Goal: Task Accomplishment & Management: Use online tool/utility

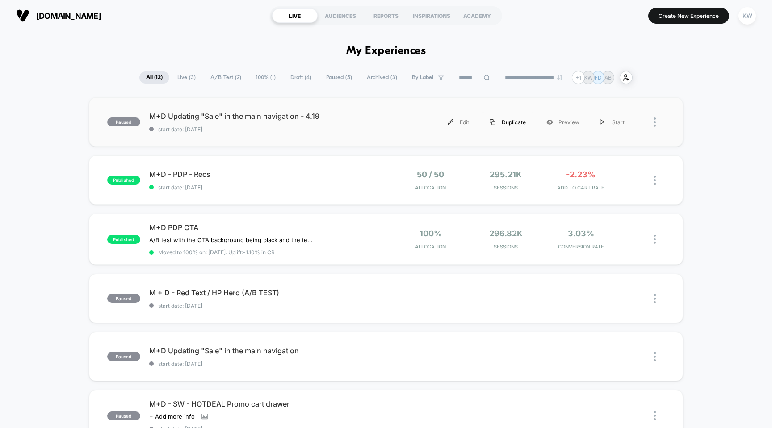
click at [509, 124] on div "Duplicate" at bounding box center [507, 122] width 57 height 20
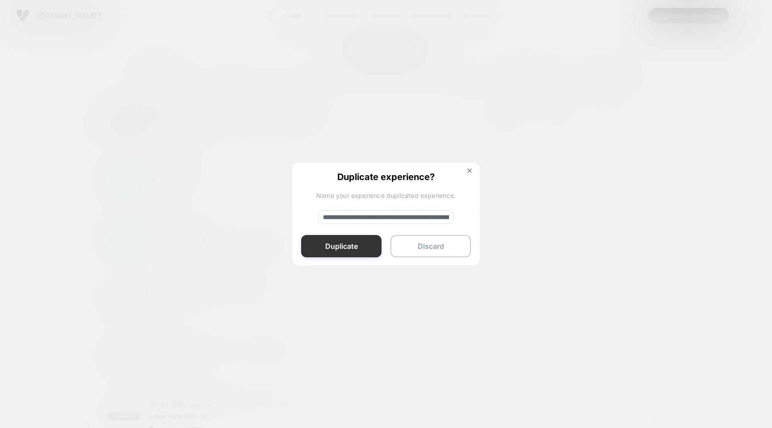
click at [351, 245] on button "Duplicate" at bounding box center [341, 246] width 80 height 22
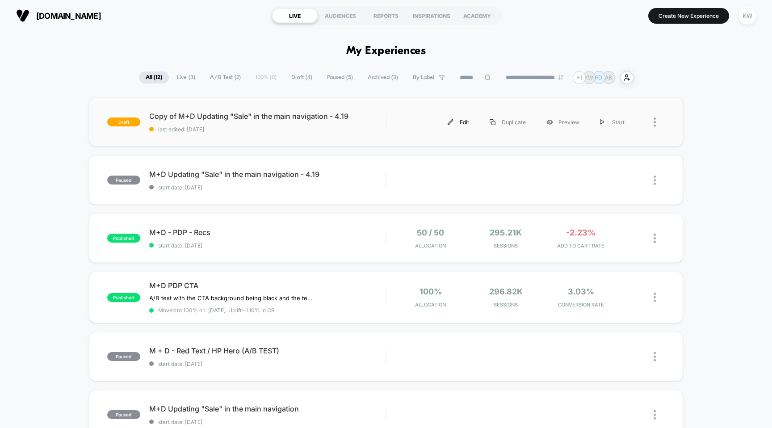
click at [462, 123] on div "Edit" at bounding box center [458, 122] width 42 height 20
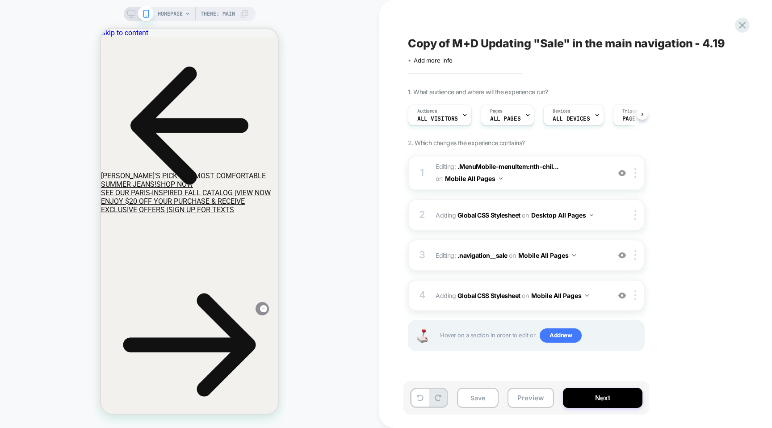
scroll to position [0, 0]
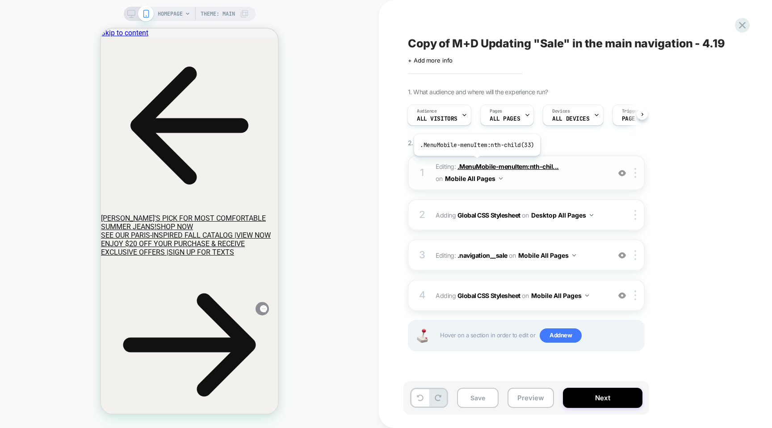
click at [476, 163] on span ".MenuMobile-menuItem:nth-chil..." at bounding box center [507, 167] width 101 height 8
click at [471, 166] on span ".MenuMobile-menuItem:nth-chil..." at bounding box center [507, 167] width 101 height 8
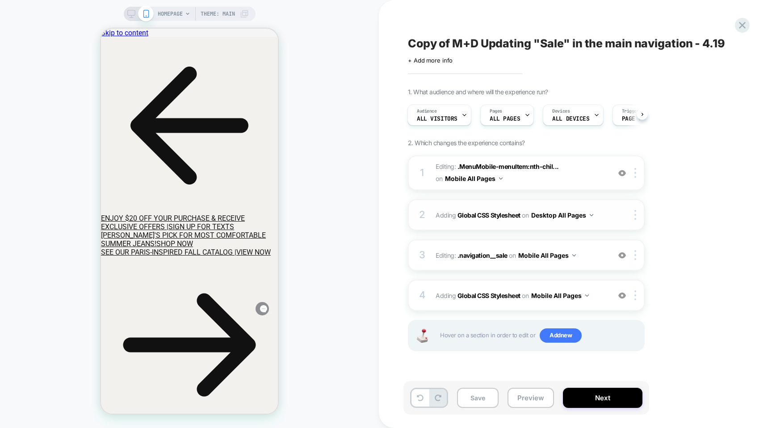
click at [436, 215] on span "Adding Global CSS Stylesheet on Desktop All Pages" at bounding box center [520, 215] width 170 height 13
click at [559, 215] on button "Desktop All Pages" at bounding box center [562, 215] width 62 height 13
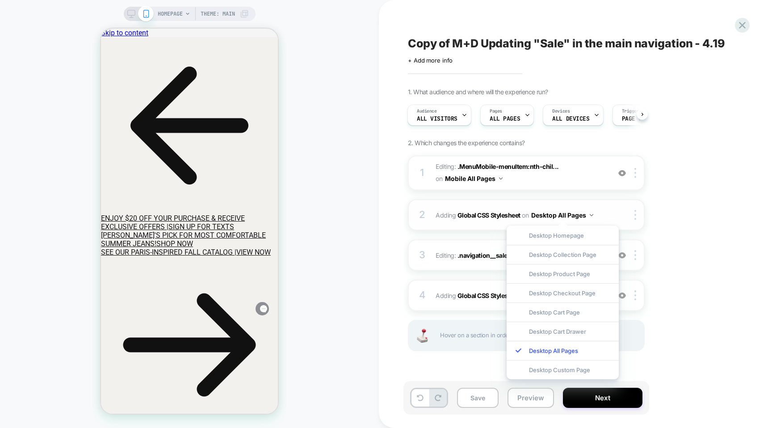
click at [559, 215] on button "Desktop All Pages" at bounding box center [562, 215] width 62 height 13
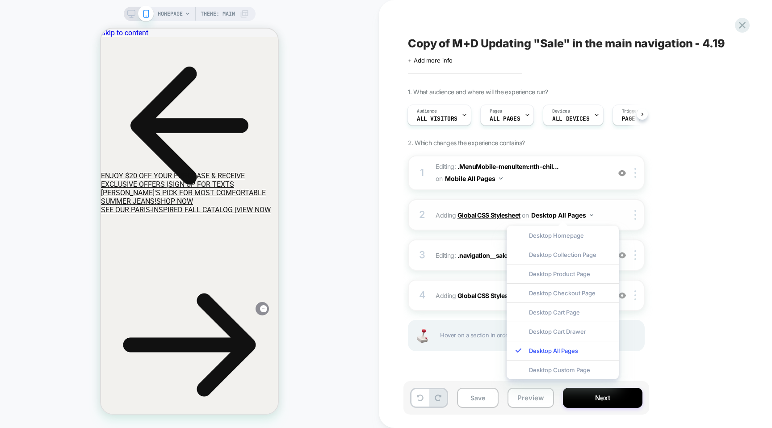
click at [515, 215] on b "Global CSS Stylesheet" at bounding box center [488, 215] width 63 height 8
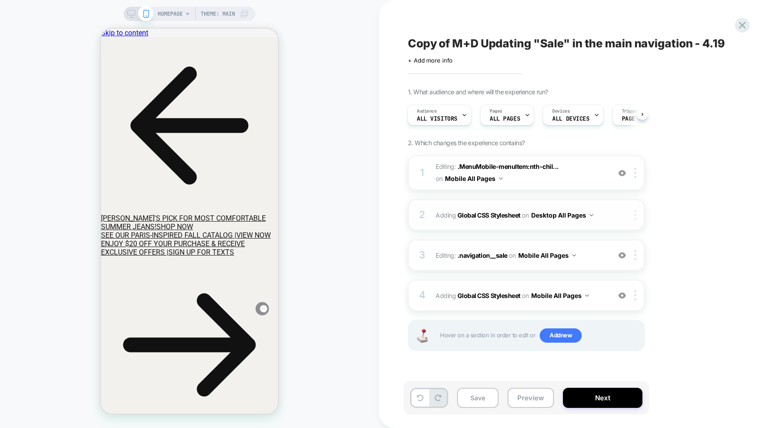
click at [635, 217] on img at bounding box center [635, 215] width 2 height 10
click at [131, 12] on icon at bounding box center [131, 14] width 8 height 8
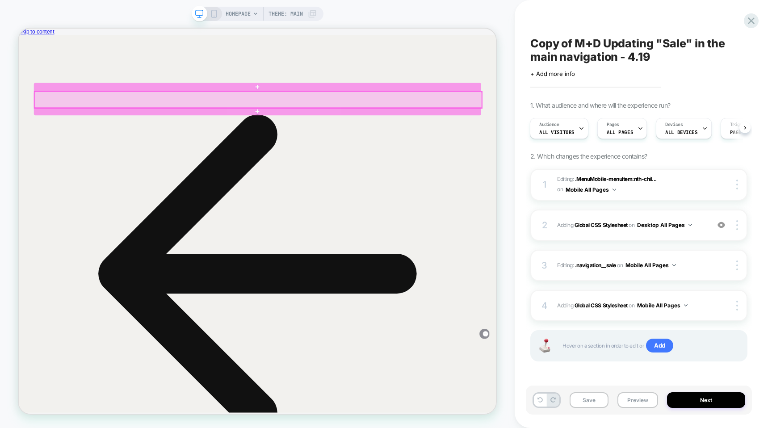
scroll to position [33, 0]
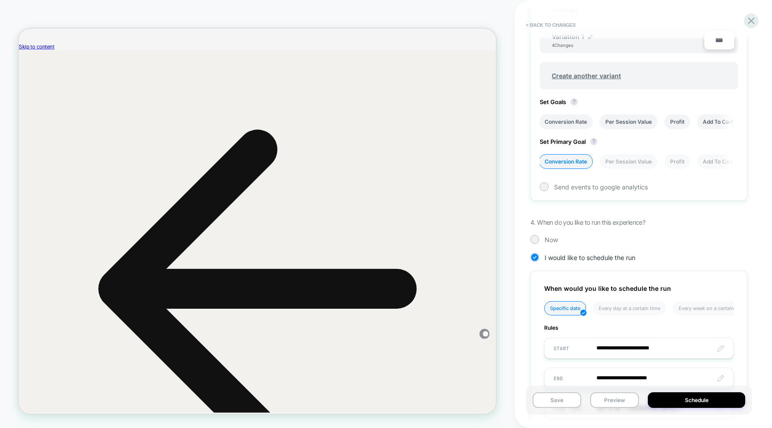
scroll to position [408, 0]
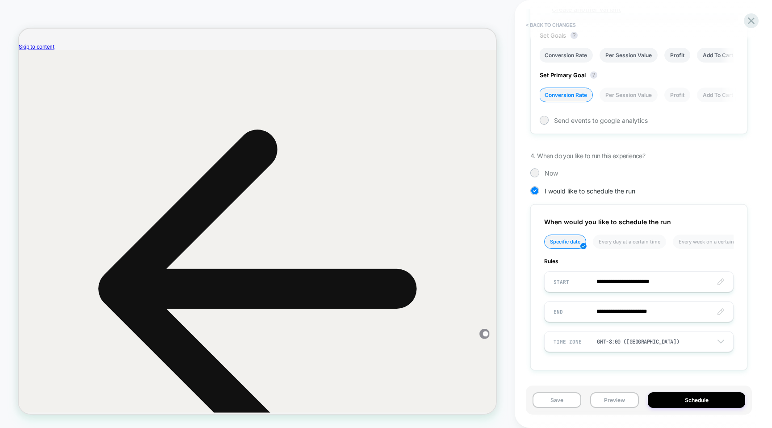
drag, startPoint x: 748, startPoint y: 24, endPoint x: 536, endPoint y: 29, distance: 212.2
click at [532, 33] on div "< Back to changes Review " Copy of M+D Updating "Sale" in the main navigation -…" at bounding box center [643, 214] width 226 height 428
click at [536, 28] on button "< Back to changes" at bounding box center [550, 25] width 59 height 14
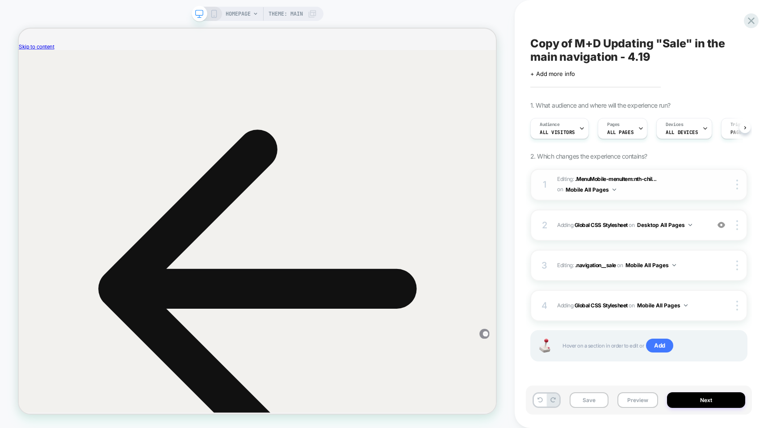
scroll to position [0, 0]
click at [697, 182] on span "Editing : .MenuMobile-menuItem:nth-chil... .MenuMobile-menuItem:nth-child(33) o…" at bounding box center [631, 184] width 148 height 21
click at [635, 178] on span ".MenuMobile-menuItem:nth-chil..." at bounding box center [616, 178] width 82 height 7
click at [592, 190] on button "Mobile All Pages" at bounding box center [590, 189] width 50 height 11
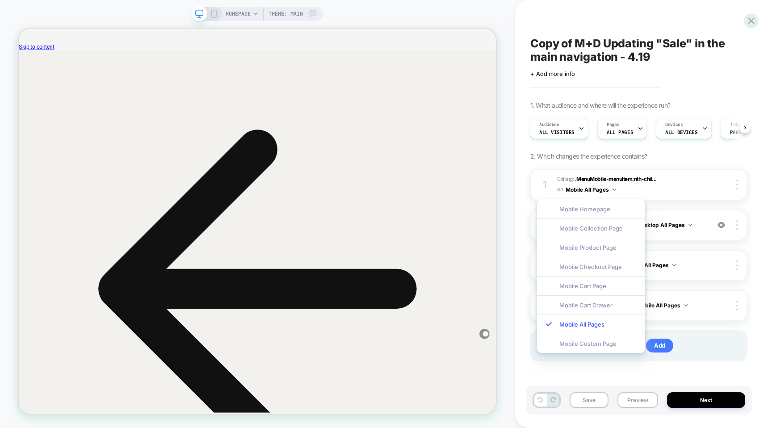
click at [671, 202] on div "1 Editing : .MenuMobile-menuItem:nth-chil... .MenuMobile-menuItem:nth-child(33)…" at bounding box center [638, 276] width 217 height 215
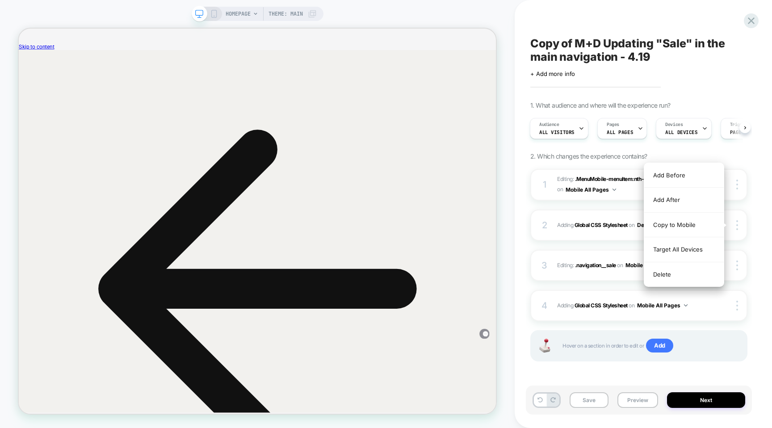
click at [749, 254] on div "Copy of M+D Updating "Sale" in the main navigation - 4.19 Click to edit experie…" at bounding box center [639, 214] width 226 height 410
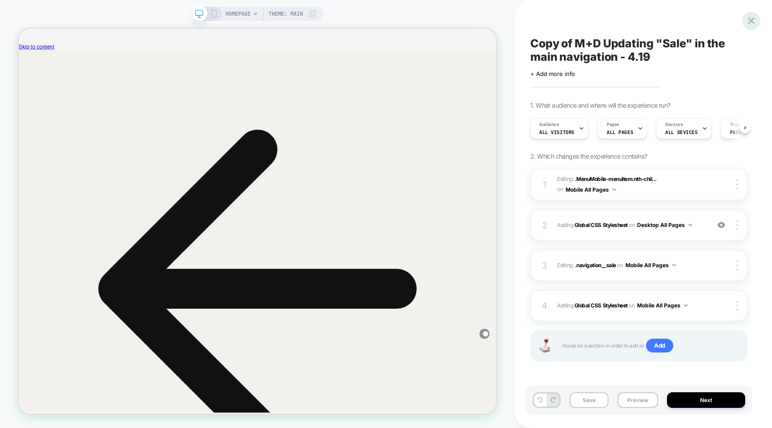
click at [744, 21] on div at bounding box center [751, 21] width 18 height 18
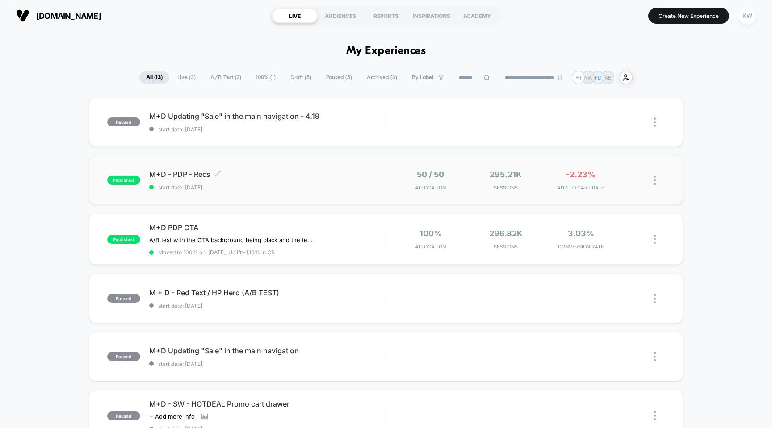
click at [325, 182] on div "M+D - PDP - Recs Click to edit experience details Click to edit experience deta…" at bounding box center [267, 180] width 237 height 21
click at [296, 75] on span "Draft ( 5 )" at bounding box center [301, 77] width 34 height 12
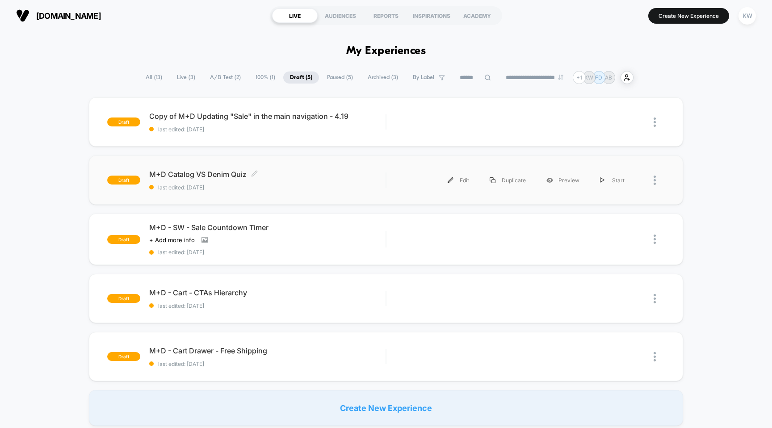
click at [295, 171] on span "M+D Catalog VS Denim Quiz Click to edit experience details" at bounding box center [267, 174] width 237 height 9
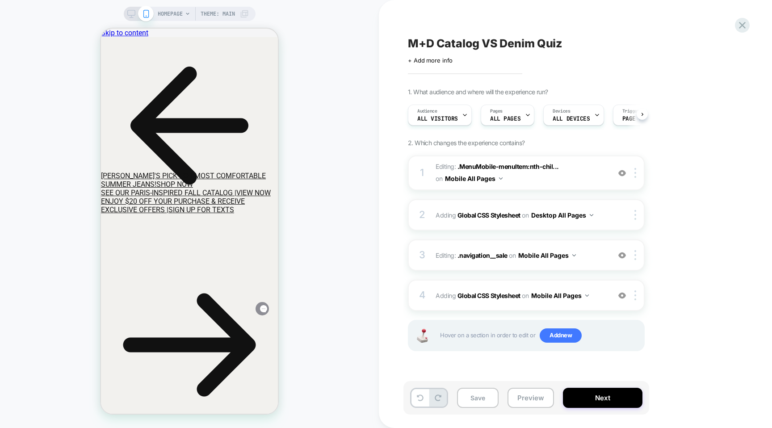
scroll to position [0, 0]
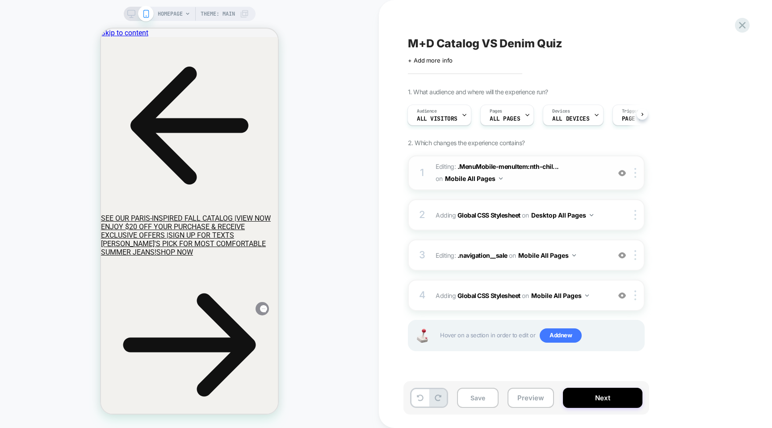
click at [578, 171] on span "Editing : .MenuMobile-menuItem:nth-chil... .MenuMobile-menuItem:nth-child(33) o…" at bounding box center [520, 173] width 170 height 24
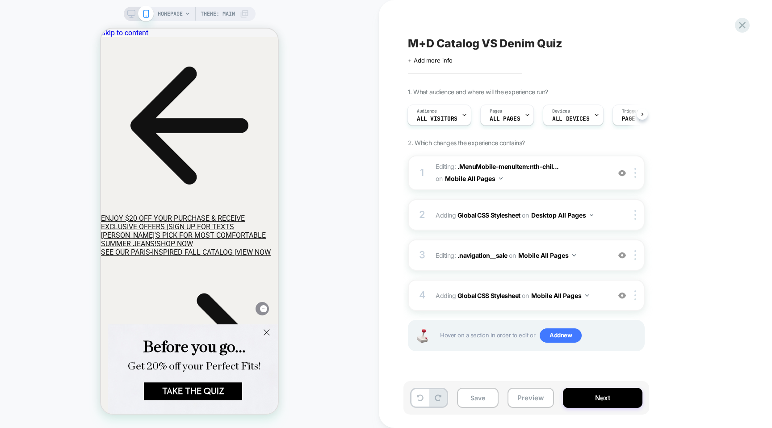
click at [136, 15] on div at bounding box center [138, 14] width 23 height 8
click at [101, 29] on icon at bounding box center [101, 29] width 0 height 0
click at [127, 16] on icon at bounding box center [131, 14] width 8 height 8
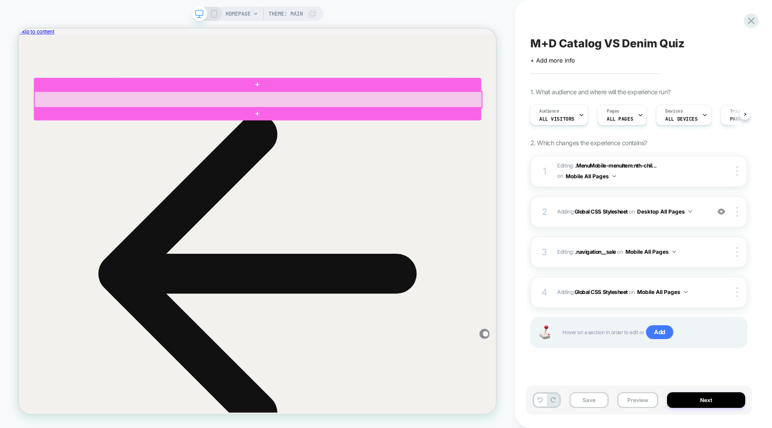
click at [424, 122] on div at bounding box center [338, 124] width 596 height 22
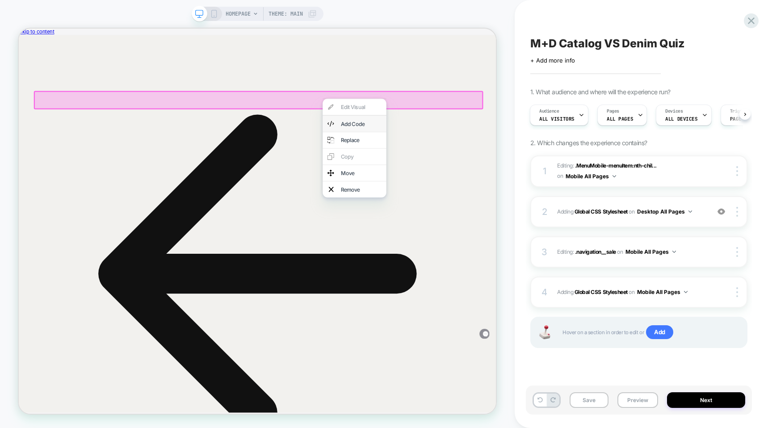
click at [447, 154] on div "Add Code" at bounding box center [466, 155] width 85 height 21
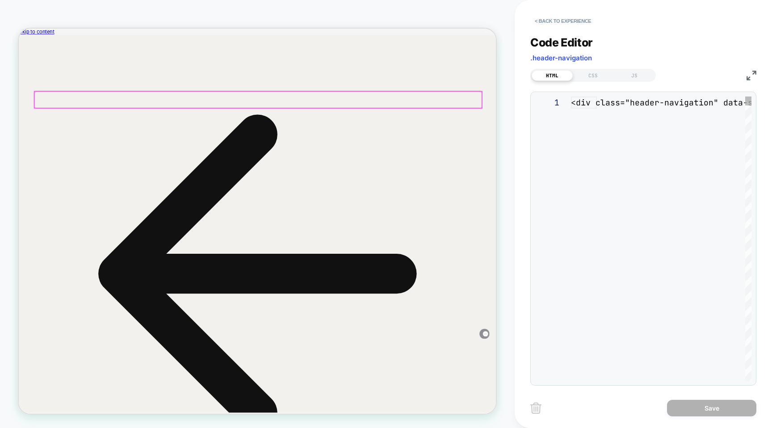
scroll to position [121, 0]
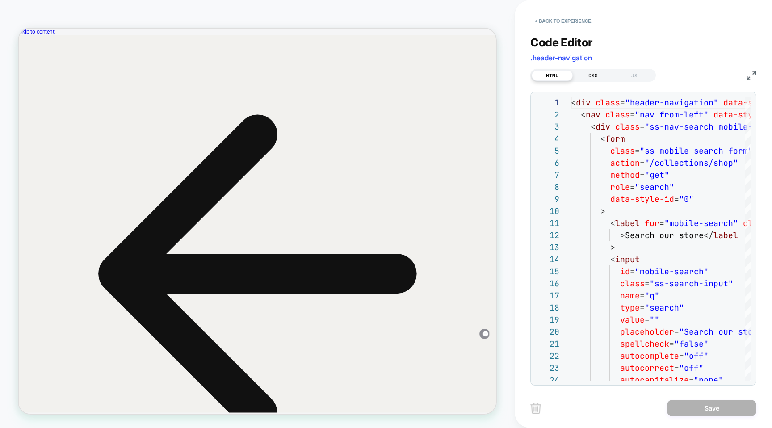
click at [593, 74] on div "CSS" at bounding box center [592, 75] width 41 height 11
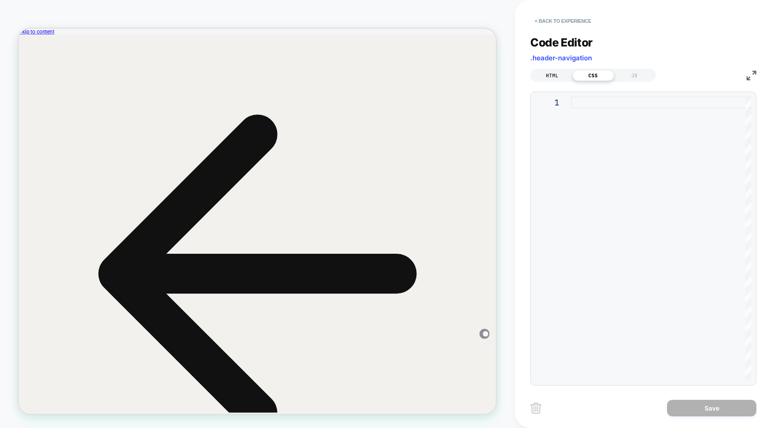
click at [564, 76] on div "HTML" at bounding box center [551, 75] width 41 height 11
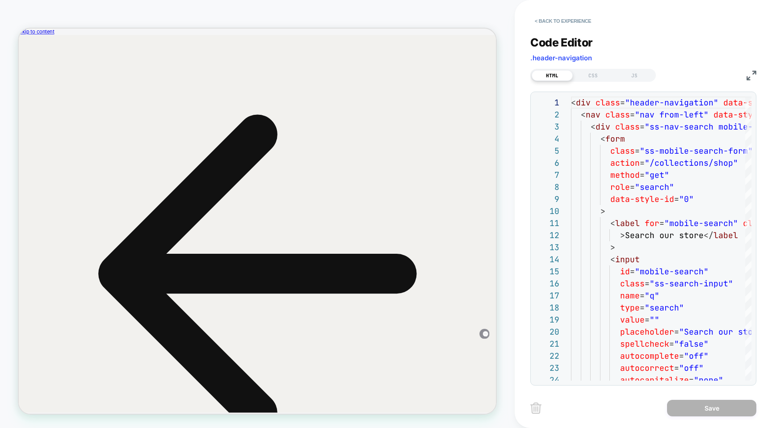
click at [535, 413] on img at bounding box center [535, 407] width 11 height 11
click at [559, 21] on button "< Back to experience" at bounding box center [562, 21] width 65 height 14
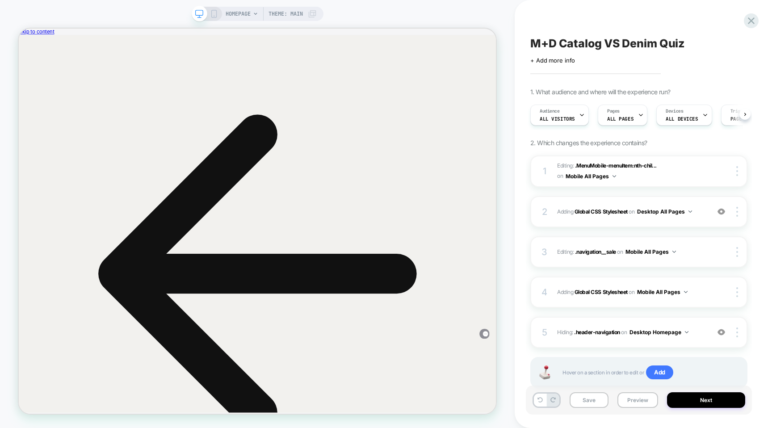
scroll to position [0, 0]
click at [753, 21] on icon at bounding box center [751, 21] width 12 height 12
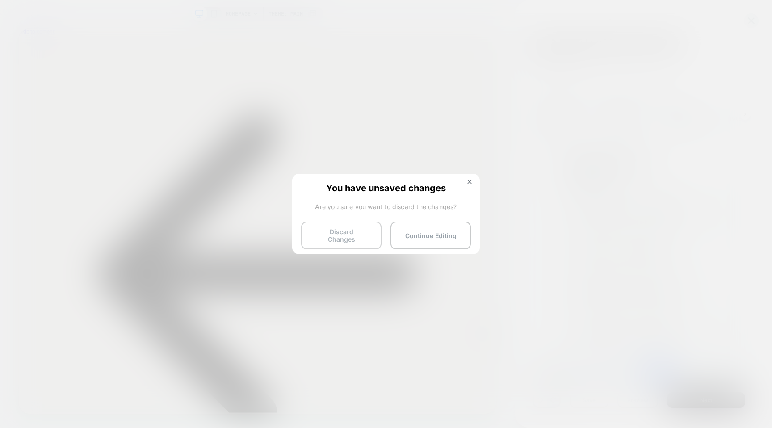
click at [327, 238] on button "Discard Changes" at bounding box center [341, 235] width 80 height 28
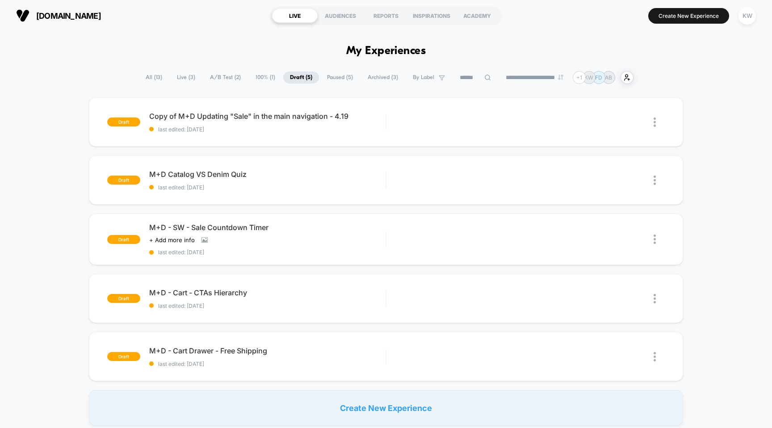
click at [324, 79] on span "Paused ( 5 )" at bounding box center [339, 77] width 39 height 12
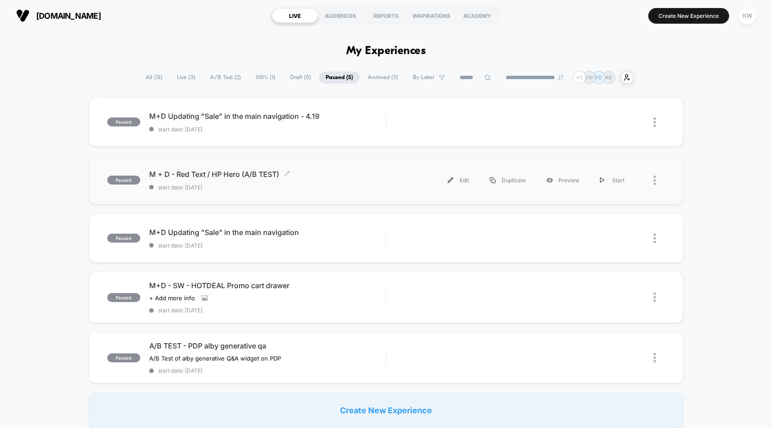
click at [244, 178] on span "M + D - Red Text / HP Hero (A/B TEST) Click to edit experience details" at bounding box center [267, 174] width 237 height 9
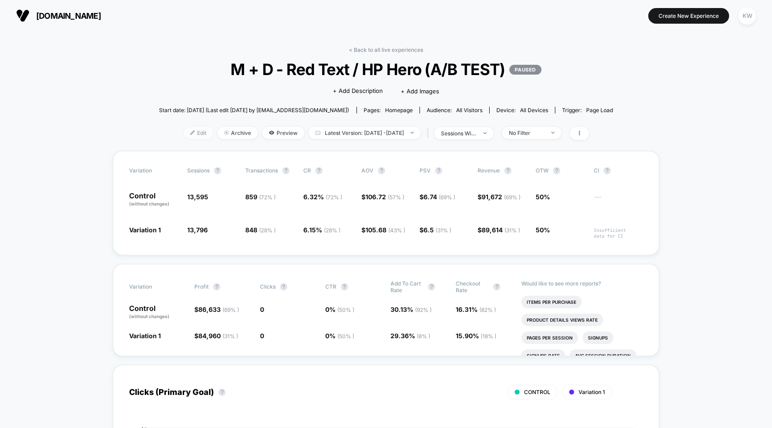
click at [185, 134] on span "Edit" at bounding box center [198, 133] width 29 height 12
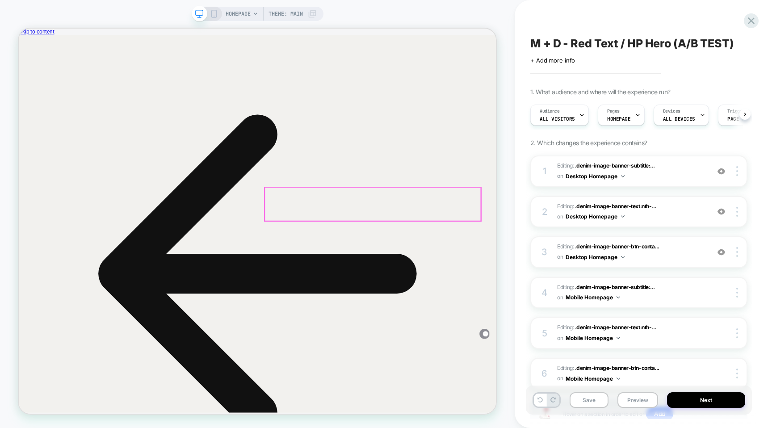
scroll to position [0, 0]
click at [677, 175] on span "Editing : .denim-image-banner-subtitle:... .denim-image-banner-subtitle:nth-chi…" at bounding box center [631, 171] width 148 height 21
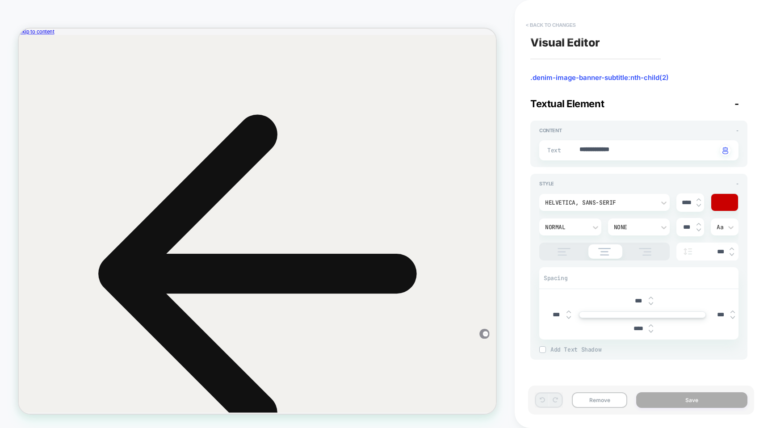
click at [544, 23] on button "< Back to changes" at bounding box center [550, 25] width 59 height 14
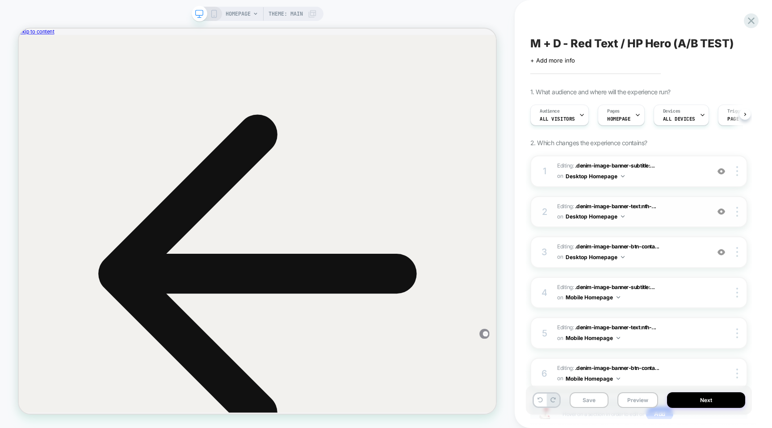
scroll to position [0, 0]
click at [672, 215] on span "Editing : .denim-image-banner-text:nth-... .denim-image-banner-text:nth-child(4…" at bounding box center [631, 211] width 148 height 21
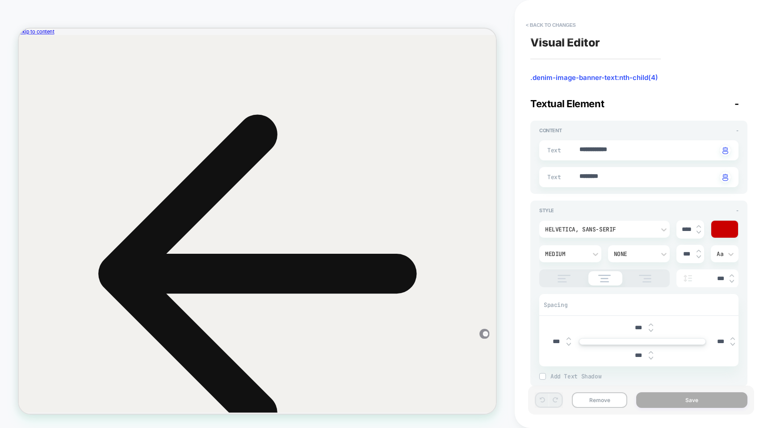
scroll to position [16, 0]
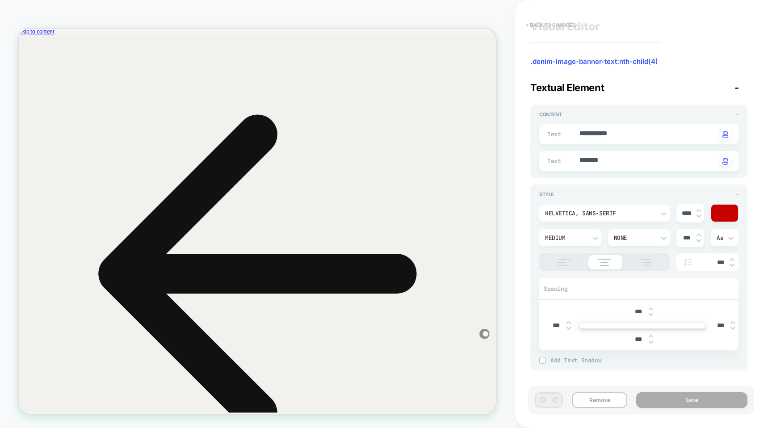
click at [549, 24] on button "< Back to changes" at bounding box center [550, 25] width 59 height 14
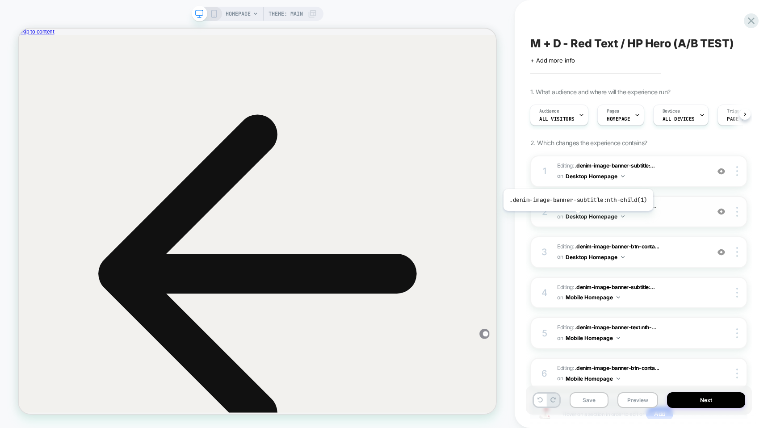
scroll to position [2, 0]
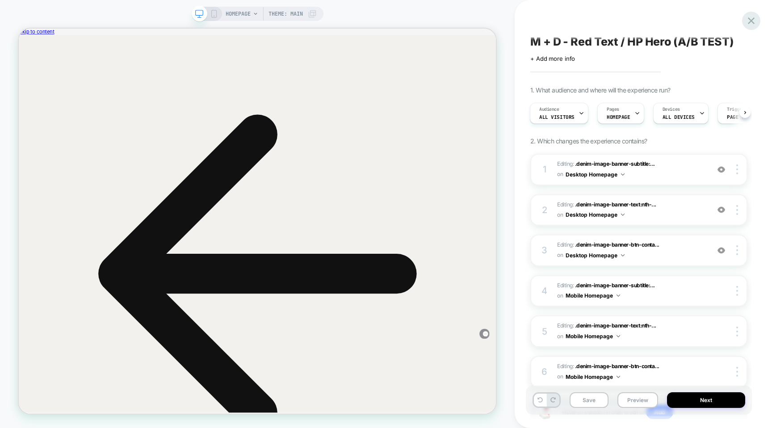
click at [755, 20] on icon at bounding box center [751, 21] width 12 height 12
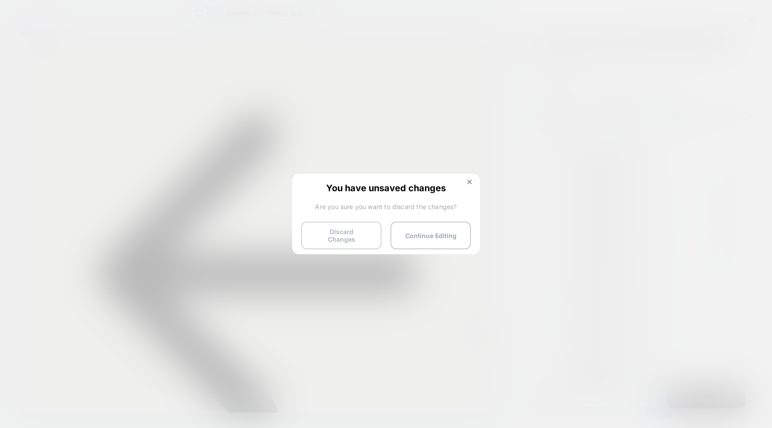
click at [350, 226] on button "Discard Changes" at bounding box center [341, 235] width 80 height 28
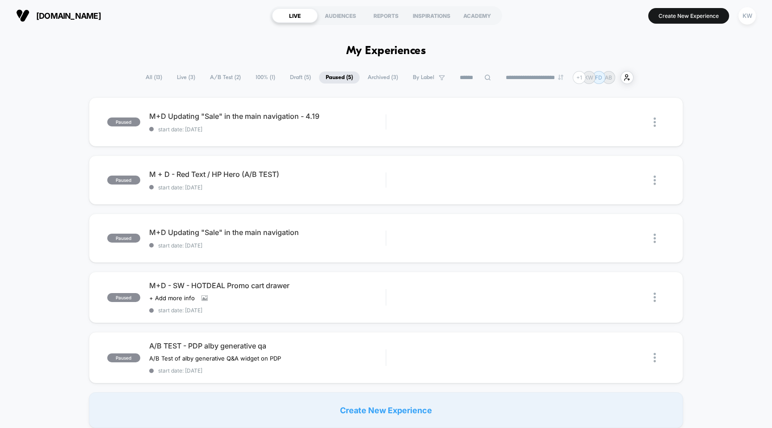
click at [178, 80] on span "Live ( 3 )" at bounding box center [186, 77] width 32 height 12
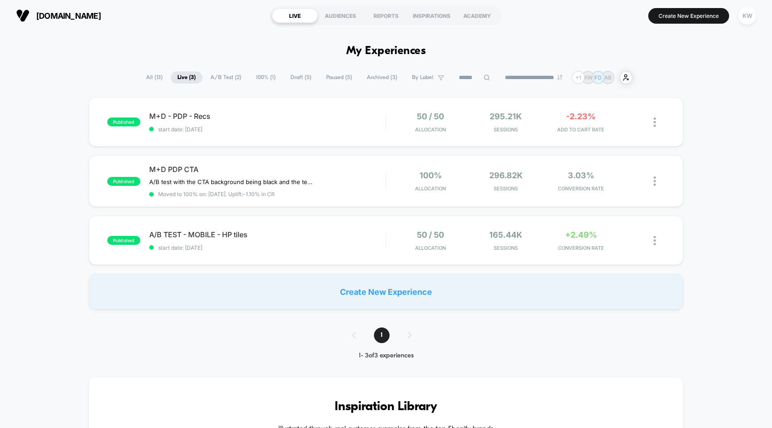
click at [223, 74] on span "A/B Test ( 2 )" at bounding box center [226, 77] width 44 height 12
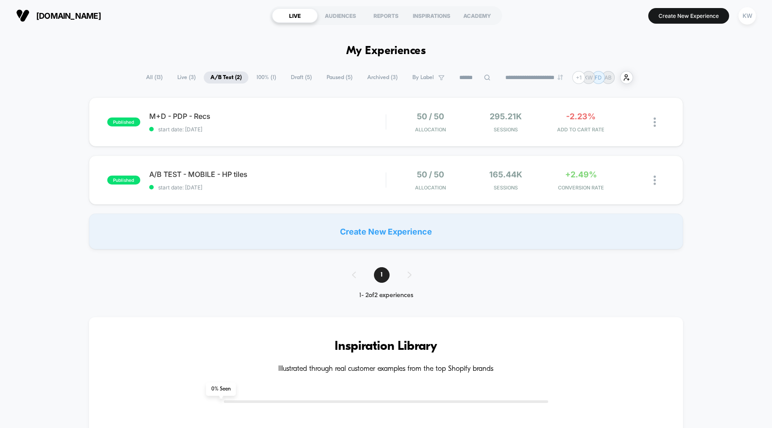
click at [267, 80] on span "100% ( 1 )" at bounding box center [266, 77] width 33 height 12
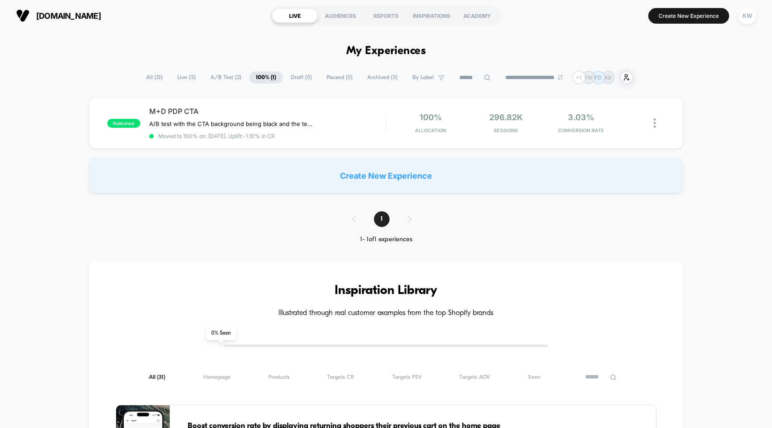
click at [300, 77] on span "Draft ( 5 )" at bounding box center [301, 77] width 34 height 12
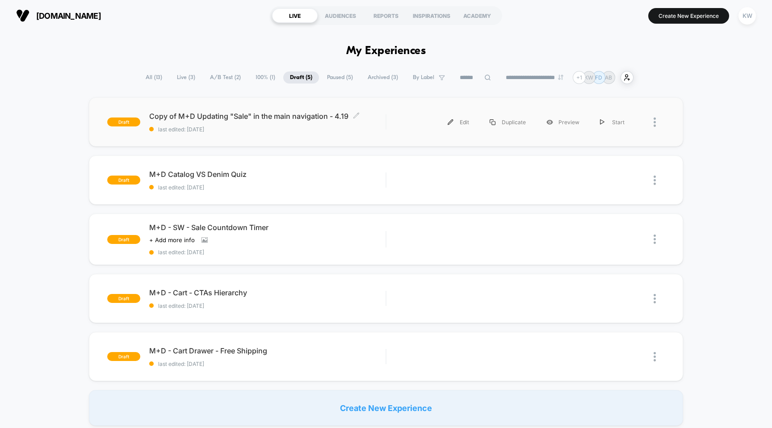
click at [244, 124] on div "Copy of M+D Updating "Sale" in the main navigation - 4.19 Click to edit experie…" at bounding box center [267, 122] width 237 height 21
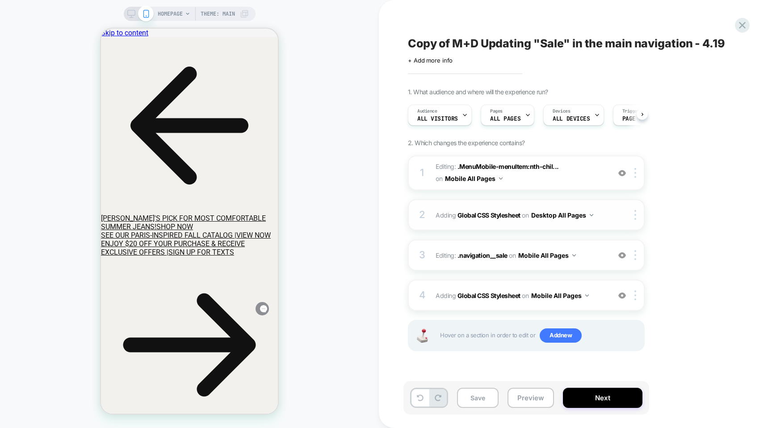
scroll to position [0, 0]
click at [557, 173] on span "Editing : .MenuMobile-menuItem:nth-chil... .MenuMobile-menuItem:nth-child(33) o…" at bounding box center [520, 173] width 170 height 24
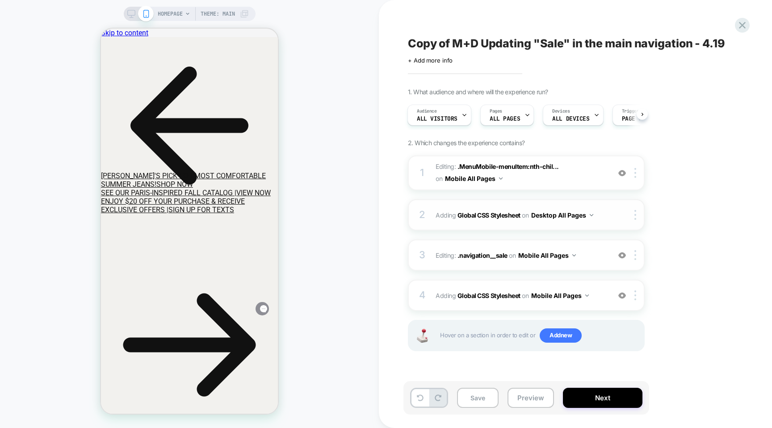
click at [605, 213] on div "2 Adding Global CSS Stylesheet on Desktop All Pages Copy to Mobile Target All D…" at bounding box center [526, 214] width 237 height 31
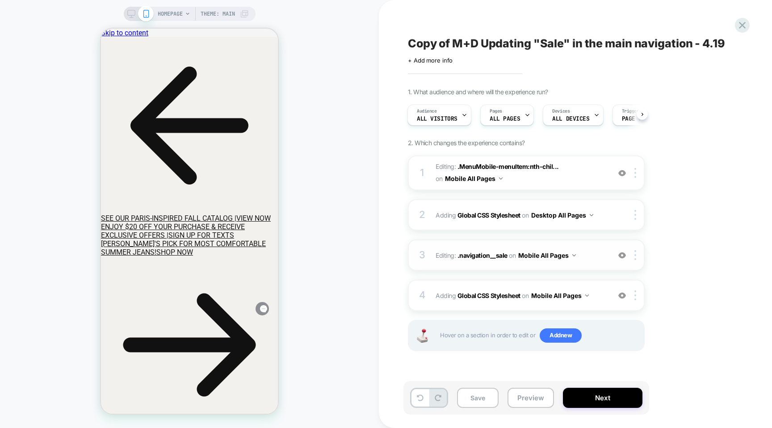
click at [598, 254] on span "Editing : .navigation__sale .navigation__sale on Mobile All Pages" at bounding box center [520, 255] width 170 height 13
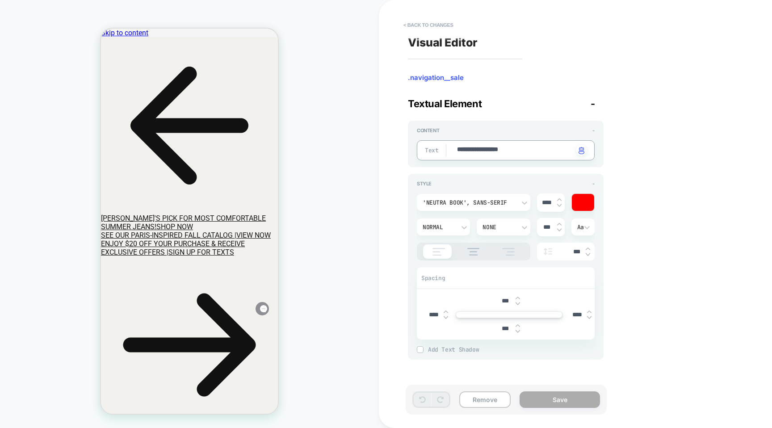
click at [462, 148] on textarea "**********" at bounding box center [514, 150] width 117 height 10
type textarea "*"
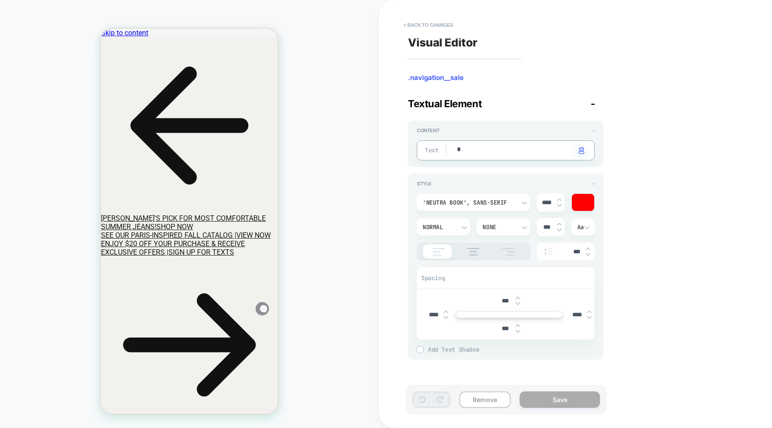
type textarea "**"
type textarea "*"
type textarea "***"
type textarea "*"
type textarea "****"
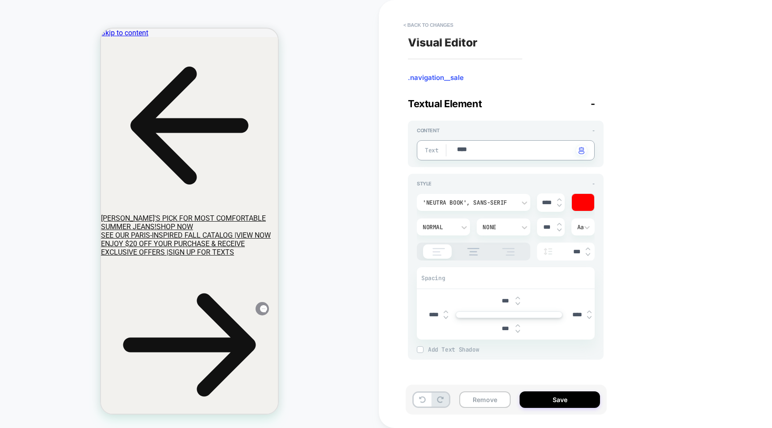
type textarea "*"
type textarea "****"
type textarea "*"
type textarea "******"
type textarea "*"
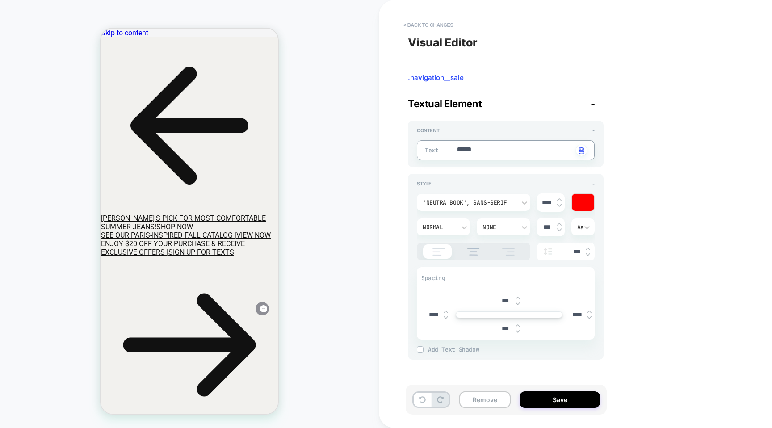
type textarea "*******"
type textarea "*"
type textarea "********"
type textarea "*"
type textarea "*********"
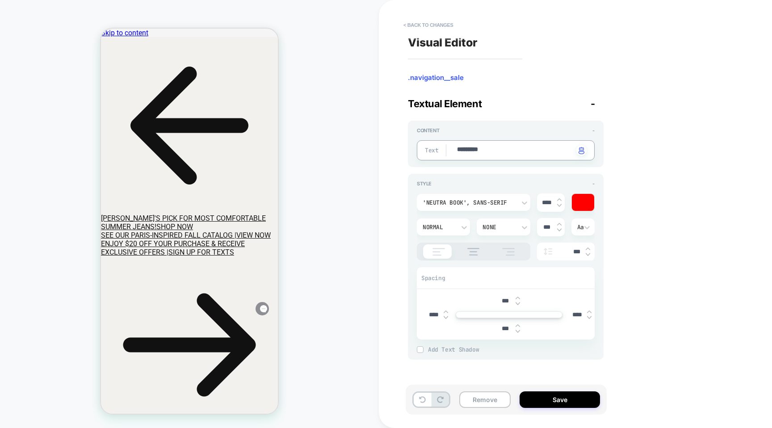
type textarea "*"
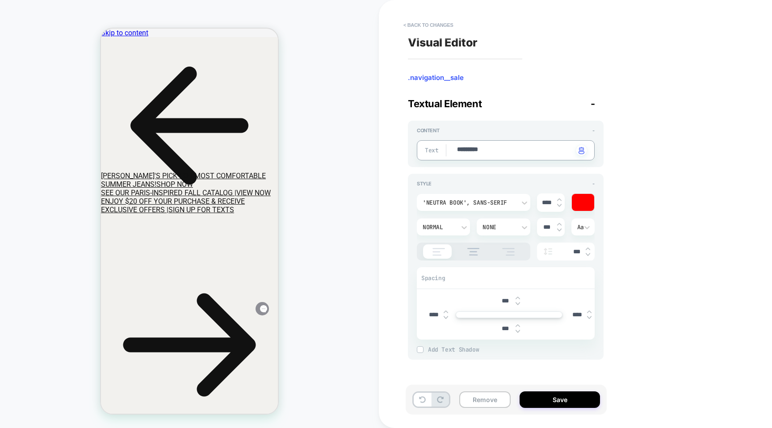
type textarea "*********"
click at [708, 154] on div "Visual Editor .navigation__sale Textual Element - Content - Text ********* Clic…" at bounding box center [570, 214] width 335 height 410
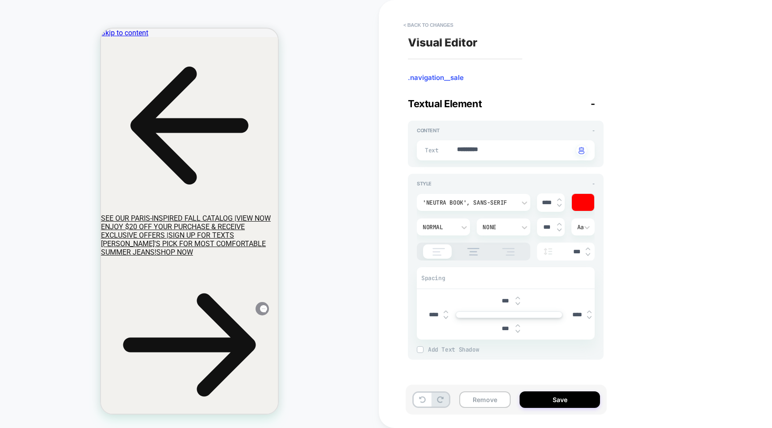
click at [101, 29] on icon at bounding box center [101, 29] width 0 height 0
click at [388, 217] on div "< Back to changes Visual Editor .navigation__sale Textual Element - Content - T…" at bounding box center [575, 214] width 393 height 428
click at [539, 404] on button "Save" at bounding box center [559, 399] width 80 height 17
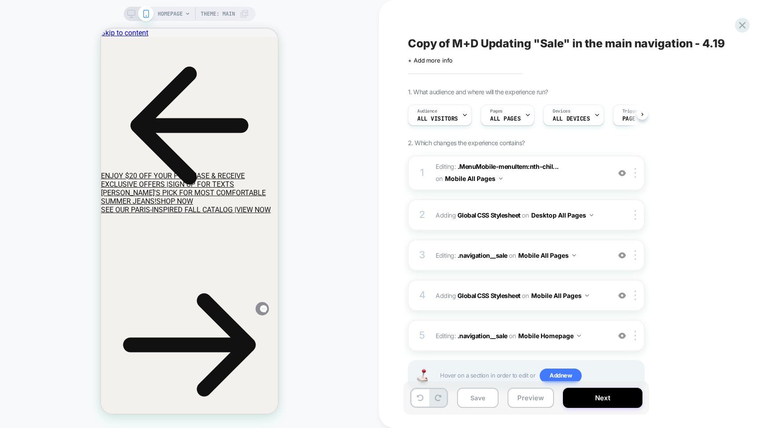
scroll to position [0, 0]
click at [604, 215] on span "Adding Global CSS Stylesheet on Desktop All Pages" at bounding box center [520, 215] width 170 height 13
click at [595, 258] on span "Editing : .navigation__sale .navigation__sale on Mobile All Pages" at bounding box center [520, 255] width 170 height 13
type textarea "*"
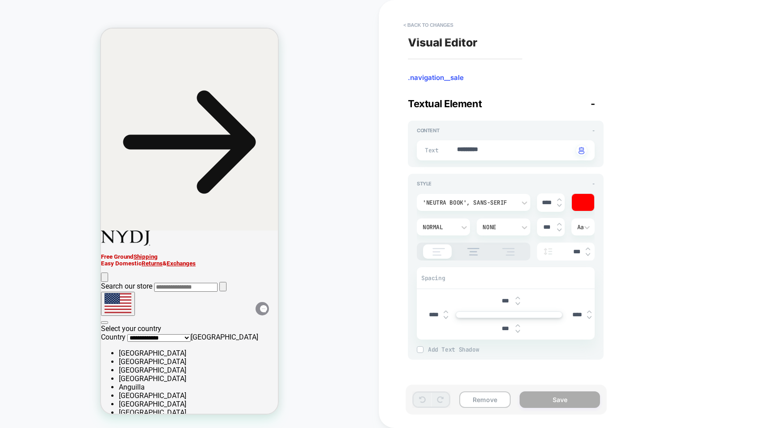
scroll to position [0, 0]
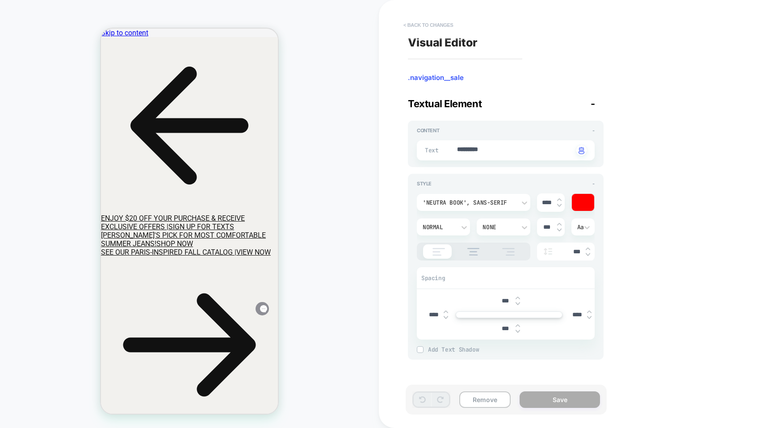
click at [415, 22] on button "< Back to changes" at bounding box center [428, 25] width 59 height 14
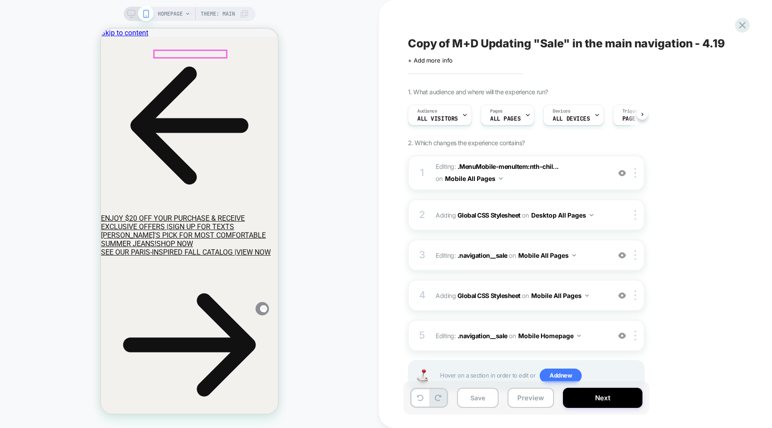
scroll to position [0, 0]
click at [132, 15] on icon at bounding box center [131, 14] width 8 height 8
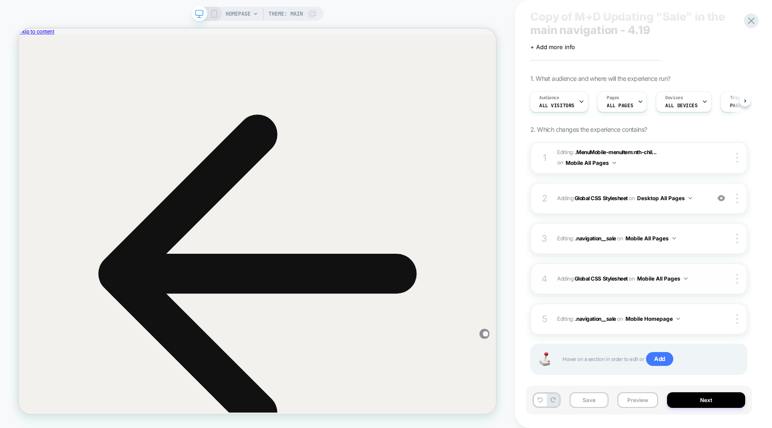
scroll to position [37, 0]
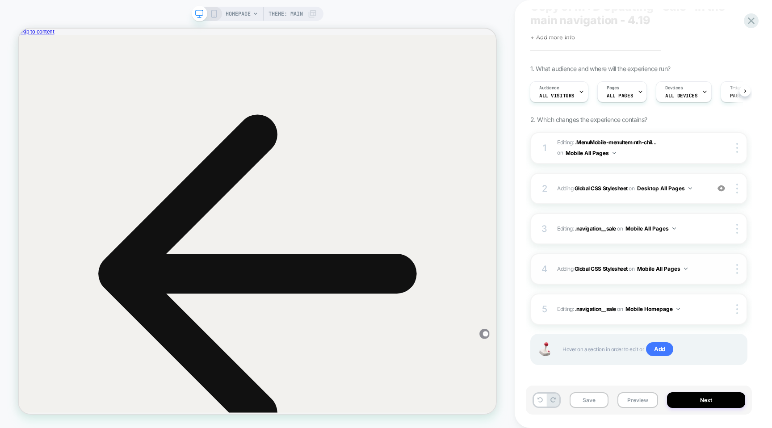
click at [698, 273] on div "4 Adding Global CSS Stylesheet on Mobile All Pages Copy to Desktop Target All D…" at bounding box center [638, 268] width 217 height 31
click at [698, 274] on div "4 Adding Global CSS Stylesheet on Mobile All Pages Copy to Desktop Target All D…" at bounding box center [638, 268] width 217 height 31
click at [698, 272] on span "Adding Global CSS Stylesheet on Mobile All Pages" at bounding box center [631, 268] width 148 height 11
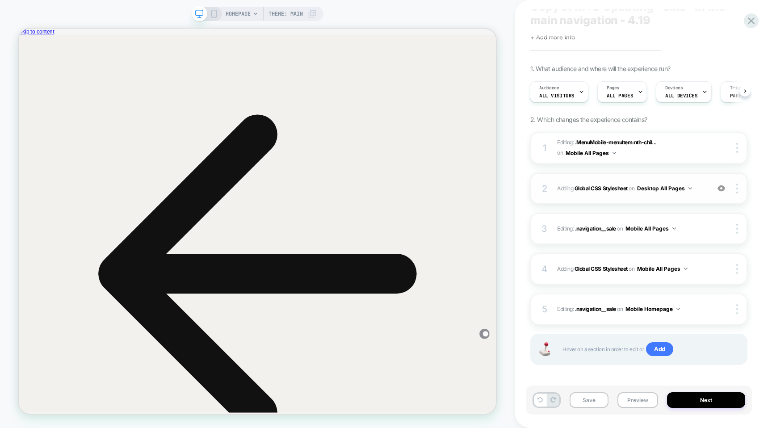
click at [701, 185] on span "Adding Global CSS Stylesheet on Desktop All Pages" at bounding box center [631, 188] width 148 height 11
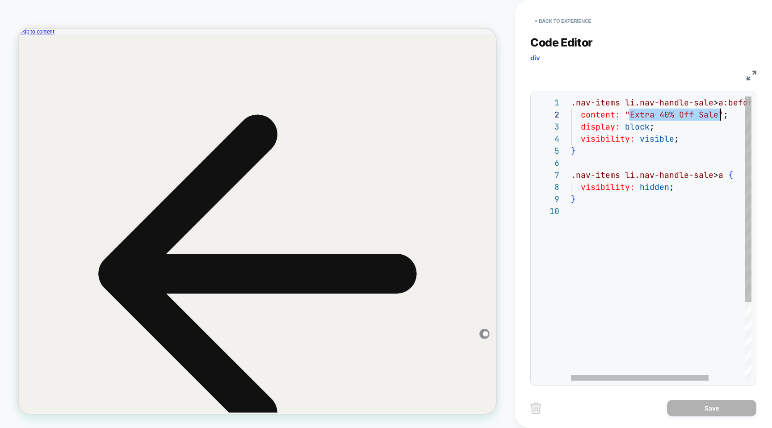
scroll to position [12, 145]
drag, startPoint x: 628, startPoint y: 116, endPoint x: 714, endPoint y: 114, distance: 85.3
click at [714, 114] on div "content: "Extra 40% Off Sale" ; display: block ; visibility: visible ; } .nav-i…" at bounding box center [685, 292] width 228 height 392
click at [692, 150] on div "content: "TEST TEXT" ; display: block ; visibility: visible ; } .nav-items li.n…" at bounding box center [685, 292] width 228 height 392
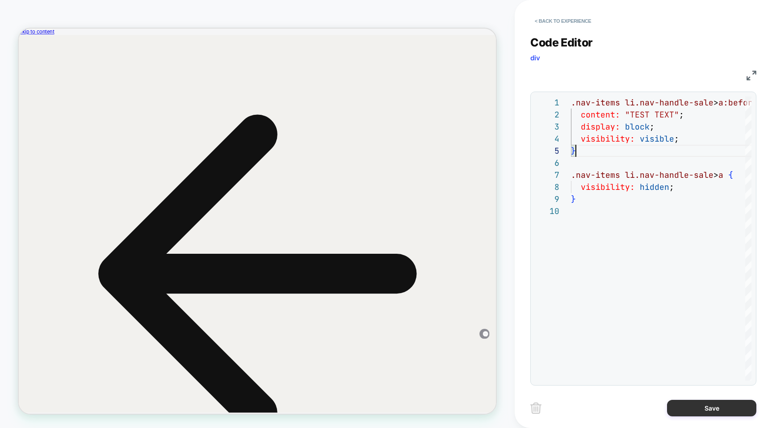
type textarea "**********"
click at [697, 410] on button "Save" at bounding box center [711, 408] width 89 height 17
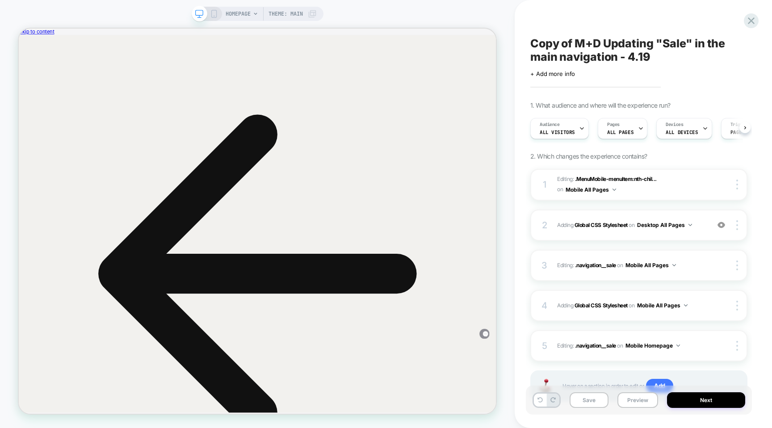
scroll to position [0, 0]
click at [615, 179] on span ".MenuMobile-menuItem:nth-chil..." at bounding box center [616, 178] width 82 height 7
click at [709, 229] on div "2 Adding Global CSS Stylesheet on Desktop All Pages Add Before Add After Copy t…" at bounding box center [638, 224] width 217 height 31
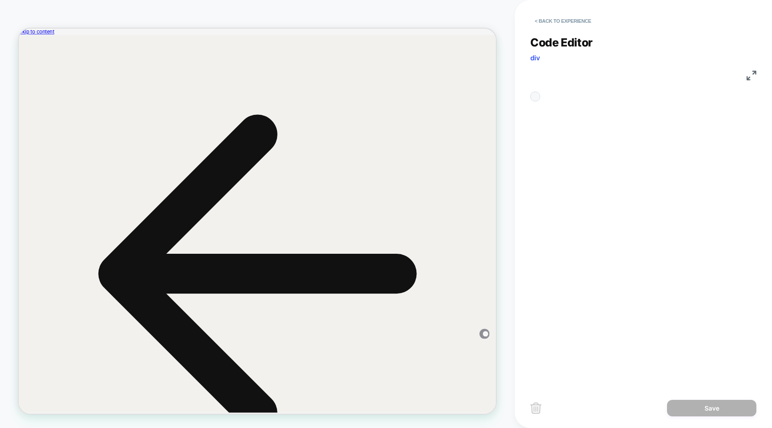
scroll to position [109, 0]
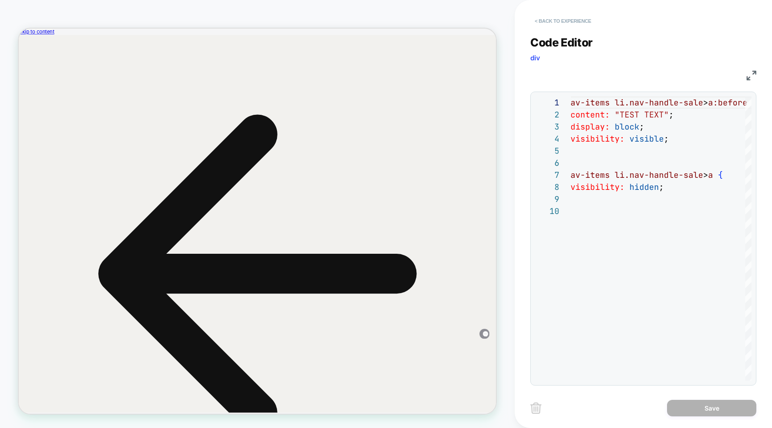
click at [570, 20] on button "< Back to experience" at bounding box center [562, 21] width 65 height 14
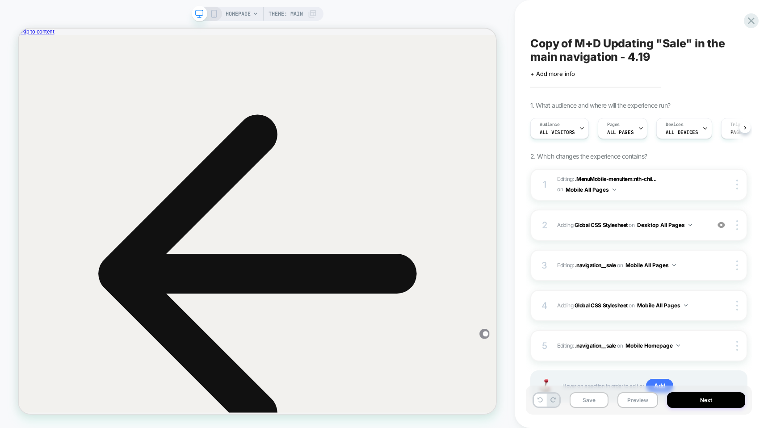
scroll to position [0, 0]
click at [751, 17] on icon at bounding box center [751, 21] width 12 height 12
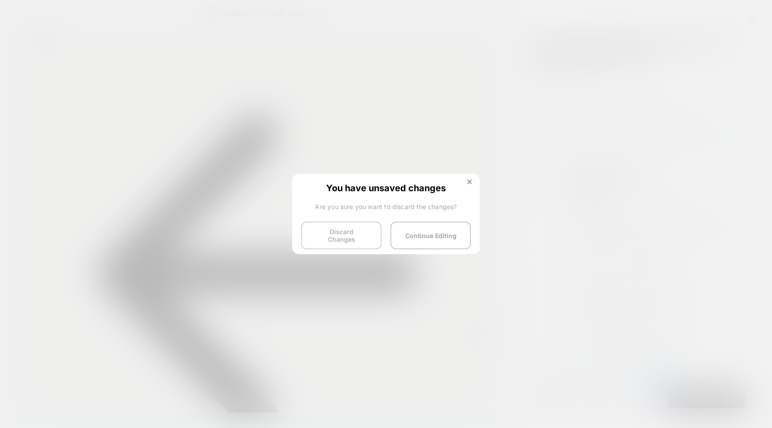
click at [318, 241] on button "Discard Changes" at bounding box center [341, 235] width 80 height 28
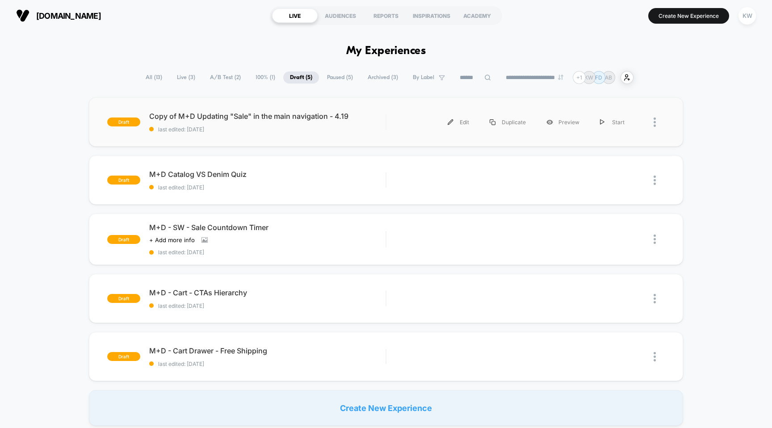
click at [653, 124] on div at bounding box center [650, 122] width 30 height 20
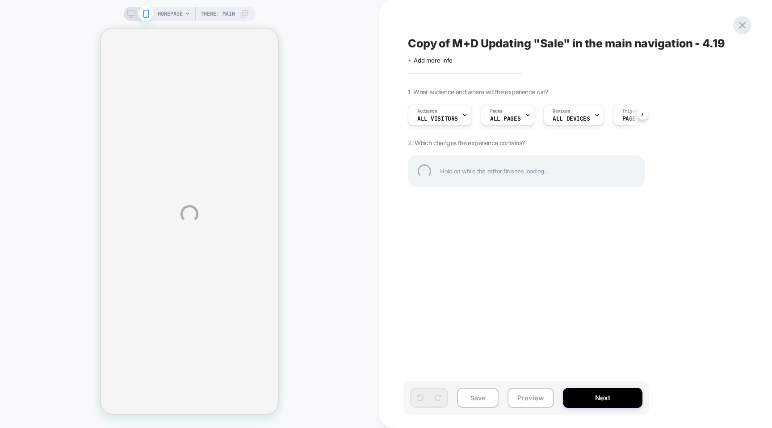
click at [739, 18] on div at bounding box center [742, 25] width 18 height 18
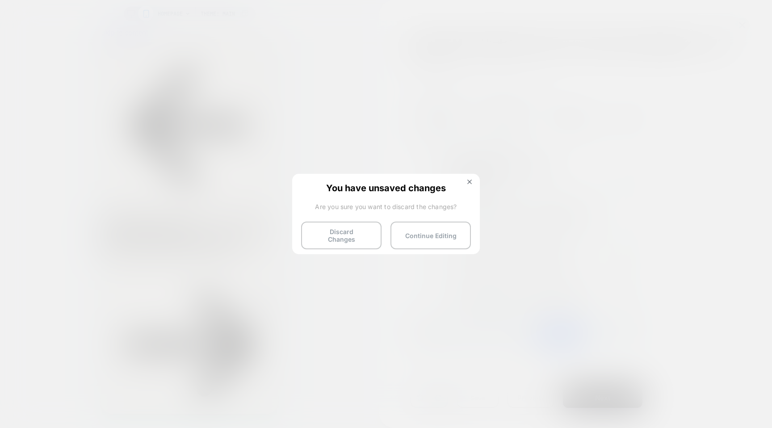
scroll to position [0, 0]
click at [326, 231] on button "Discard Changes" at bounding box center [341, 235] width 80 height 28
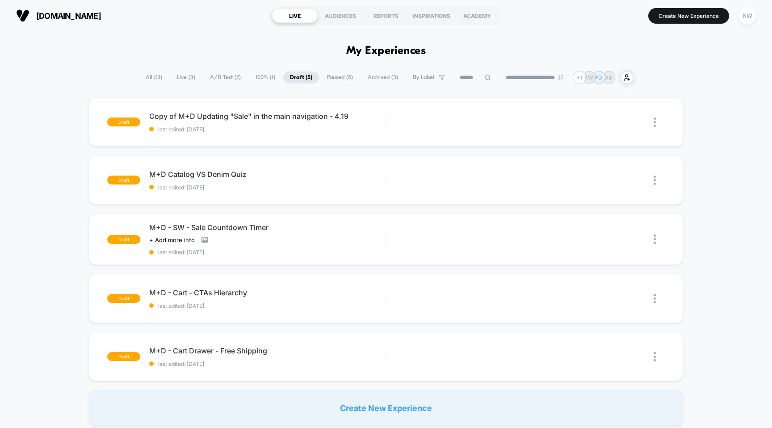
click at [221, 77] on span "A/B Test ( 2 )" at bounding box center [225, 77] width 44 height 12
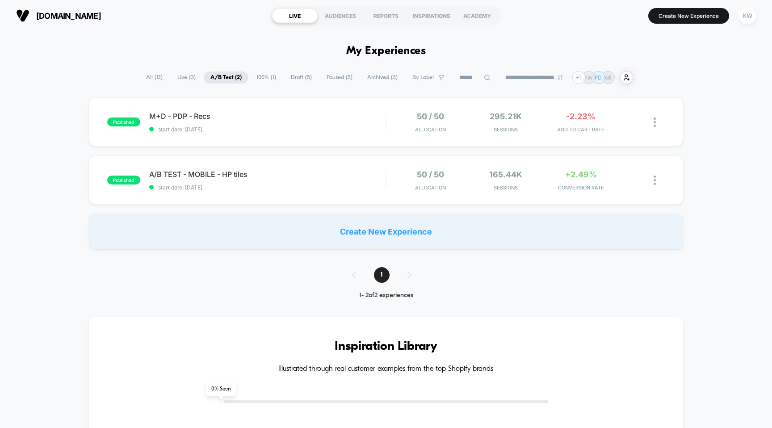
click at [332, 75] on span "Paused ( 5 )" at bounding box center [339, 77] width 39 height 12
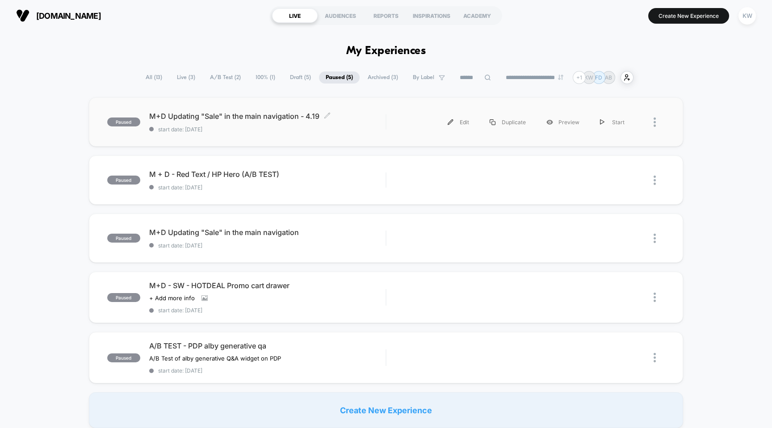
click at [315, 134] on div "paused M+D Updating "Sale" in the main navigation - 4.19 Click to edit experien…" at bounding box center [386, 121] width 594 height 49
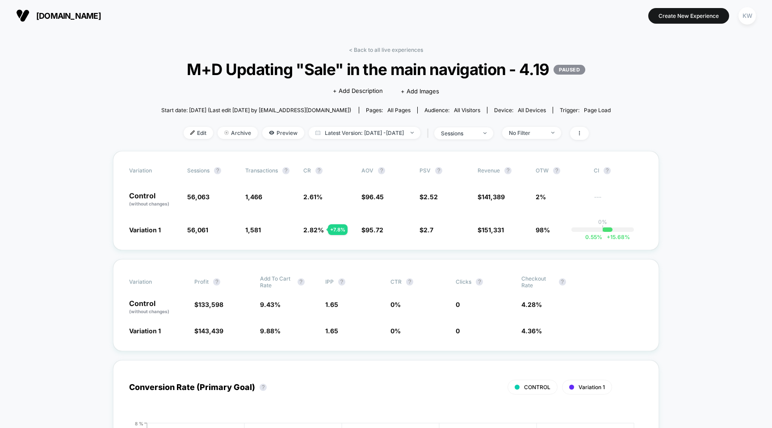
click at [47, 15] on span "nydj.com" at bounding box center [68, 15] width 65 height 9
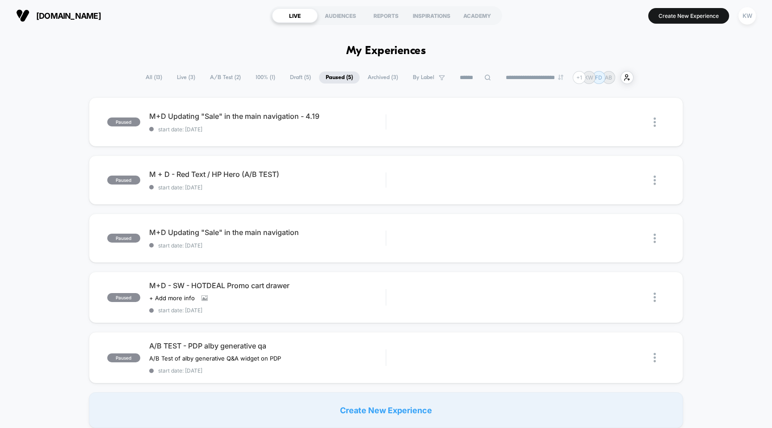
click at [291, 80] on span "Draft ( 5 )" at bounding box center [300, 77] width 34 height 12
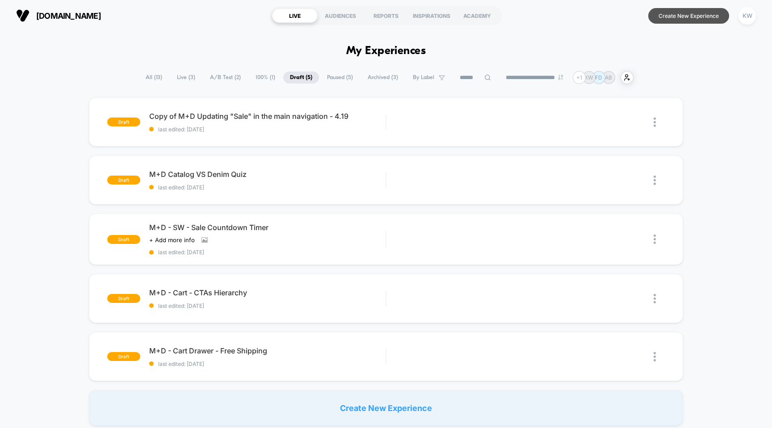
click at [669, 18] on button "Create New Experience" at bounding box center [688, 16] width 81 height 16
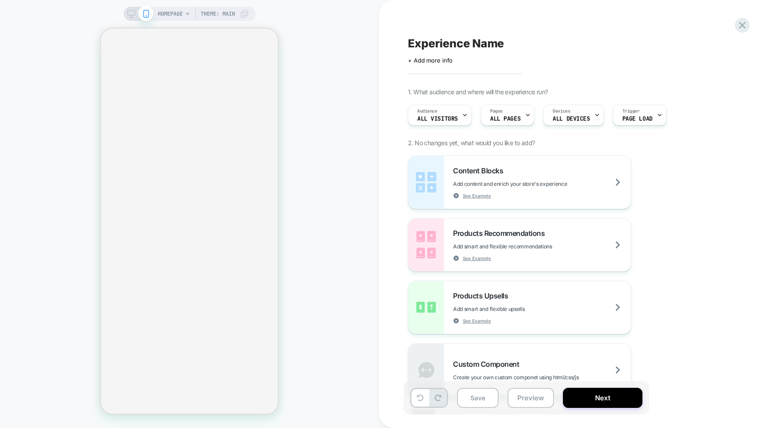
click at [131, 15] on rect at bounding box center [131, 12] width 8 height 5
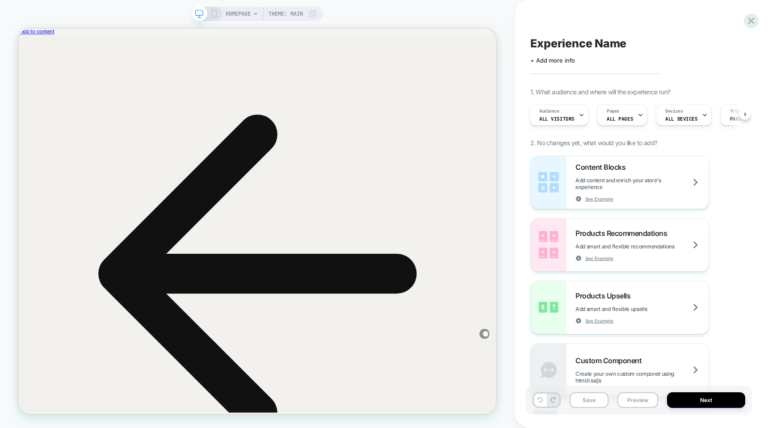
scroll to position [0, 1]
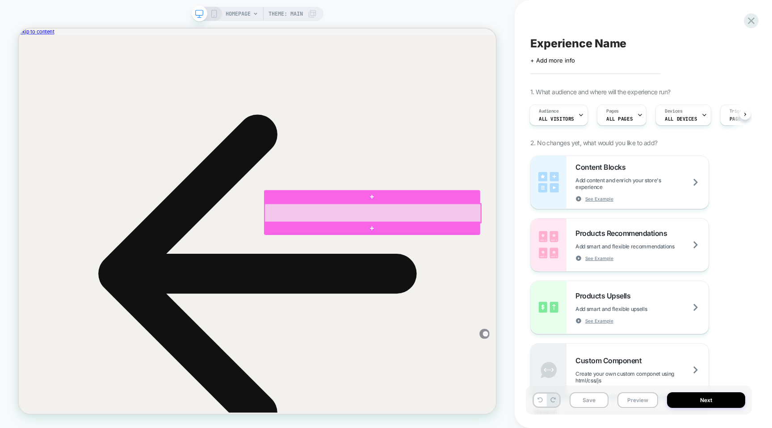
click at [469, 273] on div at bounding box center [490, 274] width 288 height 25
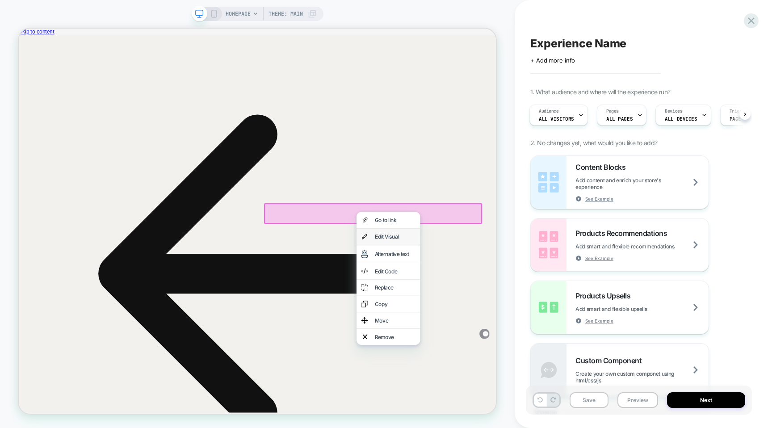
click at [498, 305] on div "Edit Visual" at bounding box center [520, 305] width 54 height 9
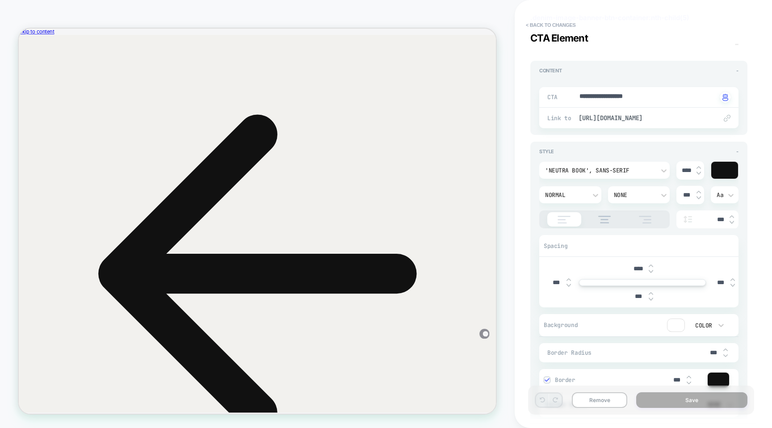
scroll to position [0, 0]
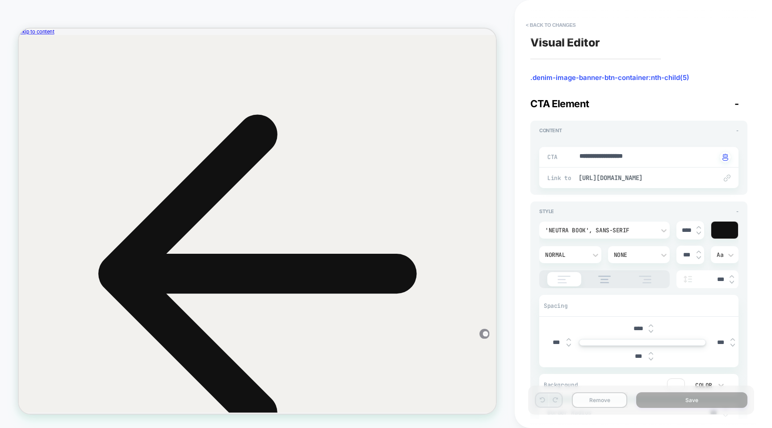
click at [603, 403] on button "Remove" at bounding box center [599, 400] width 55 height 16
type textarea "*"
click at [554, 25] on button "< Back to changes" at bounding box center [550, 25] width 59 height 14
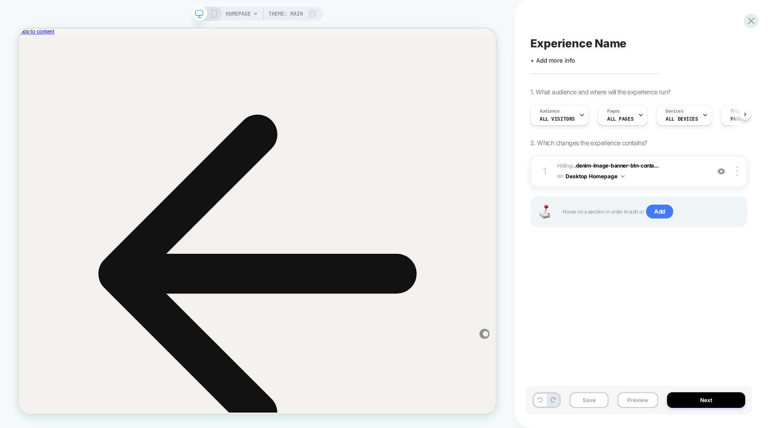
scroll to position [0, 0]
click at [751, 22] on icon at bounding box center [751, 21] width 12 height 12
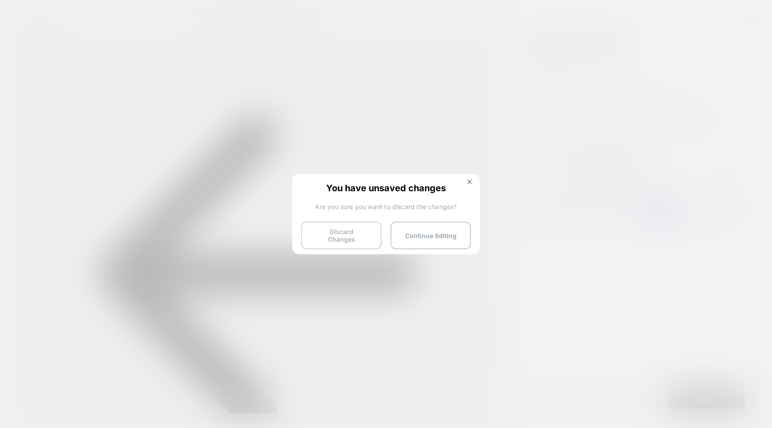
click at [329, 237] on button "Discard Changes" at bounding box center [341, 235] width 80 height 28
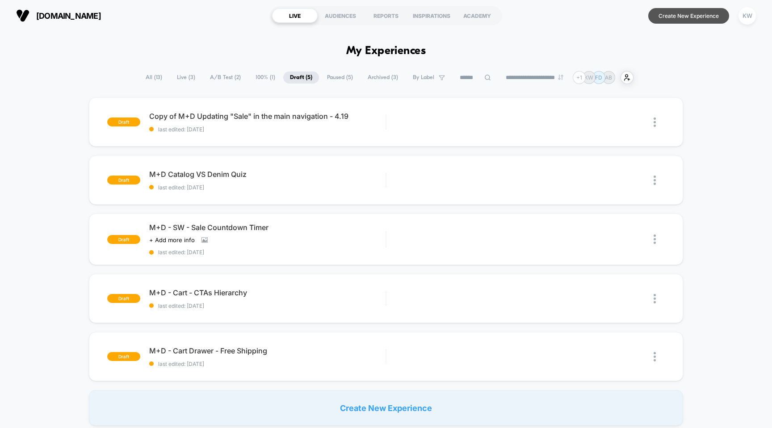
click at [686, 18] on button "Create New Experience" at bounding box center [688, 16] width 81 height 16
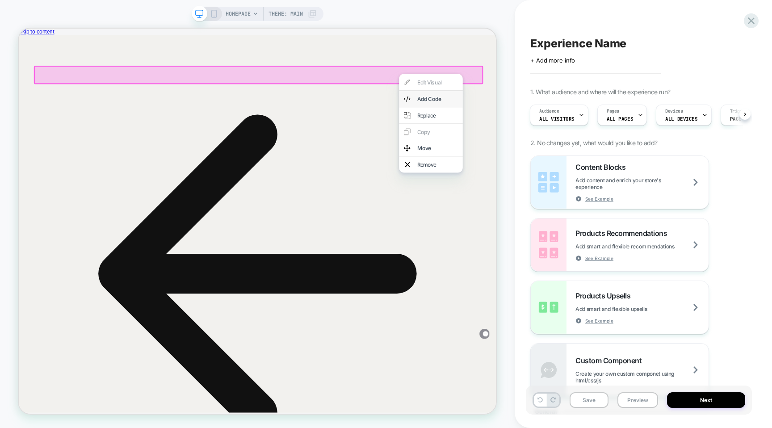
click at [541, 123] on div "Add Code" at bounding box center [568, 122] width 85 height 21
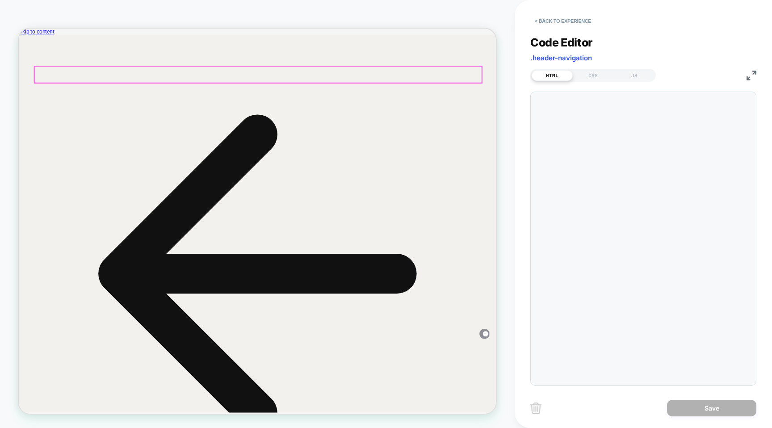
scroll to position [121, 0]
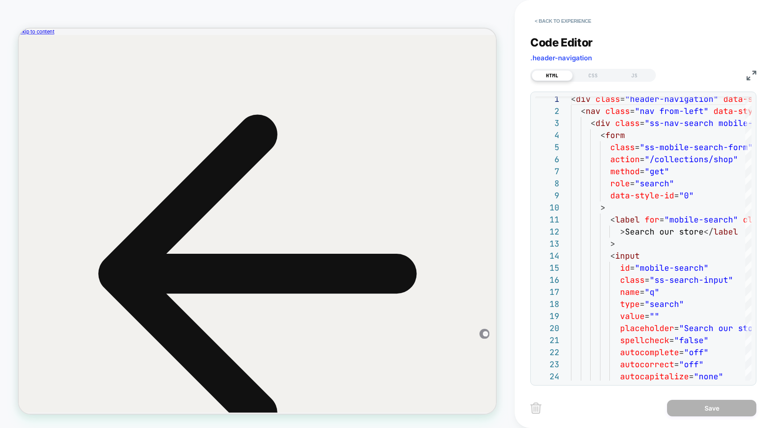
click at [575, 21] on button "< Back to experience" at bounding box center [562, 21] width 65 height 14
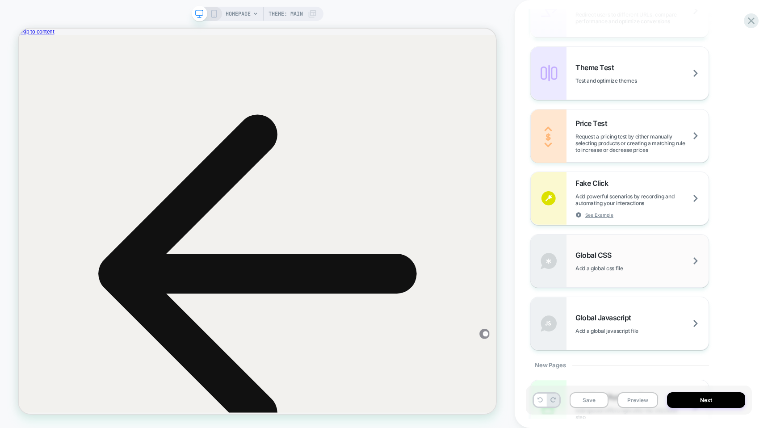
scroll to position [443, 0]
click at [599, 264] on span "Add a global css file" at bounding box center [610, 266] width 70 height 7
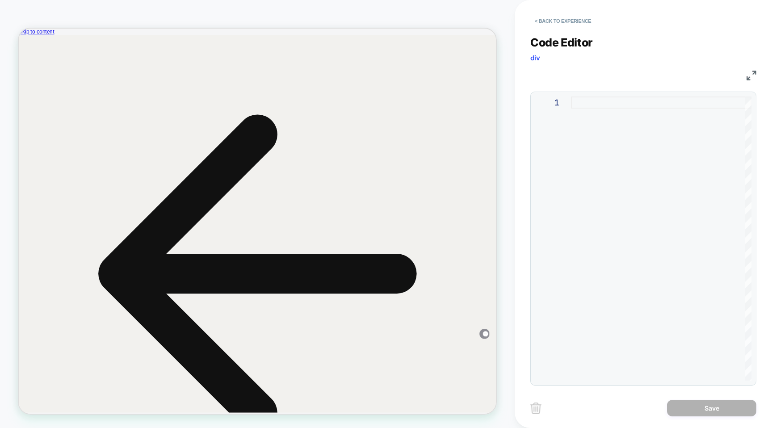
click at [564, 20] on button "< Back to experience" at bounding box center [562, 21] width 65 height 14
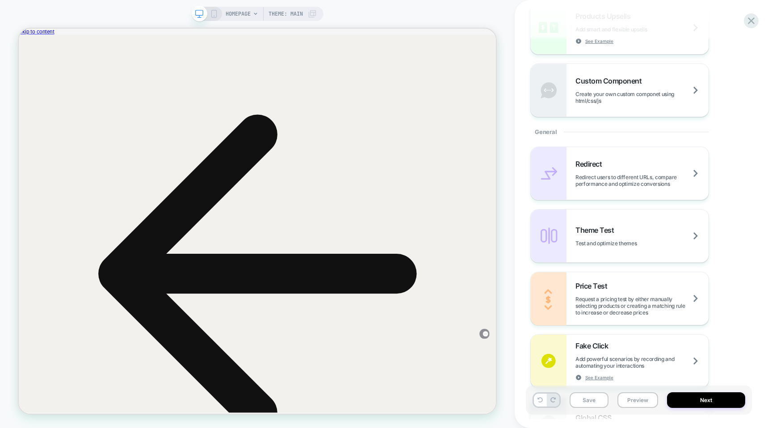
scroll to position [505, 0]
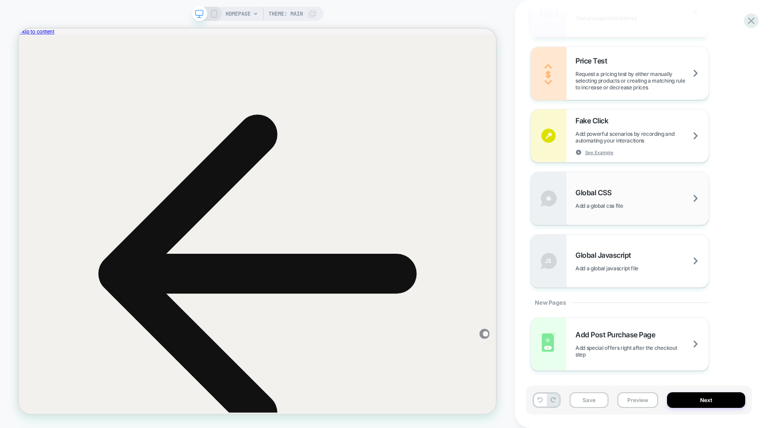
click at [620, 202] on span "Add a global css file" at bounding box center [610, 205] width 70 height 7
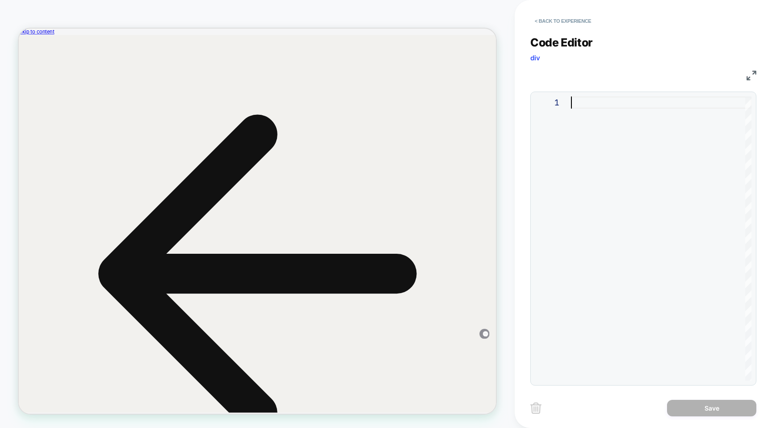
click at [659, 101] on div at bounding box center [661, 238] width 180 height 284
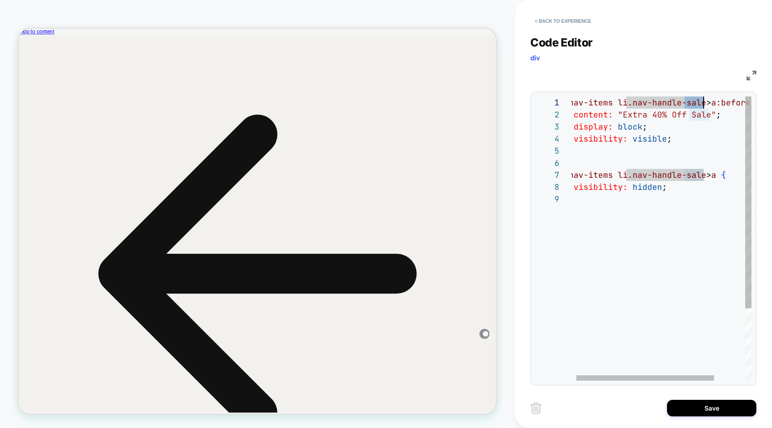
scroll to position [0, 140]
drag, startPoint x: 684, startPoint y: 101, endPoint x: 701, endPoint y: 103, distance: 17.6
click at [701, 103] on div ".nav-items li.nav-handle-sale > a:before { content: "Extra 40% Off Sale" ; disp…" at bounding box center [678, 286] width 228 height 380
click at [697, 115] on div ".nav-items li.nav-handle-catalog > a:before { content: "Extra 40% Off Sale" ; d…" at bounding box center [685, 286] width 242 height 380
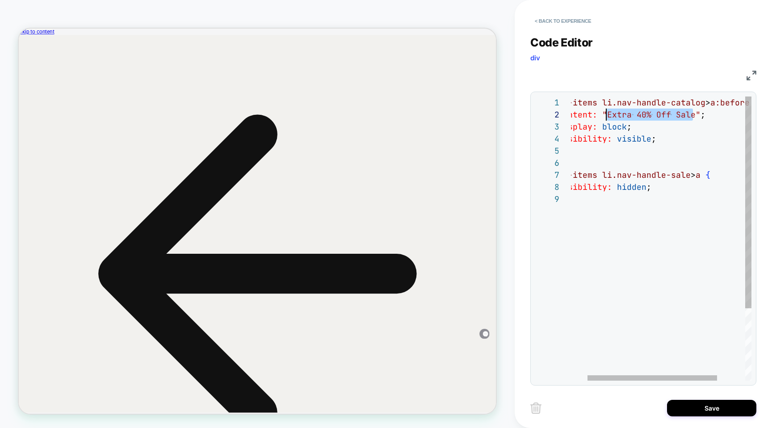
drag, startPoint x: 691, startPoint y: 116, endPoint x: 606, endPoint y: 115, distance: 85.3
click at [606, 115] on div ".nav-items li.nav-handle-catalog > a:before { content: "Extra 40% Off Sale" ; d…" at bounding box center [669, 286] width 242 height 380
click at [603, 126] on div ".nav-items li.nav-handle-catalog > a:before { content: "Fall Catalog" ; display…" at bounding box center [669, 286] width 242 height 380
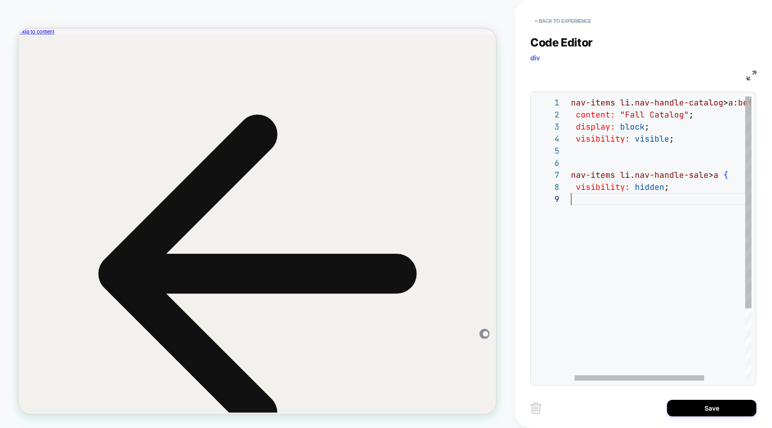
scroll to position [96, 5]
click at [621, 265] on div ".nav-items li.nav-handle-catalog > a:before { content: "Fall Catalog" ; display…" at bounding box center [687, 286] width 242 height 380
click at [708, 176] on div ".nav-items li.nav-handle-catalog > a:before { content: "Fall Catalog" ; display…" at bounding box center [687, 286] width 242 height 380
click at [685, 204] on div ".nav-items li.nav-handle-catalog > a:before { content: "Fall Catalog" ; display…" at bounding box center [687, 286] width 242 height 380
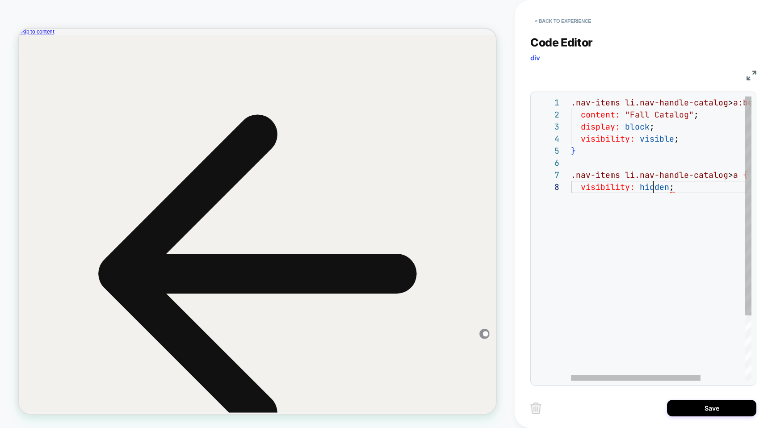
click at [651, 184] on div ".nav-items li.nav-handle-catalog > a:before { content: "Fall Catalog" ; display…" at bounding box center [692, 280] width 242 height 368
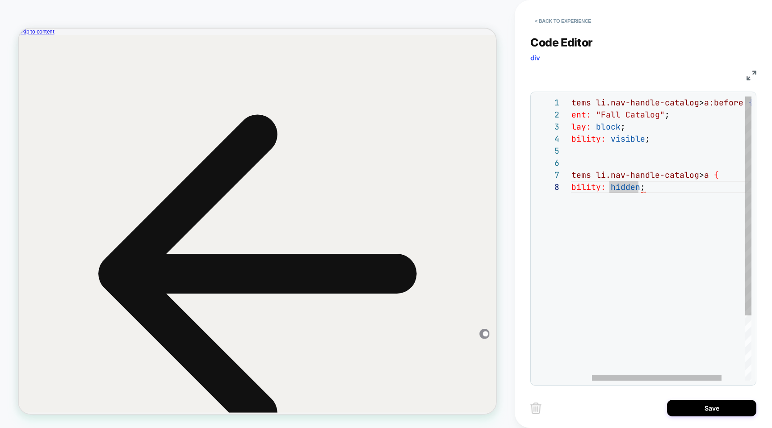
scroll to position [84, 101]
click at [646, 190] on div ".nav-items li.nav-handle-catalog > a:before { content: "Fall Catalog" ; display…" at bounding box center [663, 280] width 242 height 368
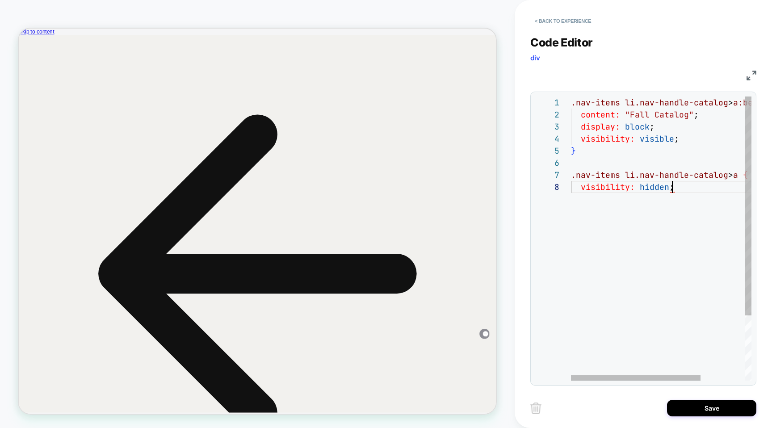
scroll to position [60, 0]
click at [577, 164] on div ".nav-items li.nav-handle-catalog > a:before { content: "Fall Catalog" ; display…" at bounding box center [692, 280] width 242 height 368
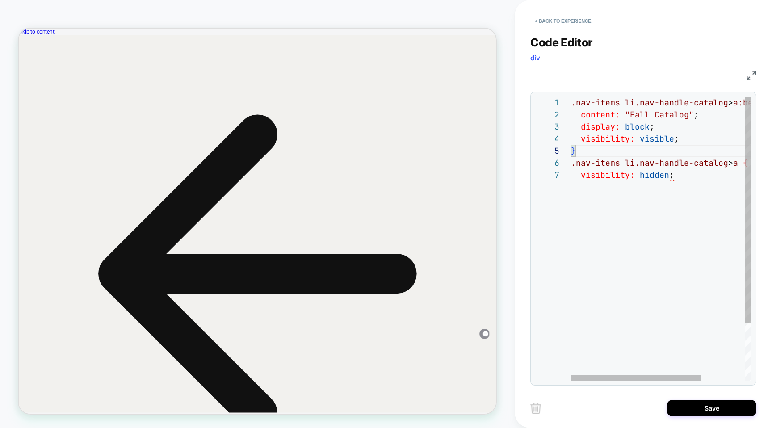
scroll to position [60, 19]
click at [588, 167] on div ".nav-items li.nav-handle-catalog > a:before { content: "Fall Catalog" ; display…" at bounding box center [692, 274] width 242 height 356
click at [589, 172] on div ".nav-items li.nav-handle-catalog > a:before { content: "Fall Catalog" ; display…" at bounding box center [692, 274] width 242 height 356
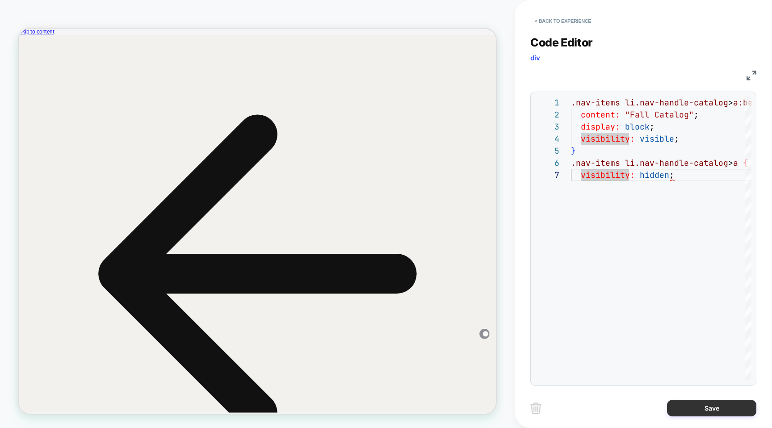
type textarea "**********"
click at [698, 415] on button "Save" at bounding box center [711, 408] width 89 height 17
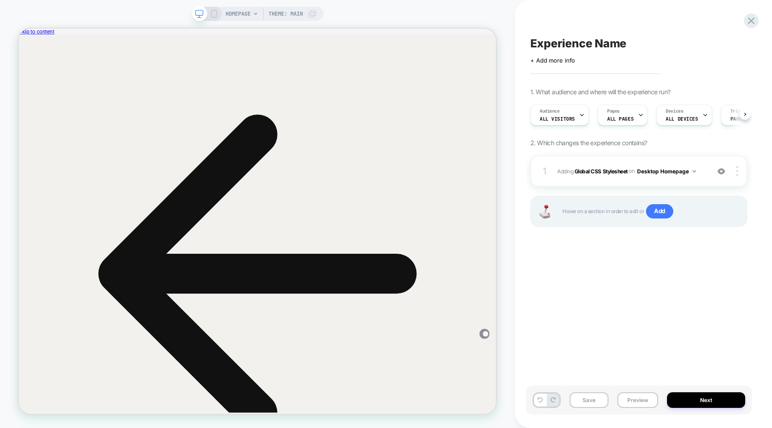
scroll to position [0, 0]
click at [695, 171] on img at bounding box center [694, 171] width 4 height 2
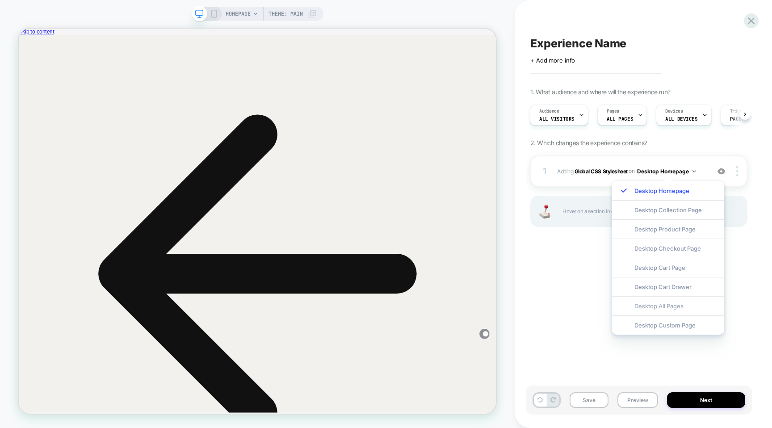
click at [663, 310] on div "Desktop All Pages" at bounding box center [668, 305] width 112 height 19
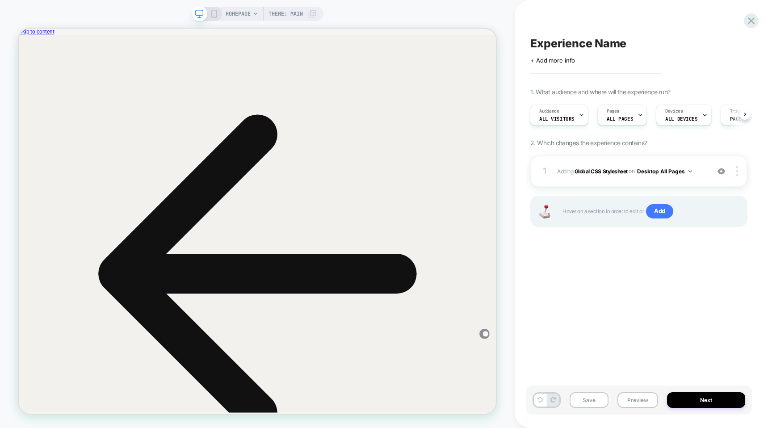
click at [212, 14] on icon at bounding box center [214, 14] width 8 height 8
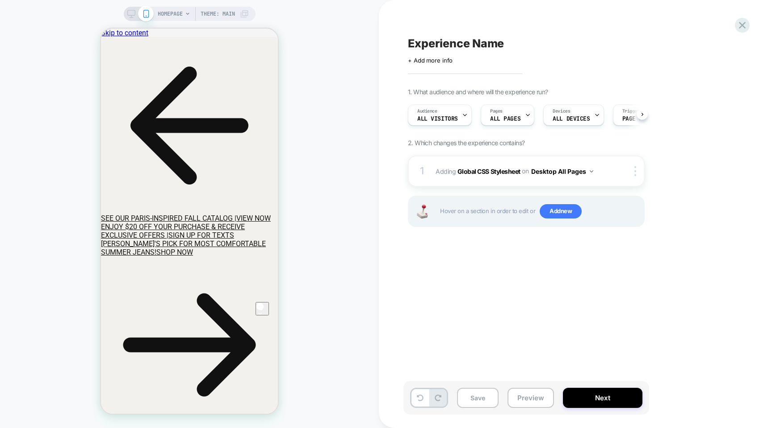
scroll to position [0, 0]
click at [560, 211] on span "Add new" at bounding box center [560, 211] width 42 height 14
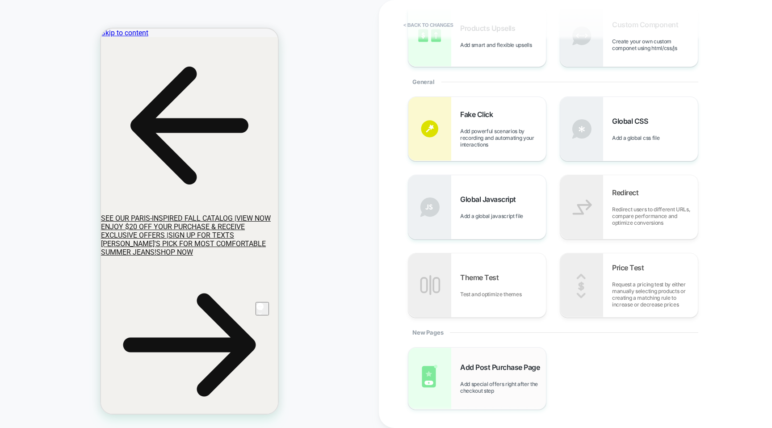
scroll to position [142, 0]
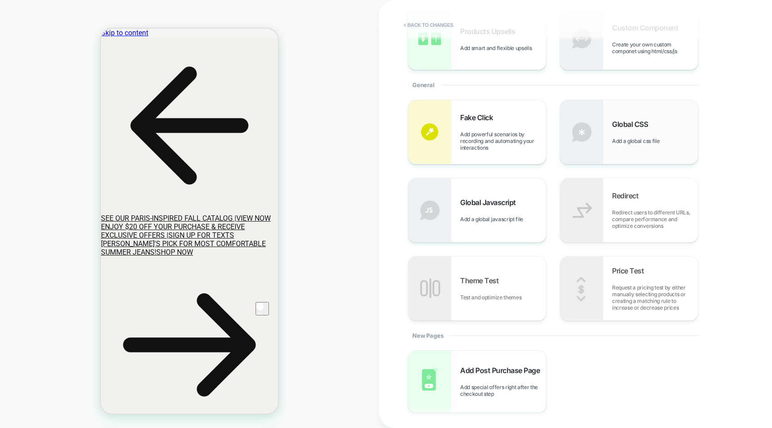
click at [608, 141] on div "Global CSS Add a global css file" at bounding box center [629, 132] width 138 height 64
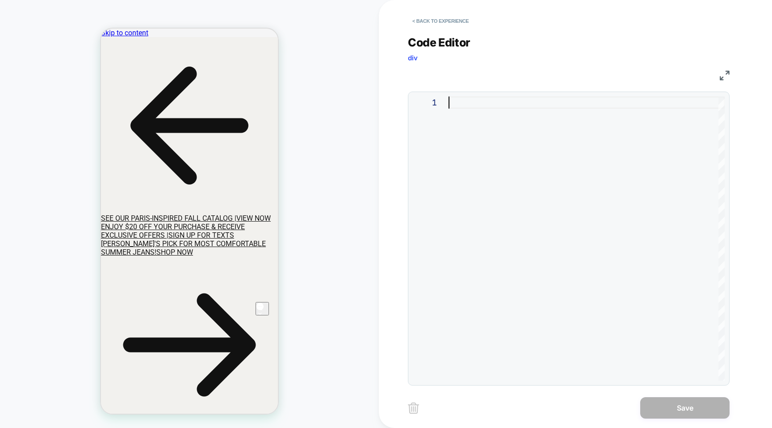
click at [477, 103] on div at bounding box center [586, 238] width 276 height 284
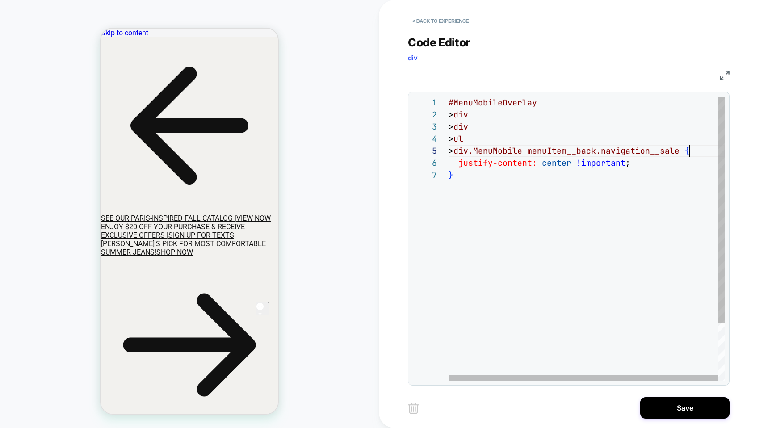
scroll to position [48, 241]
click at [689, 153] on div "#MenuMobileOverlay > div > div > ul > div.MenuMobile-menuItem__back.navigation_…" at bounding box center [586, 274] width 276 height 356
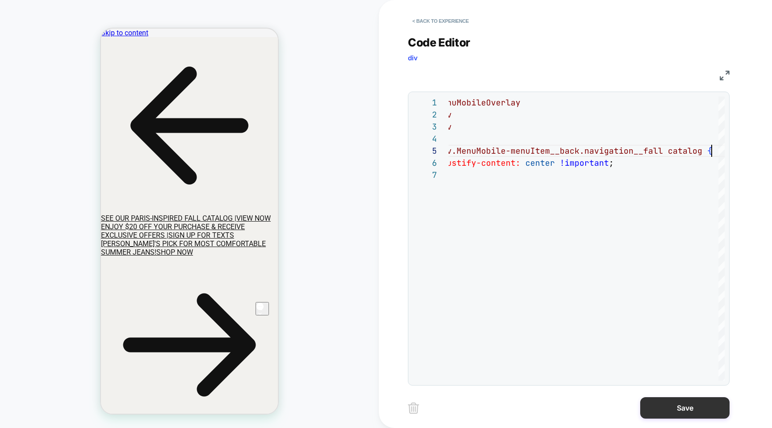
type textarea "**********"
click at [654, 413] on button "Save" at bounding box center [684, 407] width 89 height 21
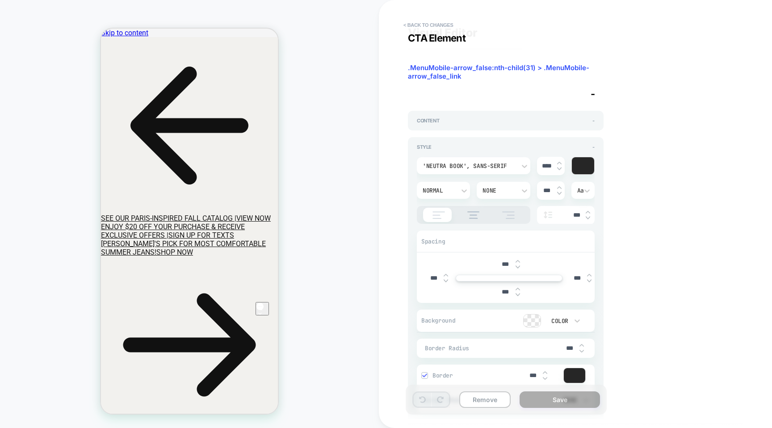
scroll to position [0, 0]
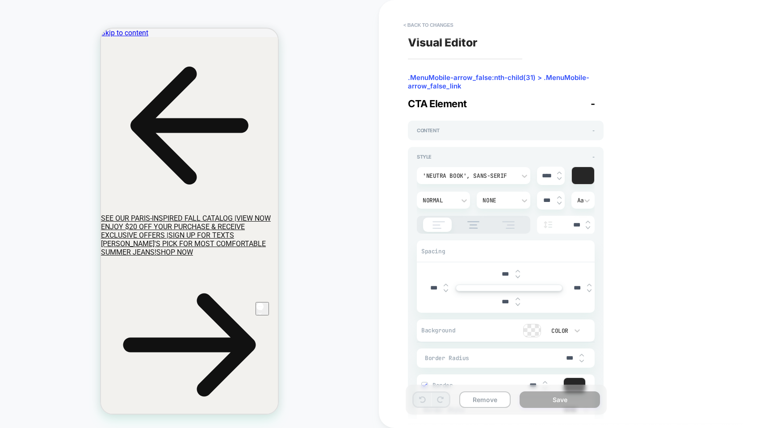
click at [459, 117] on div "Content - Style - 'Neutra Book', sans-serif **** Normal None *** Aa *** Spacing…" at bounding box center [506, 285] width 196 height 342
click at [457, 125] on div "Content -" at bounding box center [506, 131] width 196 height 20
click at [430, 136] on div "Content -" at bounding box center [506, 131] width 196 height 20
click at [430, 134] on div "Content -" at bounding box center [506, 131] width 196 height 20
click at [430, 131] on span "Content" at bounding box center [428, 130] width 22 height 6
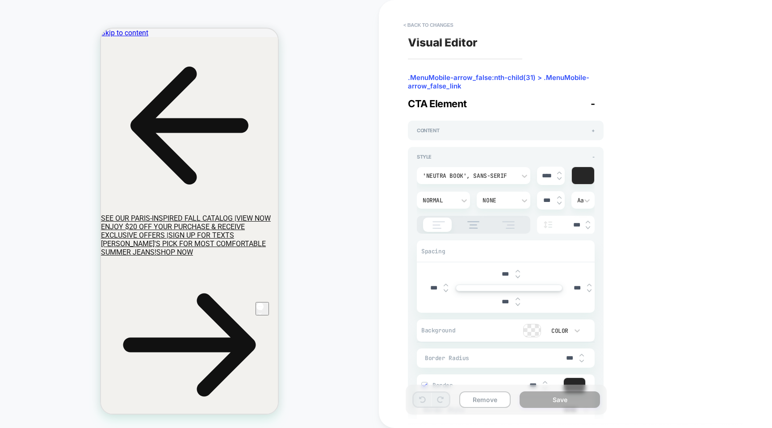
scroll to position [1, 0]
click at [425, 23] on button "< Back to changes" at bounding box center [428, 25] width 59 height 14
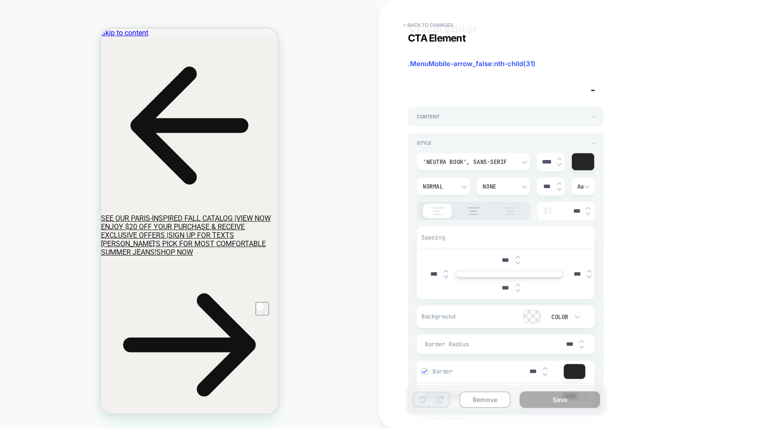
scroll to position [10, 0]
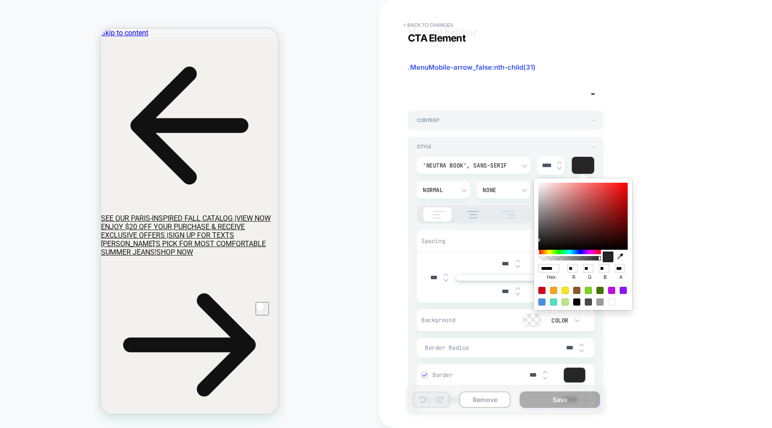
click at [483, 113] on div "Content -" at bounding box center [506, 120] width 196 height 20
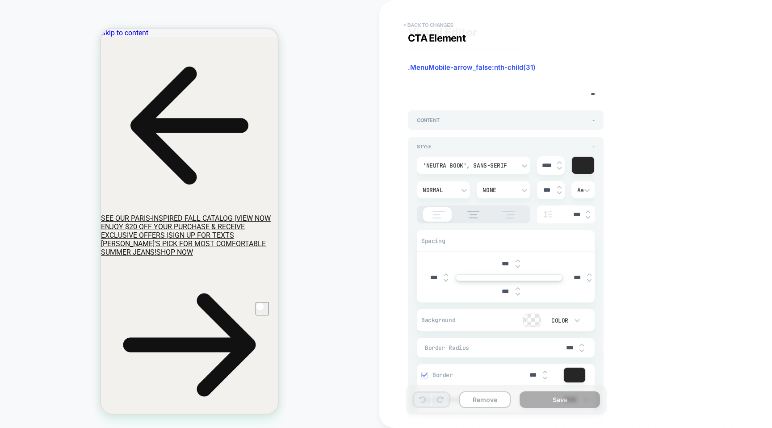
click at [427, 25] on button "< Back to changes" at bounding box center [428, 25] width 59 height 14
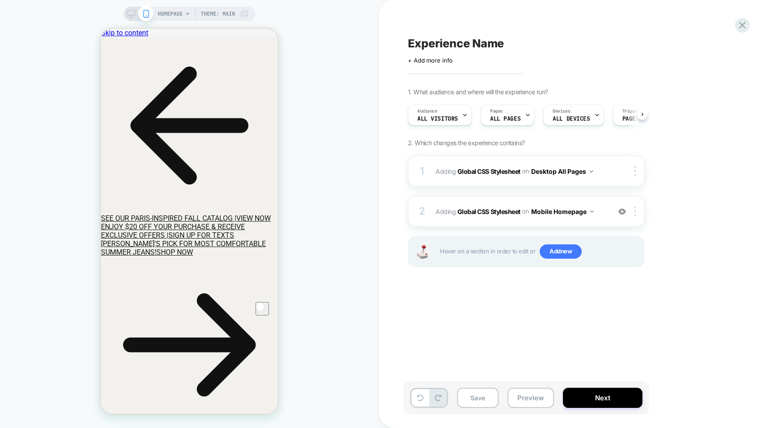
scroll to position [0, 0]
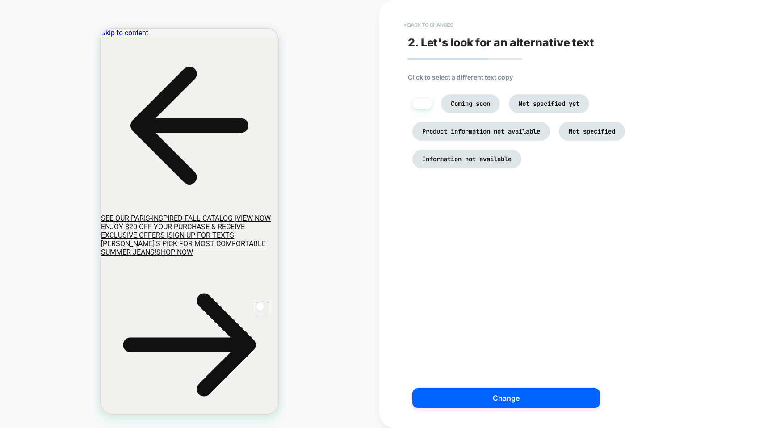
click at [434, 28] on button "< Back to changes" at bounding box center [428, 25] width 59 height 14
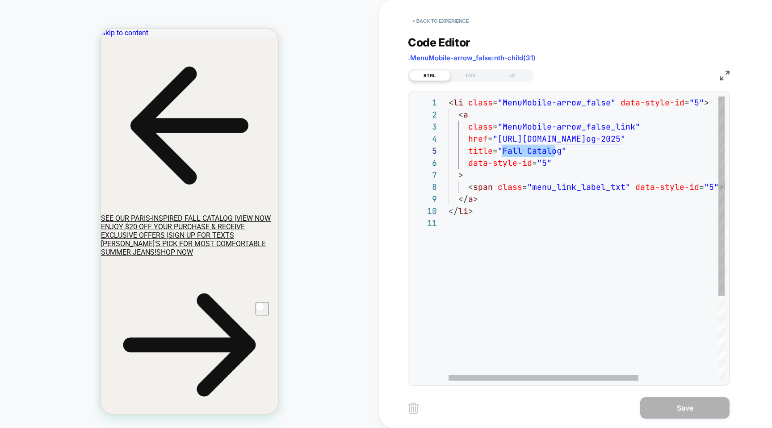
scroll to position [48, 111]
drag, startPoint x: 503, startPoint y: 151, endPoint x: 558, endPoint y: 153, distance: 55.0
click at [558, 153] on div "< li class = "MenuMobile-arrow_false" data-style-id = "5" > < a class = "MenuMo…" at bounding box center [644, 298] width 392 height 405
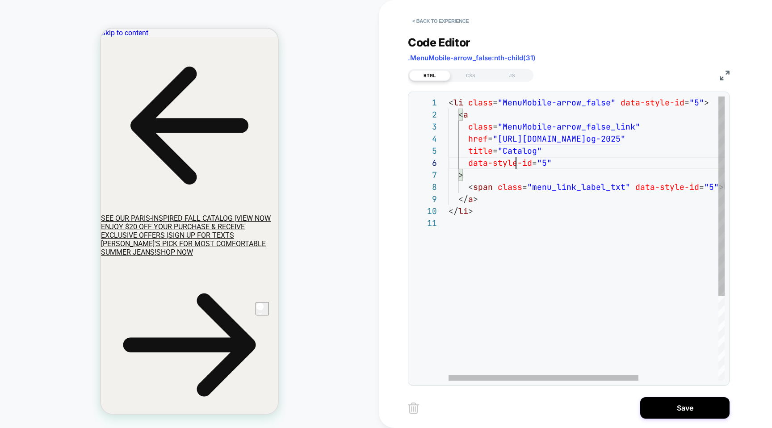
scroll to position [60, 67]
click at [518, 163] on div "< li class = "MenuMobile-arrow_false" data-style-id = "5" > < a class = "MenuMo…" at bounding box center [644, 298] width 392 height 405
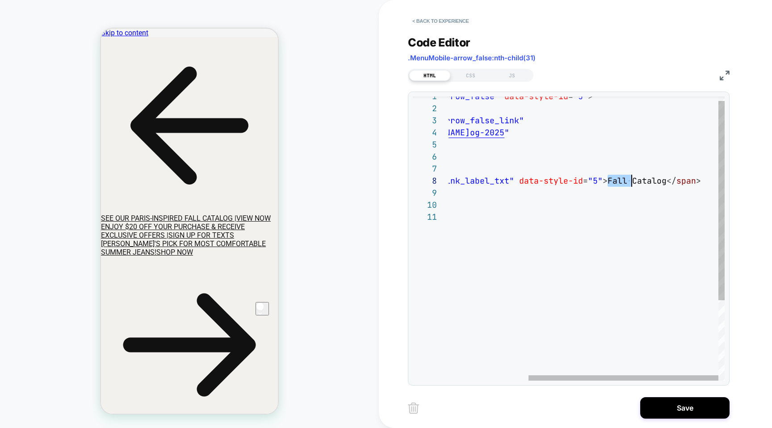
scroll to position [84, 299]
drag, startPoint x: 607, startPoint y: 181, endPoint x: 630, endPoint y: 184, distance: 22.9
click at [630, 184] on div "< li class = "MenuMobile-arrow_false" data-style-id = "5" > < a class = "MenuMo…" at bounding box center [528, 292] width 392 height 405
type textarea "**********"
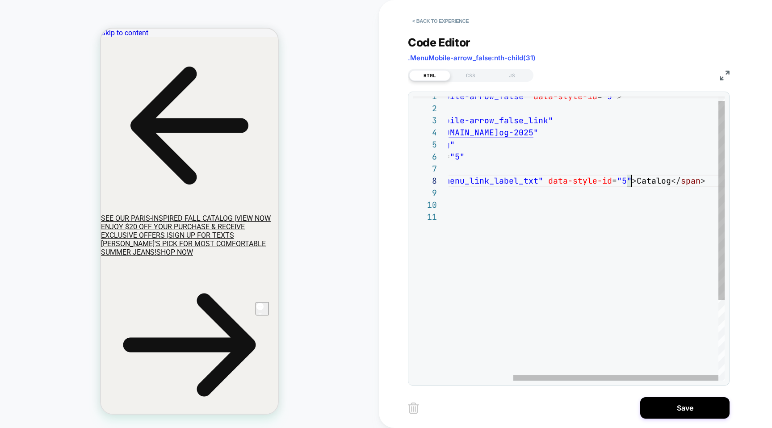
click at [619, 212] on div "< li class = "MenuMobile-arrow_false" data-style-id = "5" > < a class = "MenuMo…" at bounding box center [542, 292] width 363 height 405
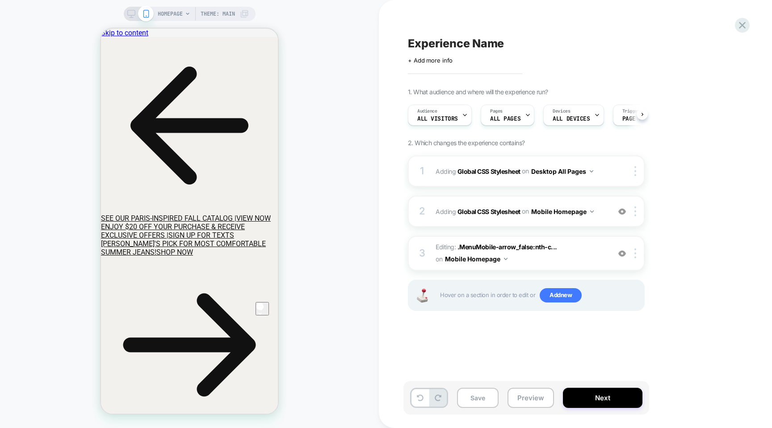
scroll to position [0, 0]
click at [534, 400] on button "Preview" at bounding box center [530, 398] width 46 height 20
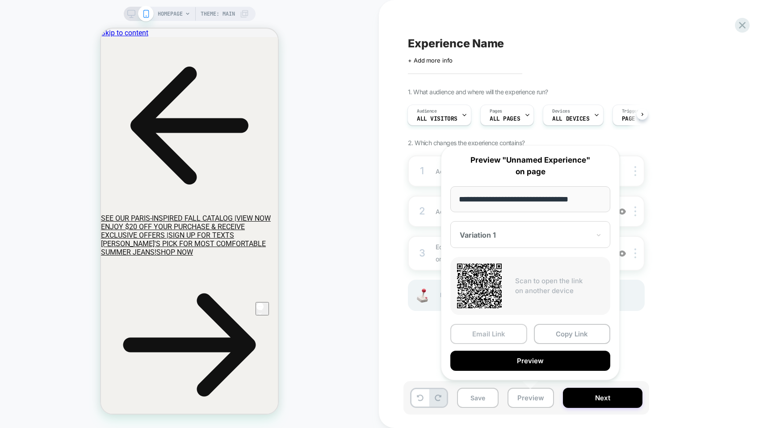
click at [499, 331] on button "Email Link" at bounding box center [488, 334] width 77 height 20
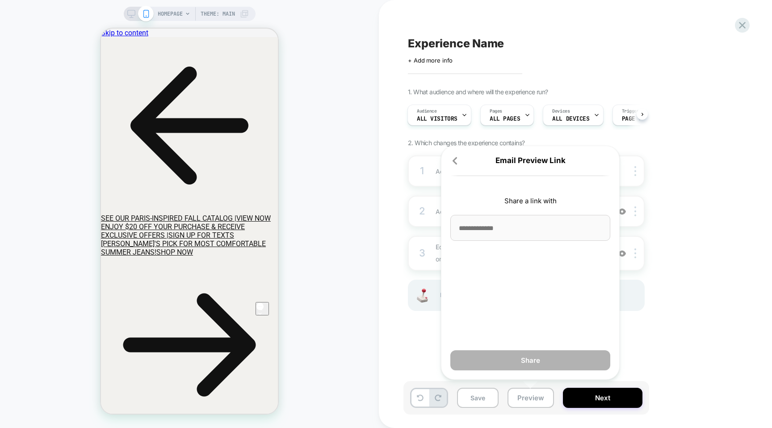
click at [497, 230] on input at bounding box center [530, 228] width 160 height 26
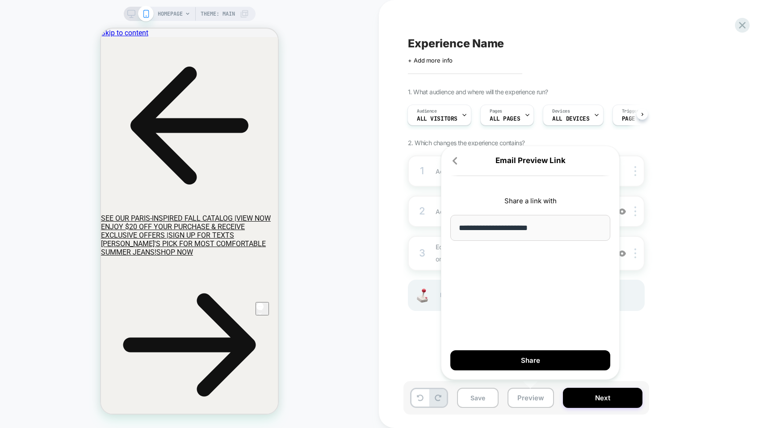
type input "**********"
click at [488, 366] on button "Share" at bounding box center [530, 360] width 160 height 20
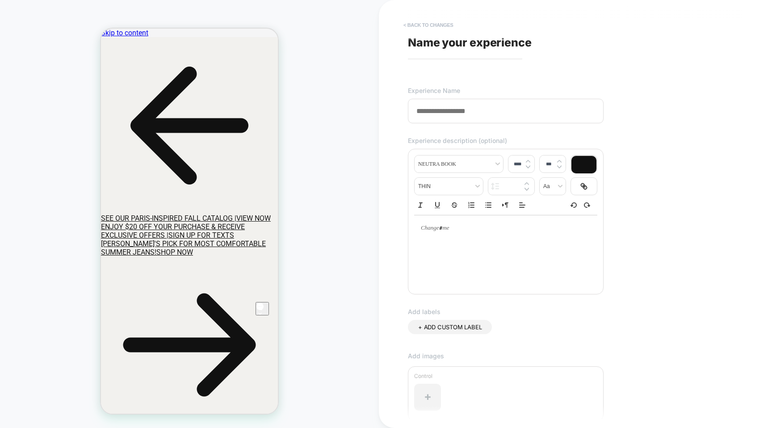
click at [429, 25] on button "< Back to changes" at bounding box center [428, 25] width 59 height 14
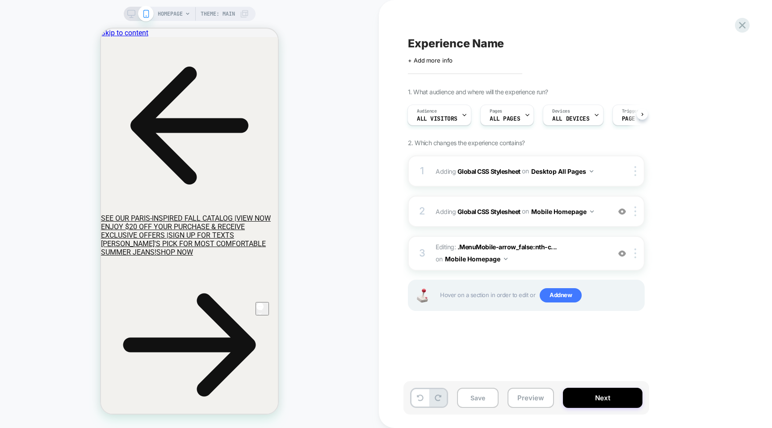
click at [127, 13] on rect at bounding box center [131, 12] width 8 height 5
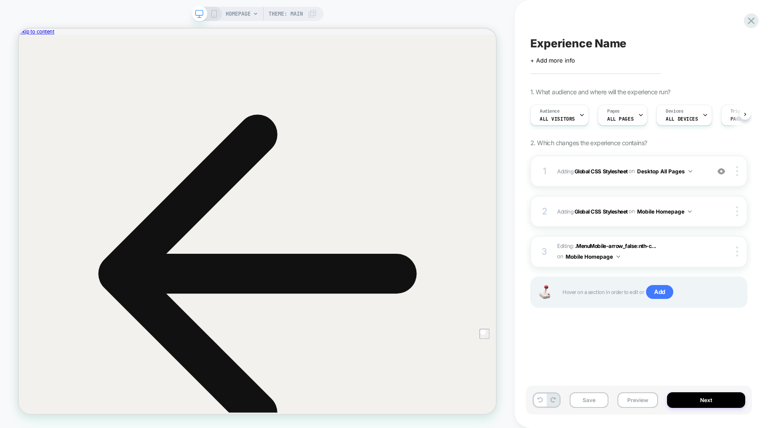
scroll to position [0, 0]
click at [702, 175] on span "Adding Global CSS Stylesheet on Desktop All Pages" at bounding box center [631, 171] width 148 height 11
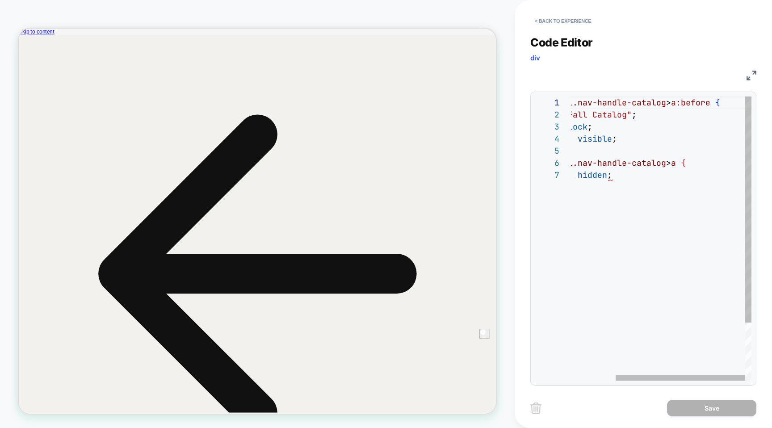
scroll to position [60, 183]
click at [692, 165] on div ".nav-items li.nav-handle-catalog > a:before { content: "Fall Catalog" ; display…" at bounding box center [630, 274] width 242 height 356
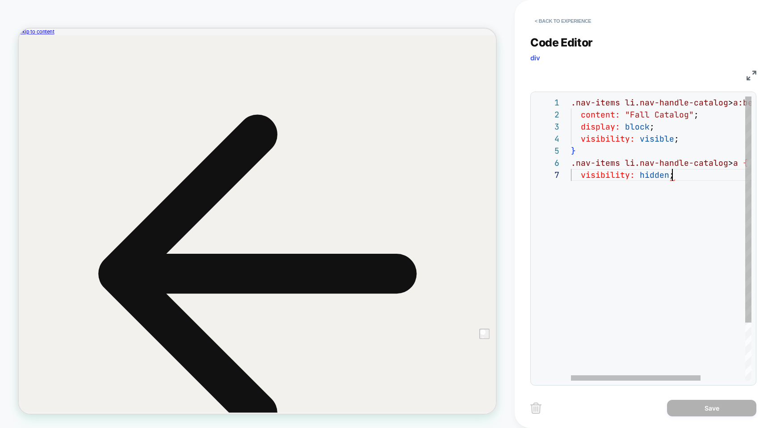
scroll to position [72, 101]
click at [601, 218] on div ".nav-items li.nav-handle-catalog > a:before { content: "Fall Catalog" ; display…" at bounding box center [692, 274] width 242 height 356
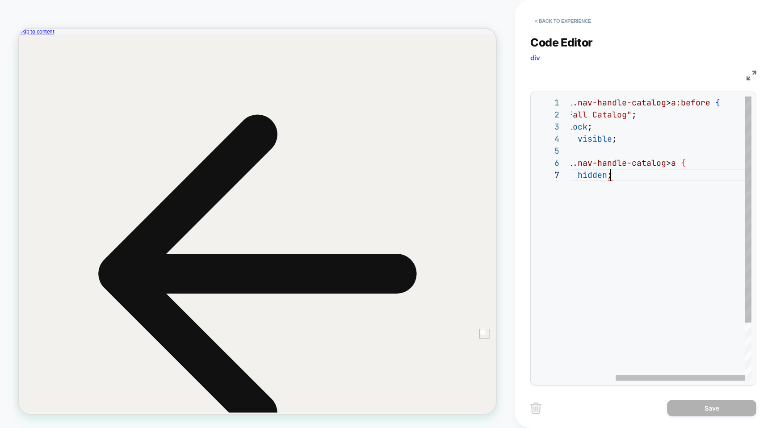
click at [697, 162] on div ".nav-items li.nav-handle-catalog > a:before { content: "Fall Catalog" ; display…" at bounding box center [630, 274] width 242 height 356
drag, startPoint x: 692, startPoint y: 161, endPoint x: 719, endPoint y: 174, distance: 30.6
click at [719, 174] on div ".nav-items li.nav-handle-catalog > a:before { content: "Fall Catalog" ; display…" at bounding box center [630, 274] width 242 height 356
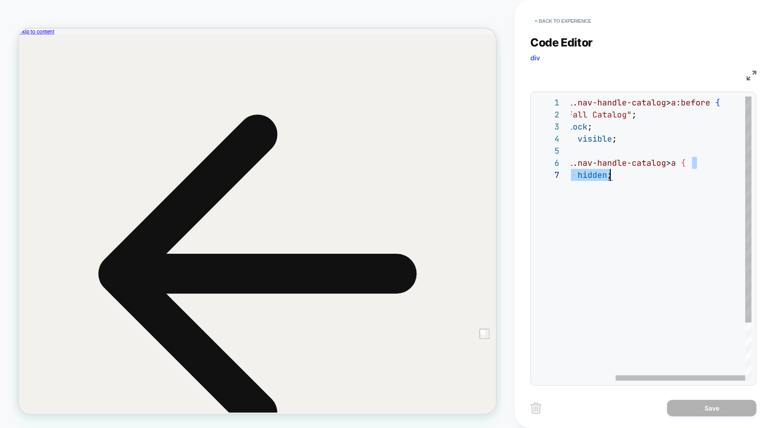
click at [718, 175] on div ".nav-items li.nav-handle-catalog > a:before { content: "Fall Catalog" ; display…" at bounding box center [630, 274] width 242 height 356
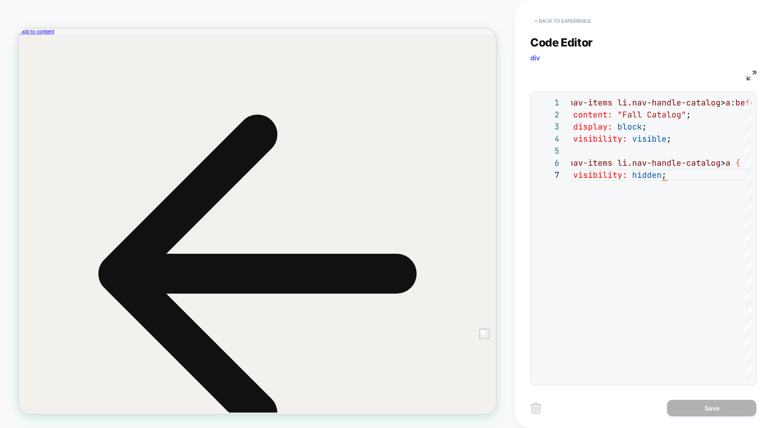
click at [542, 23] on button "< Back to experience" at bounding box center [562, 21] width 65 height 14
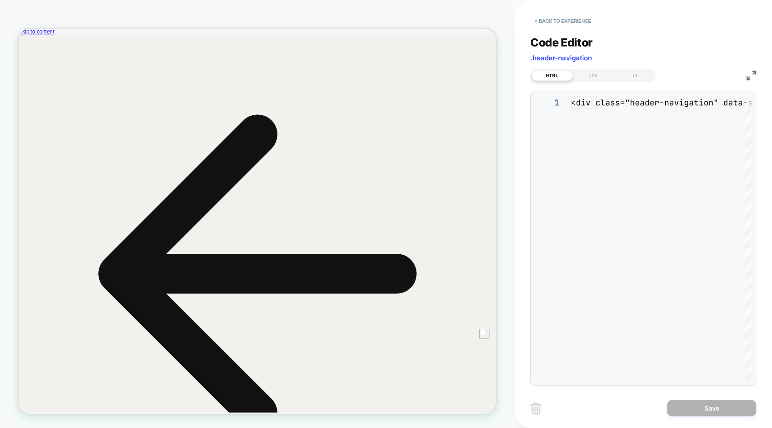
scroll to position [121, 0]
click at [745, 380] on div at bounding box center [748, 376] width 6 height 9
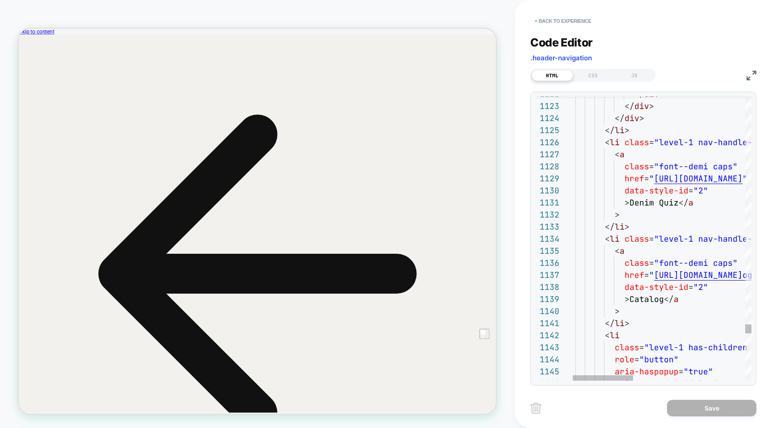
scroll to position [24, 48]
type textarea "**********"
click at [536, 409] on img at bounding box center [535, 407] width 11 height 11
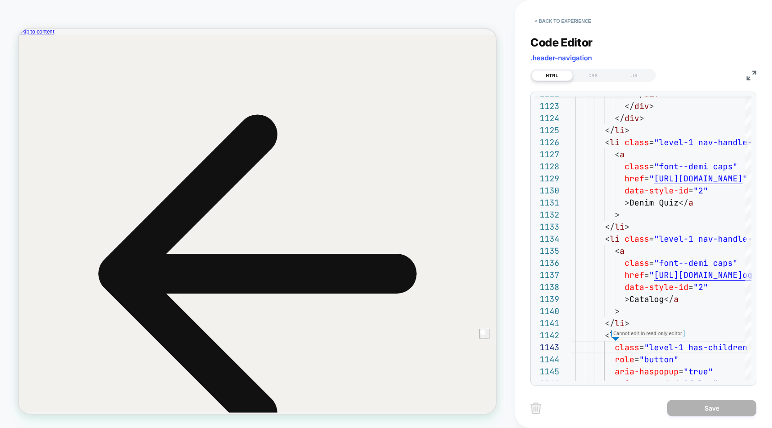
scroll to position [121, 48]
click at [551, 20] on button "< Back to experience" at bounding box center [562, 21] width 65 height 14
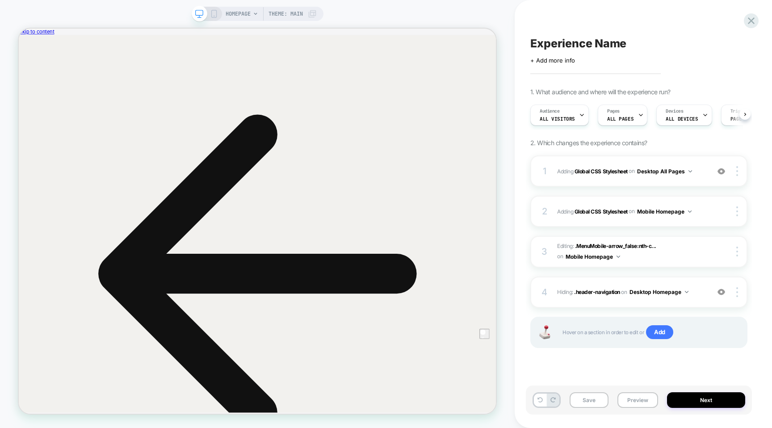
scroll to position [0, 0]
click at [749, 20] on icon at bounding box center [751, 21] width 12 height 12
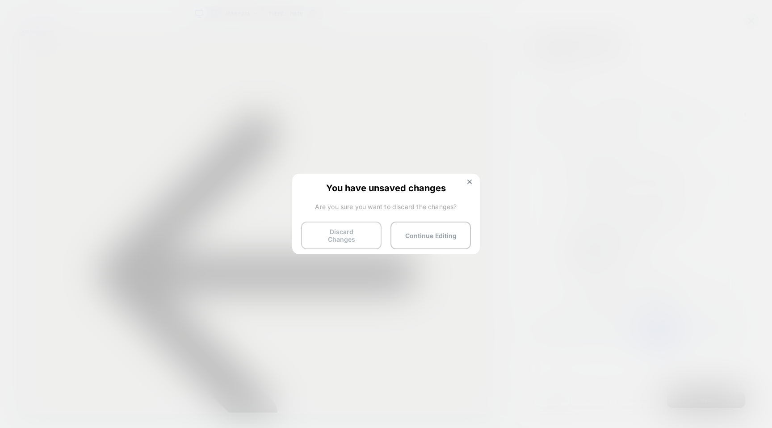
click at [367, 225] on button "Discard Changes" at bounding box center [341, 235] width 80 height 28
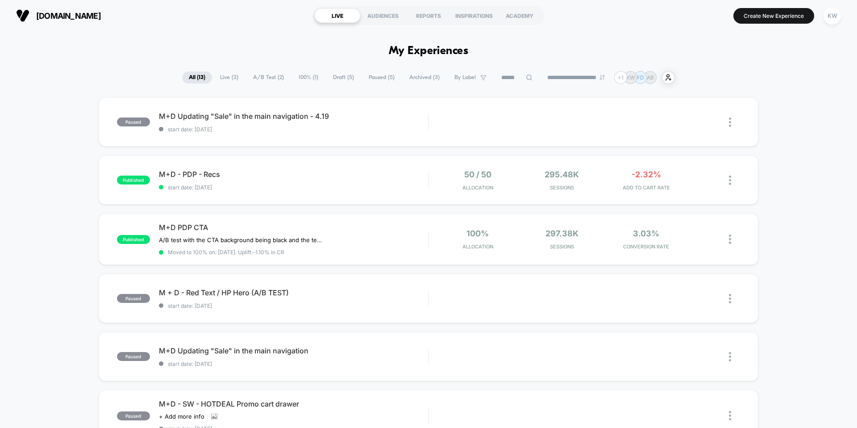
click at [337, 79] on span "Draft ( 5 )" at bounding box center [343, 77] width 34 height 12
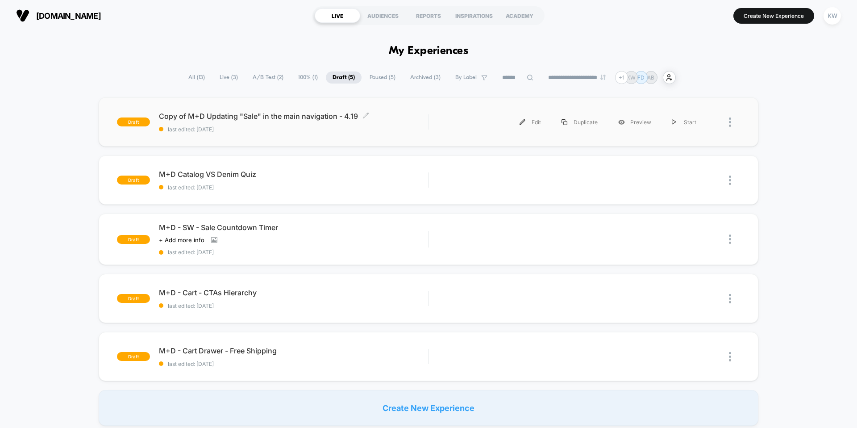
click at [248, 121] on div "Copy of M+D Updating "Sale" in the main navigation - 4.19 Click to edit experie…" at bounding box center [293, 122] width 269 height 21
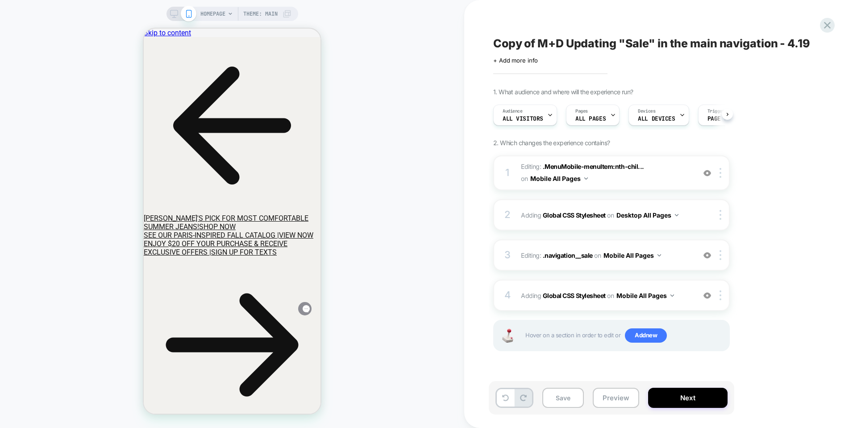
scroll to position [0, 0]
click at [170, 13] on icon at bounding box center [174, 14] width 8 height 8
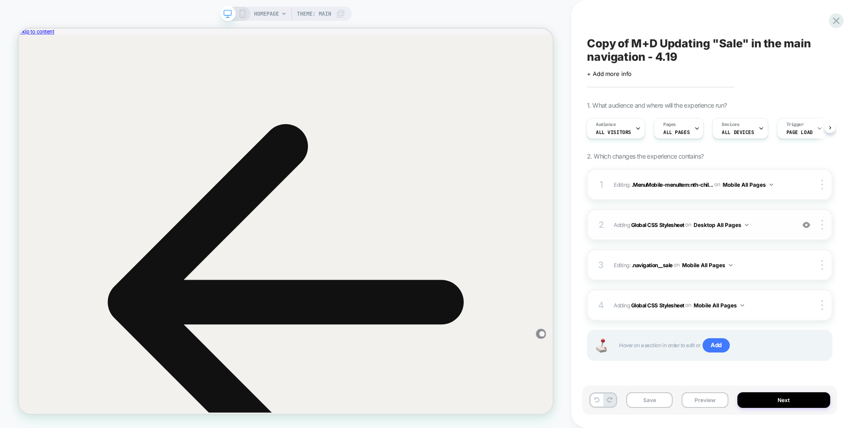
scroll to position [0, 1]
click at [766, 222] on span "Adding Global CSS Stylesheet on Desktop All Pages" at bounding box center [702, 224] width 176 height 11
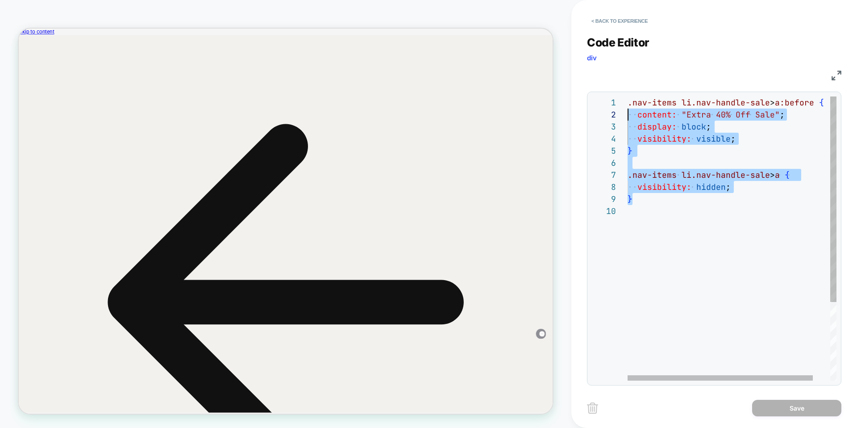
scroll to position [0, 0]
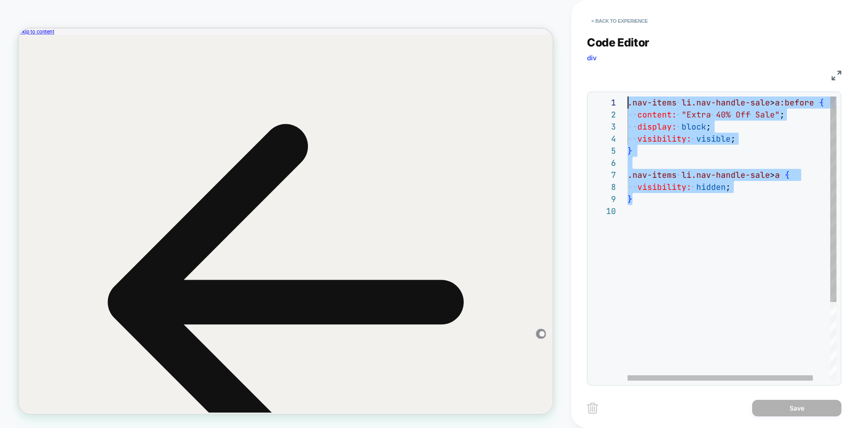
drag, startPoint x: 645, startPoint y: 203, endPoint x: 617, endPoint y: 95, distance: 111.7
click at [627, 22] on button "< Back to experience" at bounding box center [619, 21] width 65 height 14
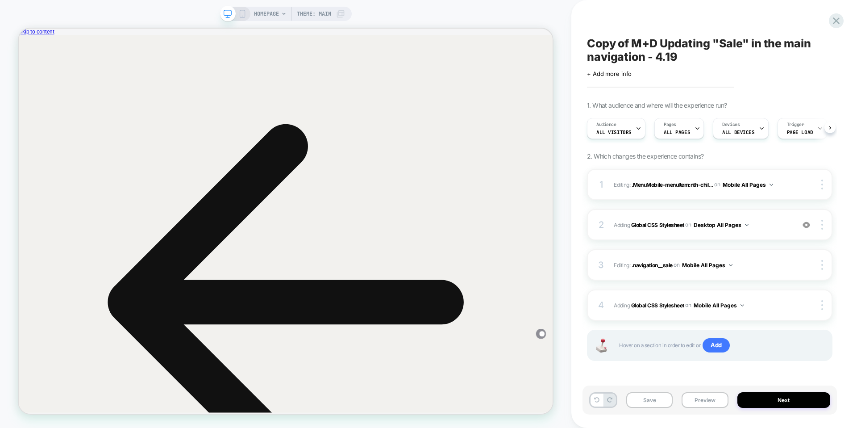
scroll to position [0, 0]
click at [647, 192] on div "1 Editing : .MenuMobile-menuItem:nth-chil... .MenuMobile-menuItem:nth-child(33)…" at bounding box center [710, 184] width 246 height 31
click at [771, 192] on div "1 Editing : .MenuMobile-menuItem:nth-chil... .MenuMobile-menuItem:nth-child(33)…" at bounding box center [710, 184] width 246 height 31
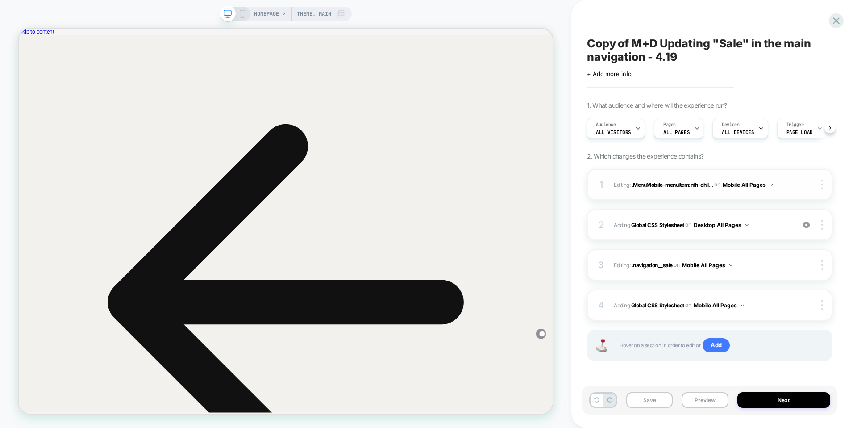
click at [761, 192] on div "1 Editing : .MenuMobile-menuItem:nth-chil... .MenuMobile-menuItem:nth-child(33)…" at bounding box center [710, 184] width 246 height 31
click at [756, 261] on span "Editing : .navigation__sale .navigation__sale on Mobile All Pages" at bounding box center [702, 264] width 176 height 11
click at [750, 261] on span "Editing : .navigation__sale .navigation__sale on Mobile All Pages" at bounding box center [702, 264] width 176 height 11
click at [749, 261] on span "Editing : .navigation__sale .navigation__sale on Mobile All Pages" at bounding box center [702, 264] width 176 height 11
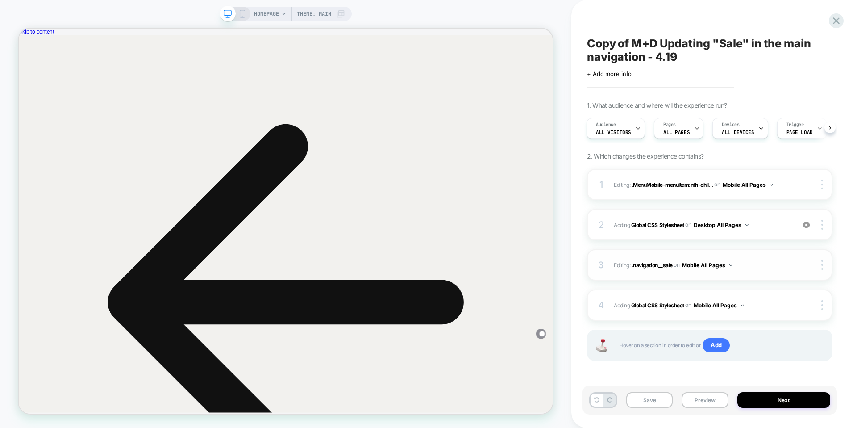
click at [668, 266] on span ".navigation__sale" at bounding box center [652, 264] width 41 height 7
click at [692, 267] on button "Mobile All Pages" at bounding box center [707, 264] width 50 height 11
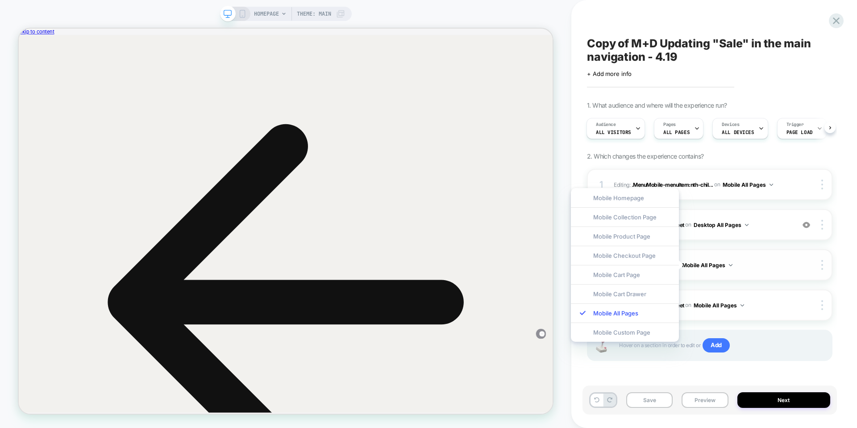
click at [627, 262] on span "Editing : .navigation__sale .navigation__sale on Mobile All Pages" at bounding box center [702, 264] width 176 height 11
drag, startPoint x: 614, startPoint y: 263, endPoint x: 605, endPoint y: 263, distance: 8.9
click at [614, 263] on span "Editing : .navigation__sale .navigation__sale on Mobile All Pages" at bounding box center [702, 264] width 176 height 11
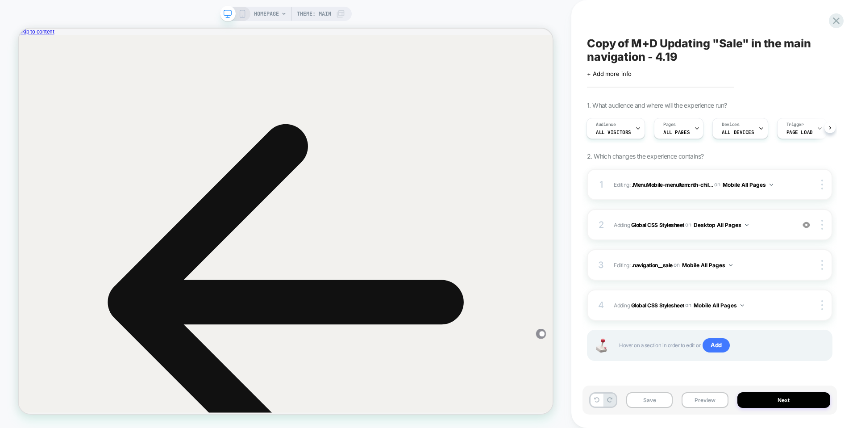
drag, startPoint x: 602, startPoint y: 263, endPoint x: 848, endPoint y: 263, distance: 246.0
click at [761, 266] on span "Editing : .navigation__sale .navigation__sale on Mobile All Pages" at bounding box center [702, 264] width 176 height 11
click at [756, 305] on span "Adding Global CSS Stylesheet on Mobile All Pages" at bounding box center [702, 305] width 176 height 11
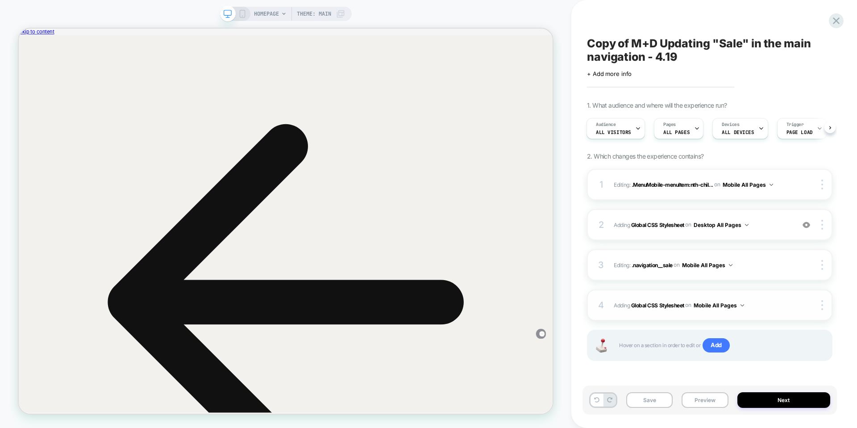
click at [750, 310] on span "Adding Global CSS Stylesheet on Mobile All Pages" at bounding box center [702, 305] width 176 height 11
click at [751, 305] on span "Adding Global CSS Stylesheet on Mobile All Pages" at bounding box center [702, 305] width 176 height 11
click at [807, 264] on div at bounding box center [814, 265] width 33 height 10
click at [822, 265] on img at bounding box center [823, 265] width 2 height 10
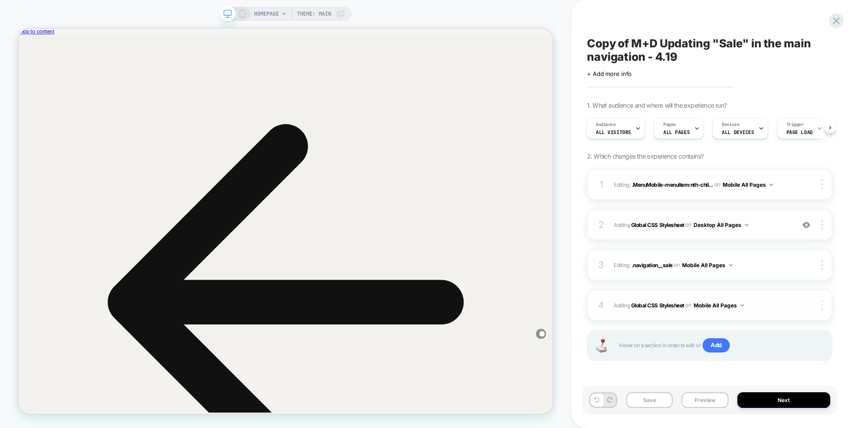
click at [784, 227] on span "Adding Global CSS Stylesheet on Desktop All Pages" at bounding box center [702, 224] width 176 height 11
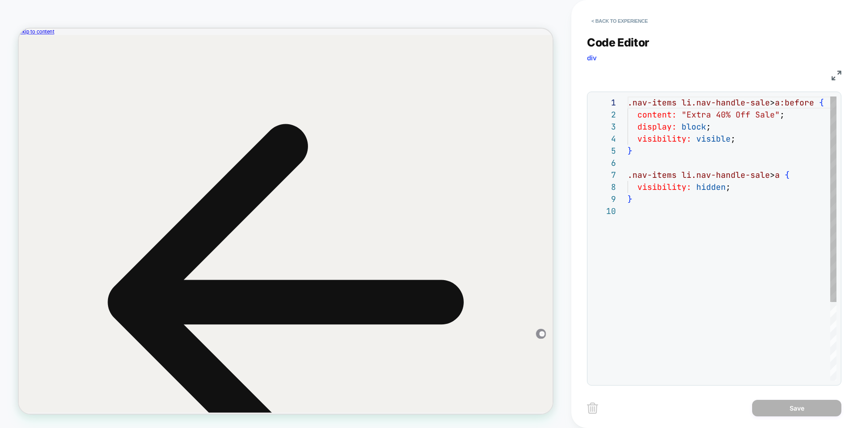
scroll to position [109, 0]
click at [614, 16] on button "< Back to experience" at bounding box center [619, 21] width 65 height 14
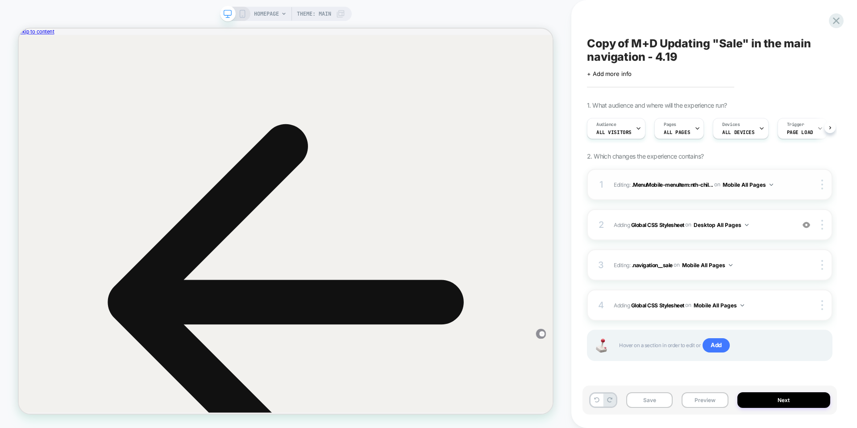
scroll to position [0, 0]
click at [796, 188] on div "1 Editing : .MenuMobile-menuItem:nth-chil... .MenuMobile-menuItem:nth-child(33)…" at bounding box center [710, 184] width 246 height 31
click at [0, 0] on img at bounding box center [0, 0] width 0 height 0
click at [806, 228] on img at bounding box center [807, 225] width 8 height 8
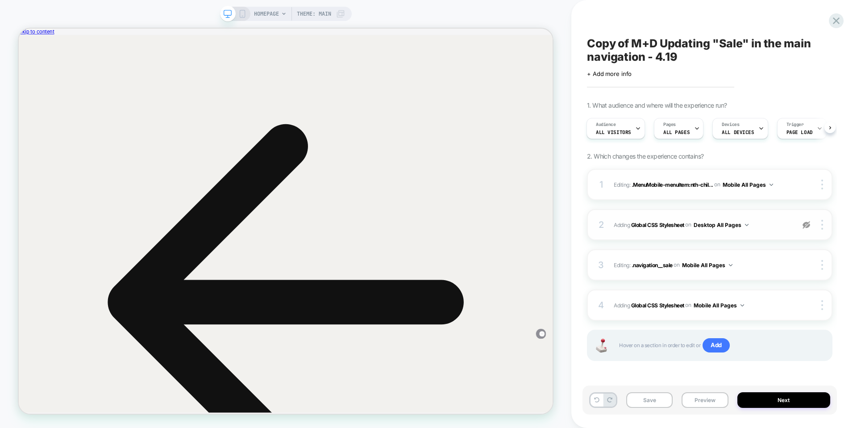
click at [806, 228] on img at bounding box center [807, 225] width 8 height 8
click at [0, 0] on img at bounding box center [0, 0] width 0 height 0
click at [0, 0] on span "Hover on a section in order to edit or Add" at bounding box center [0, 0] width 0 height 0
click at [720, 347] on span "Add" at bounding box center [716, 345] width 27 height 14
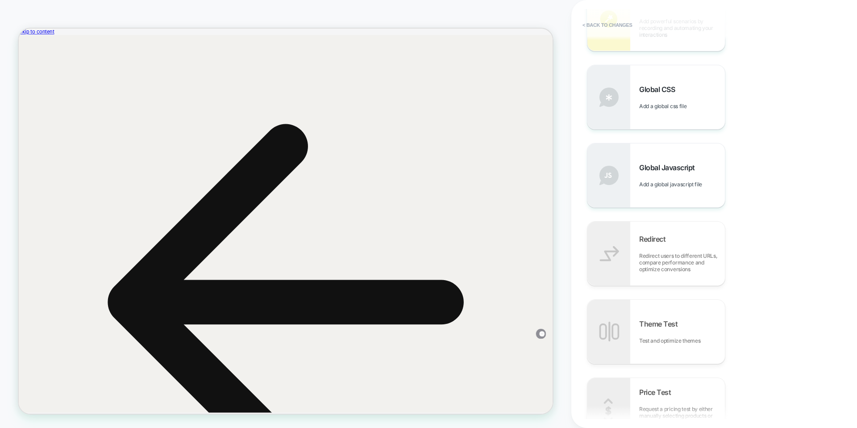
scroll to position [161, 0]
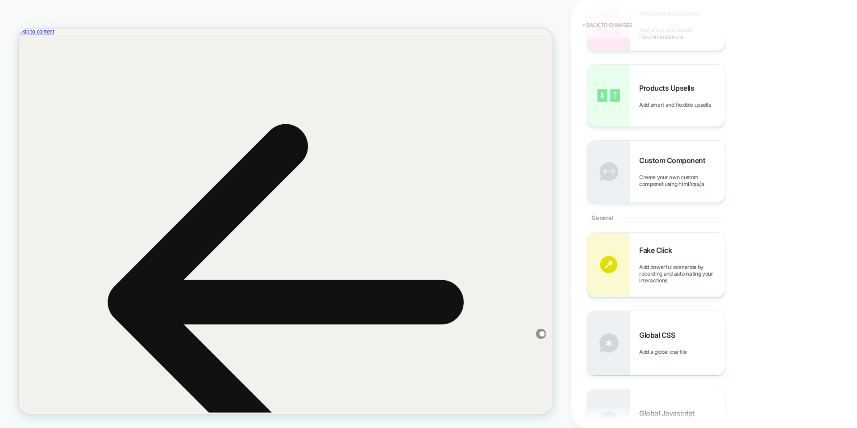
click at [623, 24] on button "< Back to changes" at bounding box center [607, 25] width 59 height 14
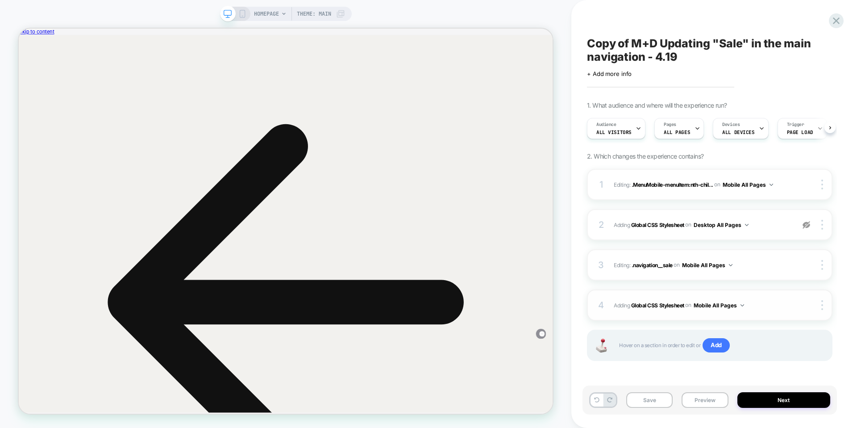
scroll to position [0, 0]
click at [744, 307] on button "Mobile All Pages" at bounding box center [719, 305] width 50 height 11
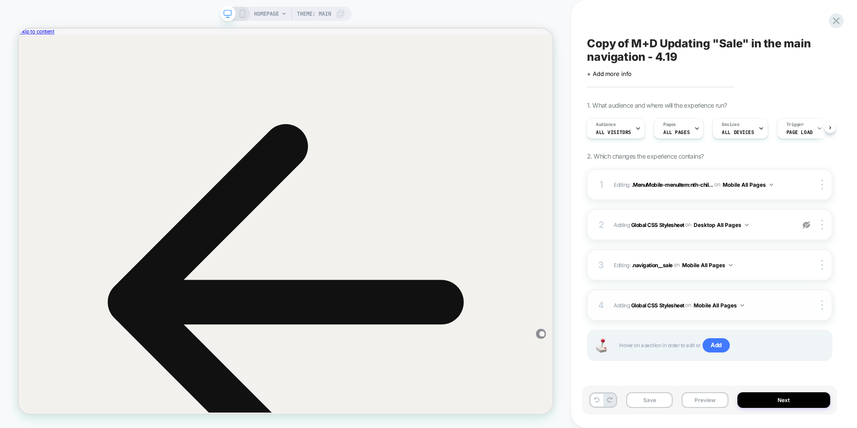
click at [743, 303] on button "Mobile All Pages" at bounding box center [719, 305] width 50 height 11
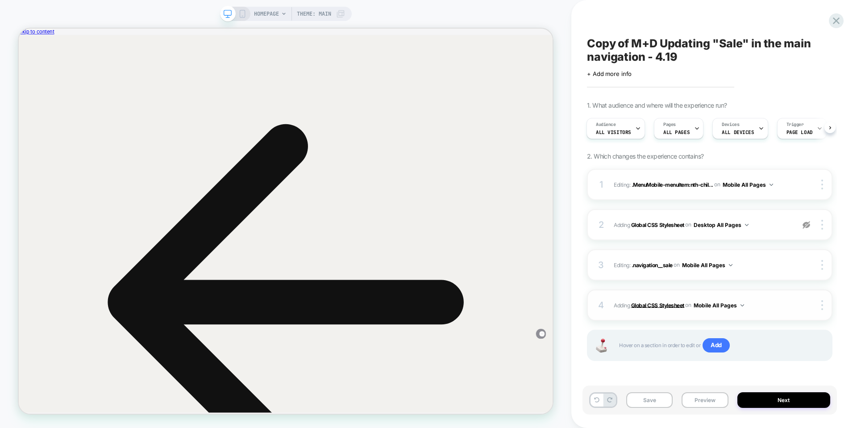
click at [670, 305] on b "Global CSS Stylesheet" at bounding box center [657, 304] width 53 height 7
click at [651, 306] on b "Global CSS Stylesheet" at bounding box center [657, 304] width 53 height 7
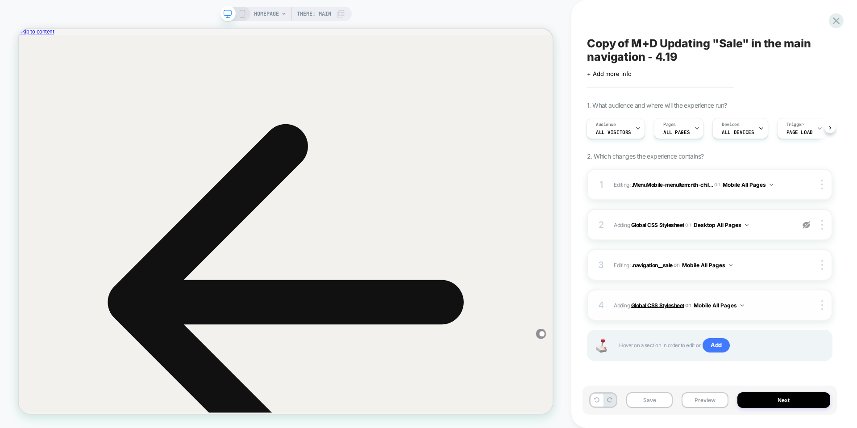
click at [651, 306] on b "Global CSS Stylesheet" at bounding box center [657, 304] width 53 height 7
click at [243, 16] on icon at bounding box center [242, 14] width 8 height 8
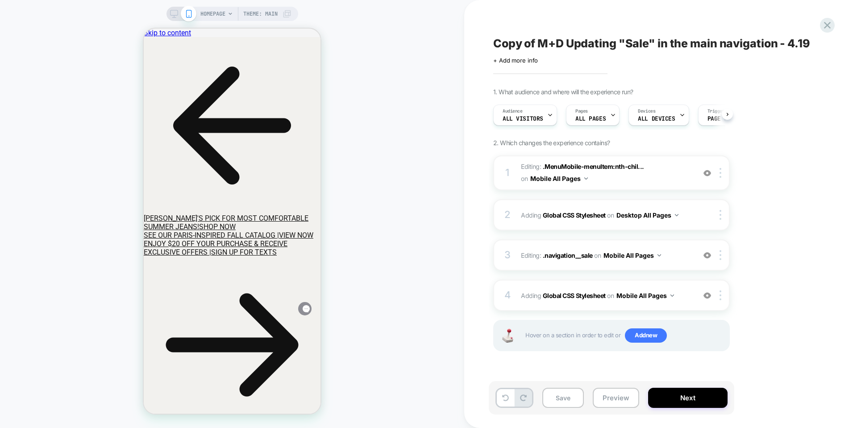
scroll to position [0, 0]
click at [684, 295] on span "Adding Global CSS Stylesheet on Mobile All Pages" at bounding box center [606, 295] width 170 height 13
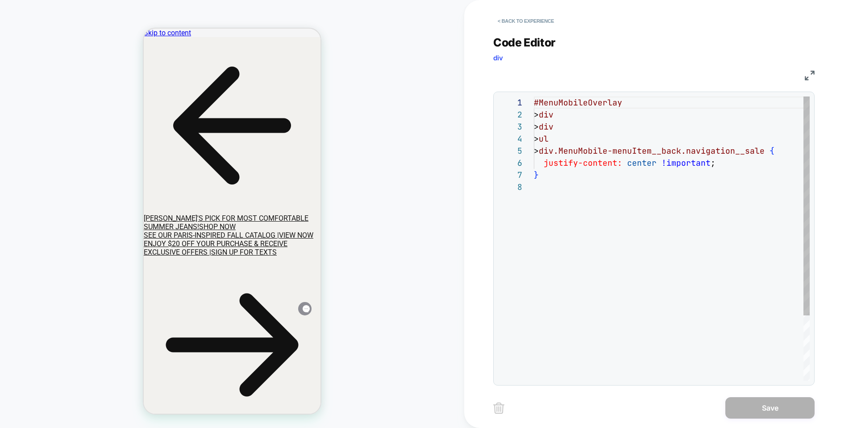
scroll to position [84, 0]
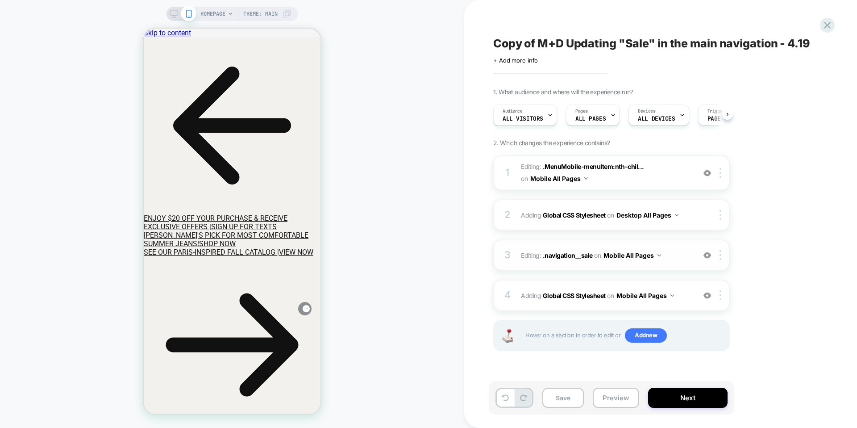
scroll to position [0, 0]
click at [683, 289] on span "Adding Global CSS Stylesheet on Mobile All Pages" at bounding box center [606, 295] width 170 height 13
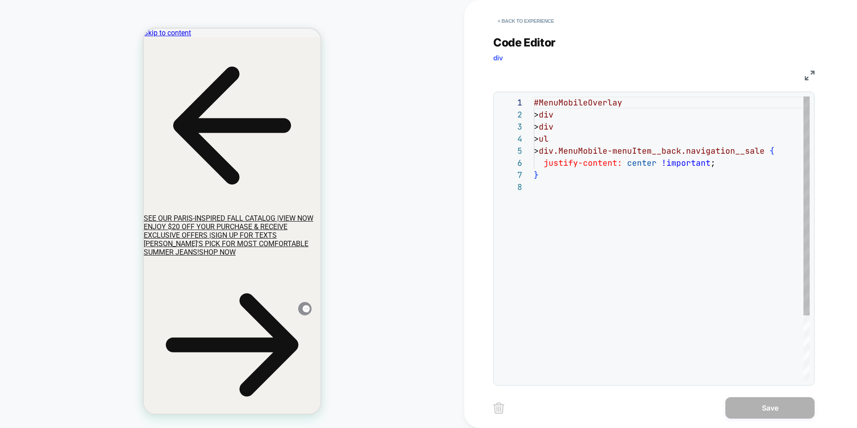
scroll to position [84, 0]
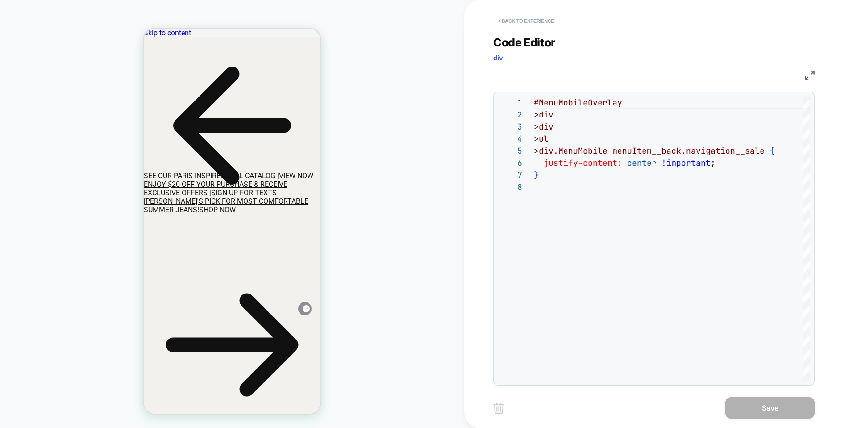
click at [508, 22] on button "< Back to experience" at bounding box center [525, 21] width 65 height 14
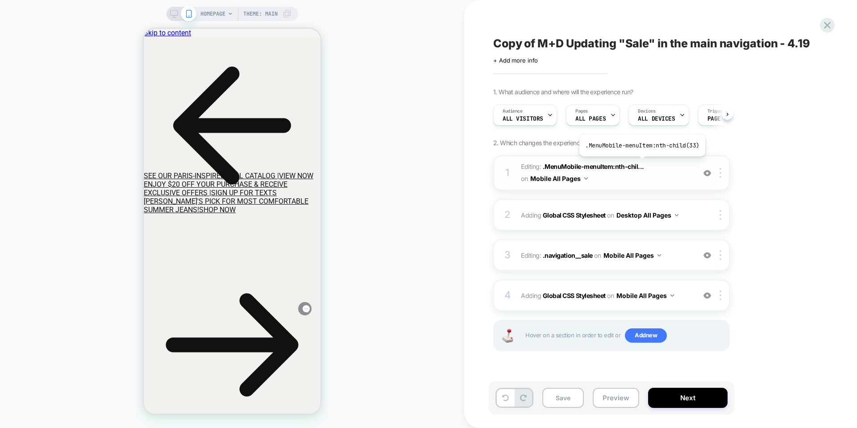
scroll to position [0, 0]
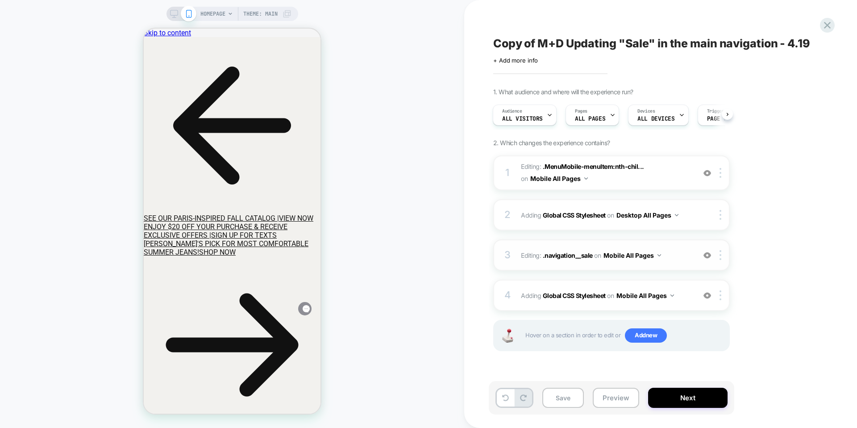
click at [0, 0] on span "Editing : .navigation__sale .navigation__sale on Mobile All Pages" at bounding box center [0, 0] width 0 height 0
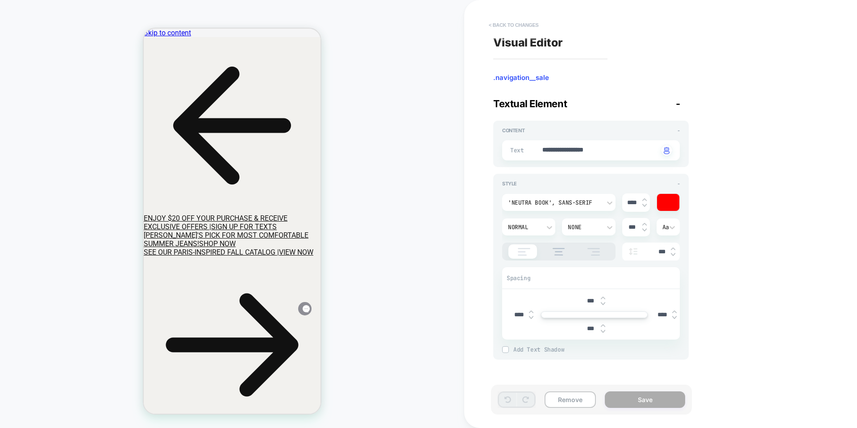
click at [523, 25] on button "< Back to changes" at bounding box center [513, 25] width 59 height 14
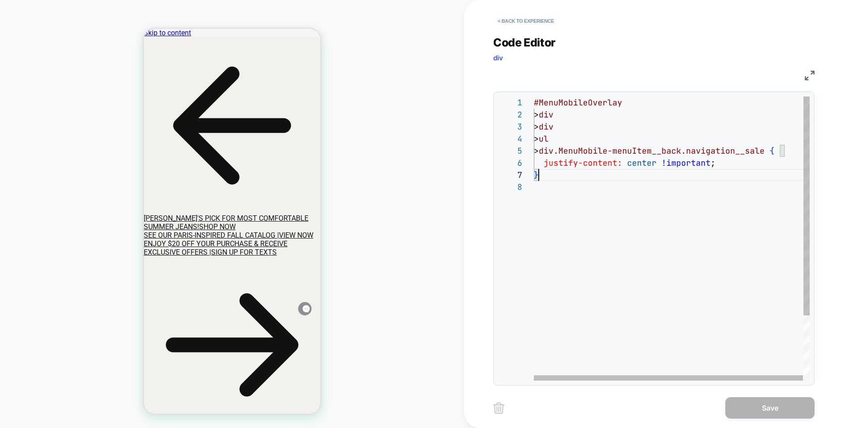
scroll to position [0, 0]
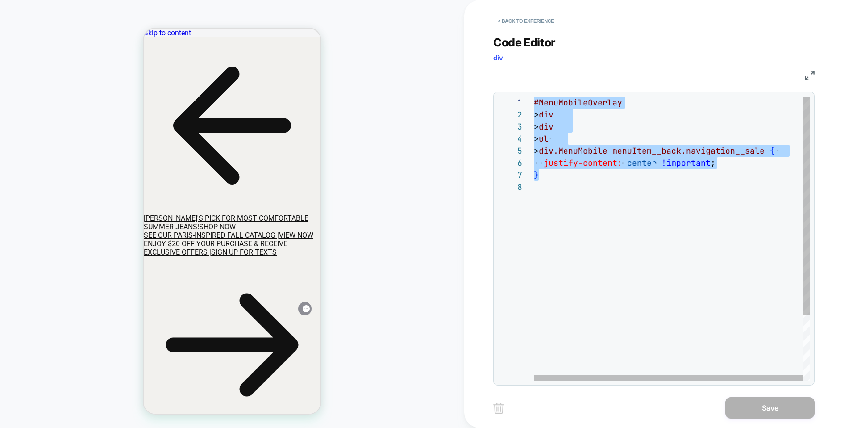
drag, startPoint x: 557, startPoint y: 176, endPoint x: 524, endPoint y: 85, distance: 97.3
click at [530, 21] on button "< Back to experience" at bounding box center [525, 21] width 65 height 14
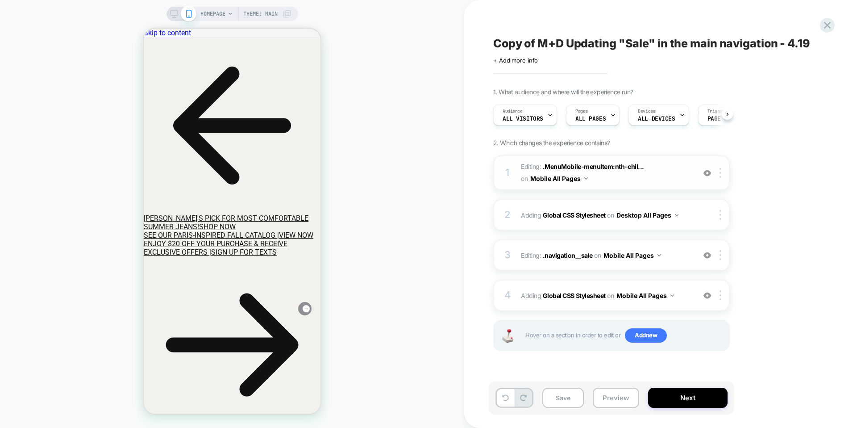
scroll to position [0, 0]
click at [606, 177] on span "Editing : .MenuMobile-menuItem:nth-chil... .MenuMobile-menuItem:nth-child(33) o…" at bounding box center [606, 173] width 170 height 24
click at [603, 177] on span "Editing : .MenuMobile-menuItem:nth-chil... .MenuMobile-menuItem:nth-child(33) o…" at bounding box center [606, 173] width 170 height 24
click at [671, 255] on span "Editing : .navigation__sale .navigation__sale on Mobile All Pages" at bounding box center [606, 255] width 170 height 13
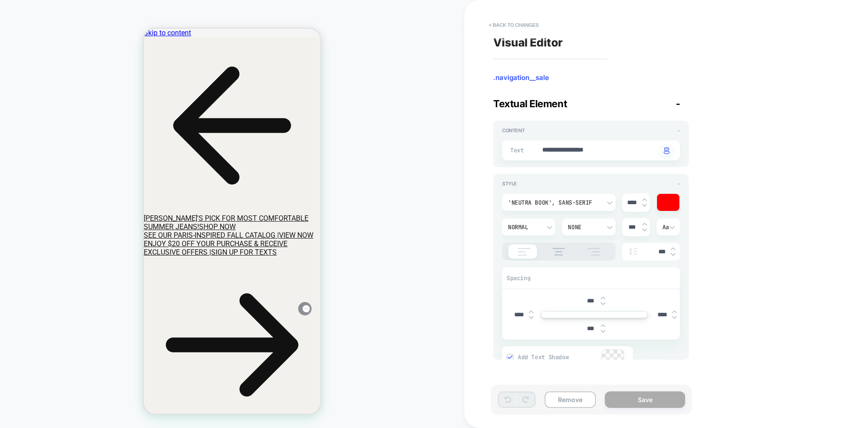
type textarea "*"
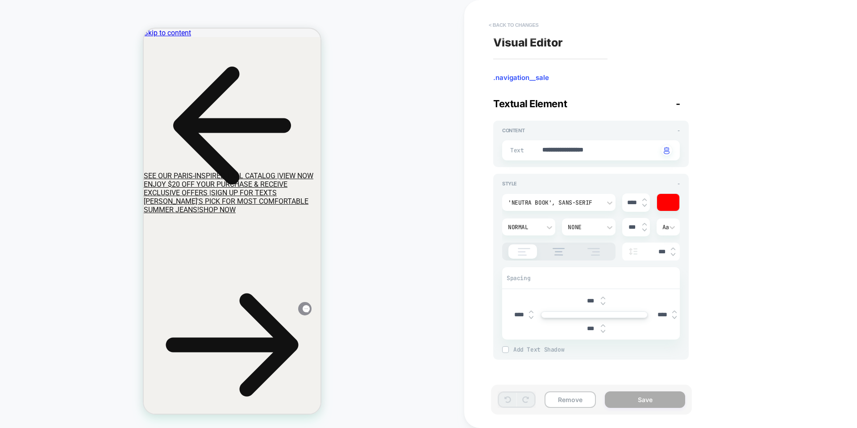
click at [518, 24] on button "< Back to changes" at bounding box center [513, 25] width 59 height 14
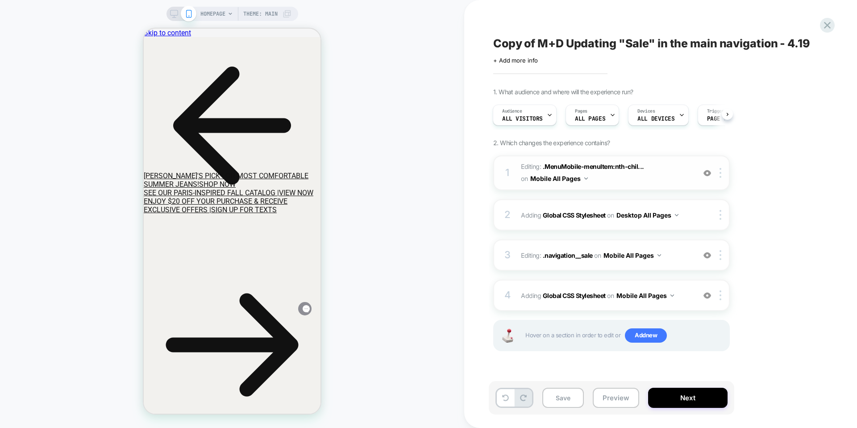
click at [616, 175] on span "Editing : .MenuMobile-menuItem:nth-chil... .MenuMobile-menuItem:nth-child(33) o…" at bounding box center [606, 173] width 170 height 24
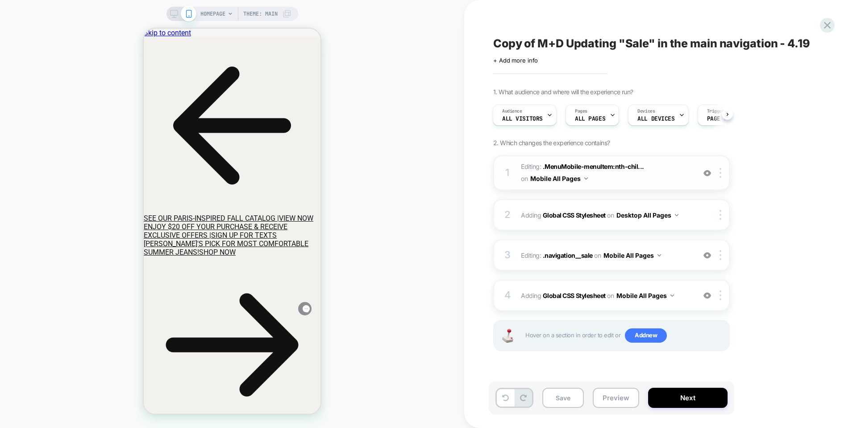
click at [611, 175] on span "Editing : .MenuMobile-menuItem:nth-chil... .MenuMobile-menuItem:nth-child(33) o…" at bounding box center [606, 173] width 170 height 24
click at [614, 179] on span "Editing : .MenuMobile-menuItem:nth-chil... .MenuMobile-menuItem:nth-child(33) o…" at bounding box center [606, 173] width 170 height 24
click at [670, 176] on span "Editing : .MenuMobile-menuItem:nth-chil... .MenuMobile-menuItem:nth-child(33) o…" at bounding box center [606, 173] width 170 height 24
click at [177, 194] on img at bounding box center [88, 202] width 177 height 17
click at [708, 177] on div at bounding box center [707, 173] width 15 height 10
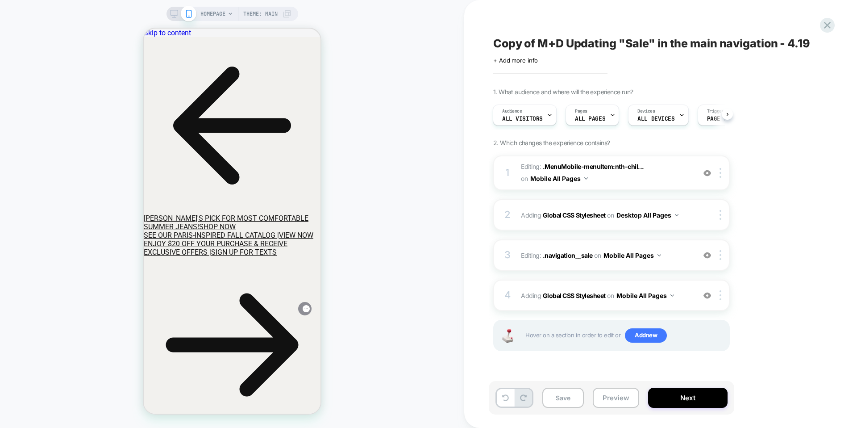
click at [171, 13] on icon at bounding box center [174, 14] width 8 height 8
